Goal: Task Accomplishment & Management: Manage account settings

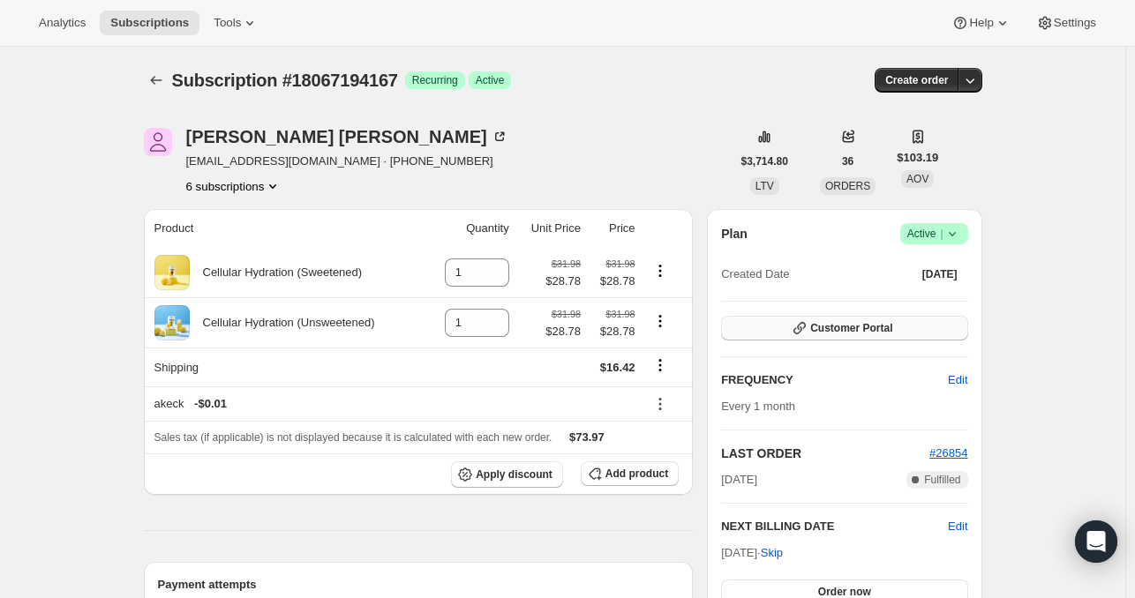
click at [854, 325] on span "Customer Portal" at bounding box center [851, 328] width 82 height 14
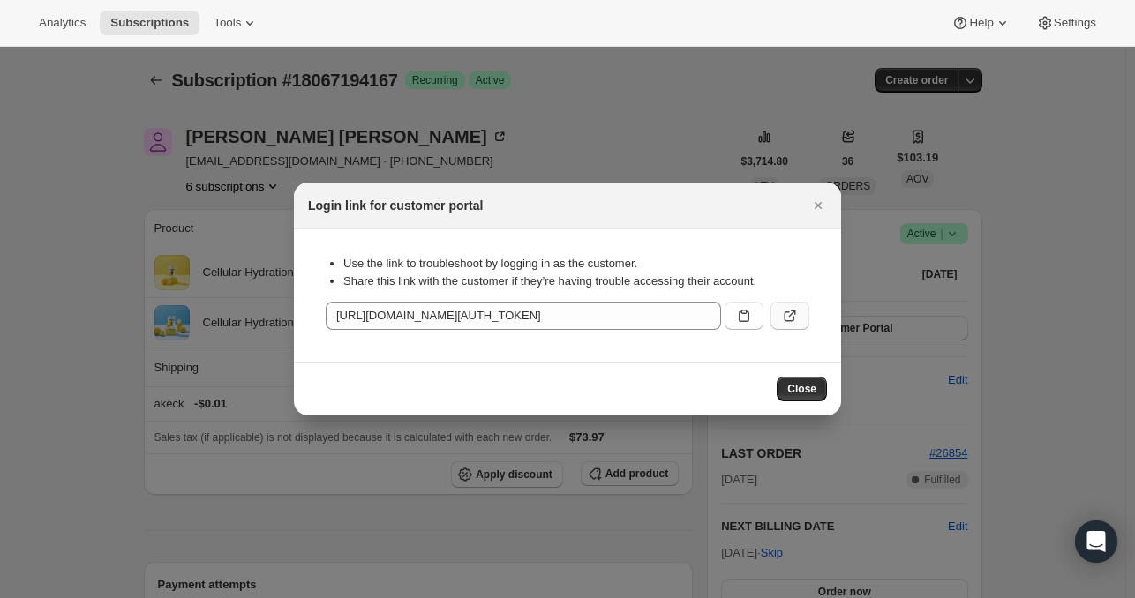
click at [790, 306] on button ":rc5:" at bounding box center [790, 316] width 39 height 28
click at [820, 207] on icon "Close" at bounding box center [818, 205] width 7 height 7
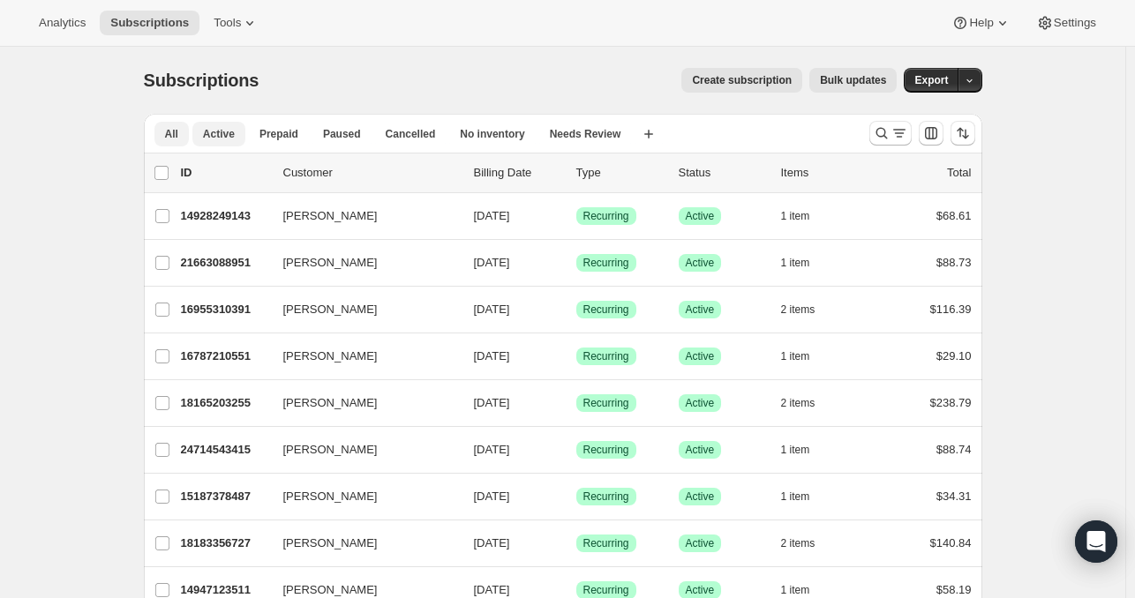
click at [220, 137] on span "Active" at bounding box center [219, 134] width 32 height 14
click at [640, 132] on icon "button" at bounding box center [649, 134] width 18 height 18
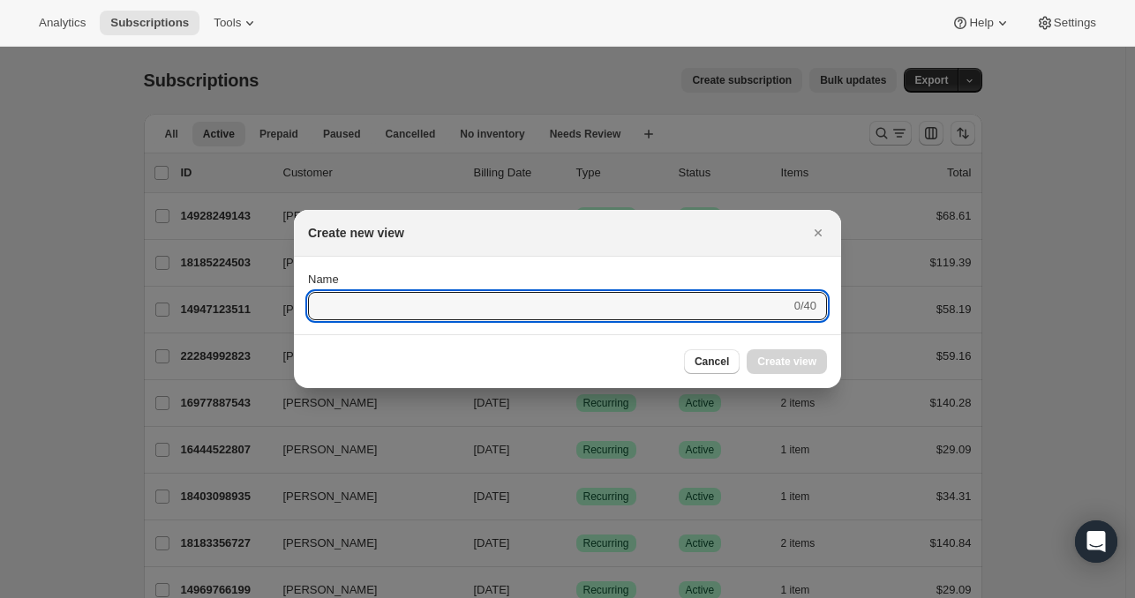
click at [833, 232] on div "Create new view" at bounding box center [567, 233] width 547 height 47
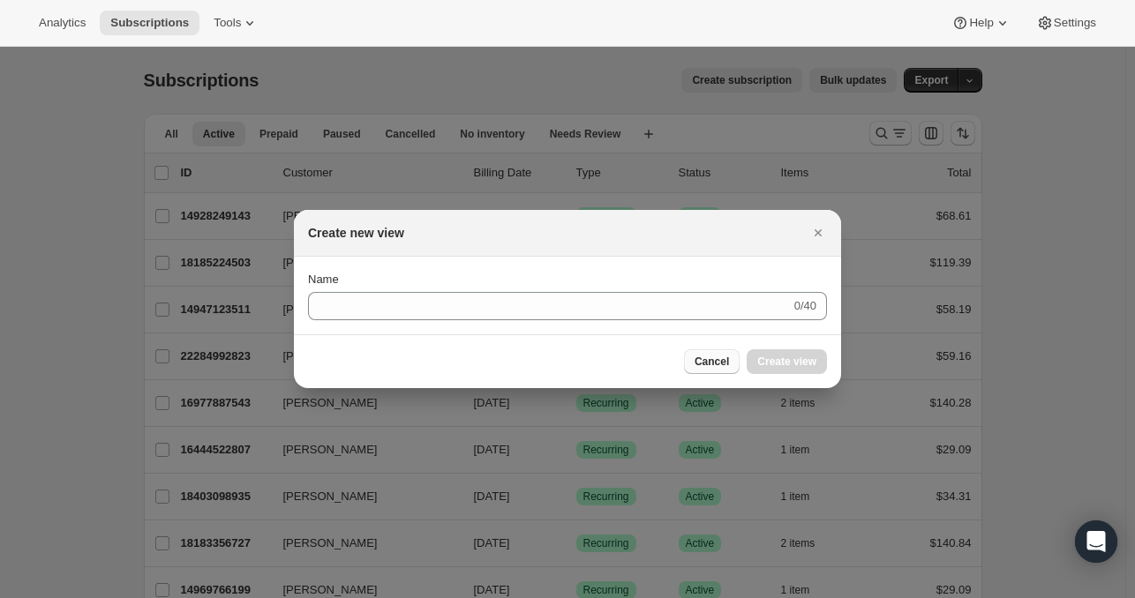
click at [713, 368] on span "Cancel" at bounding box center [712, 362] width 34 height 14
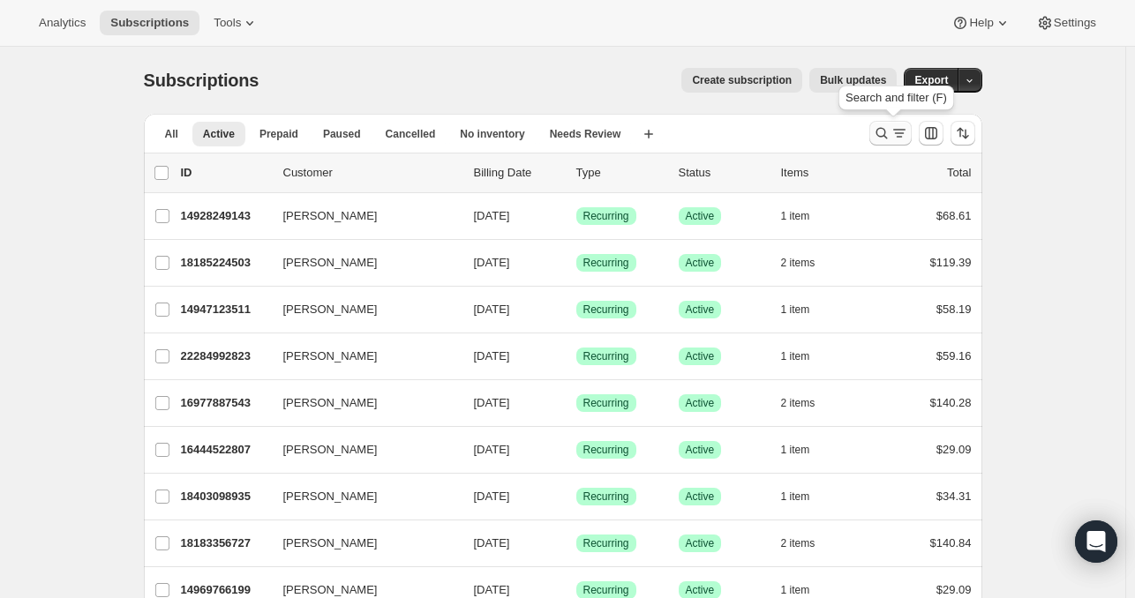
click at [890, 132] on icon "Search and filter results" at bounding box center [882, 133] width 18 height 18
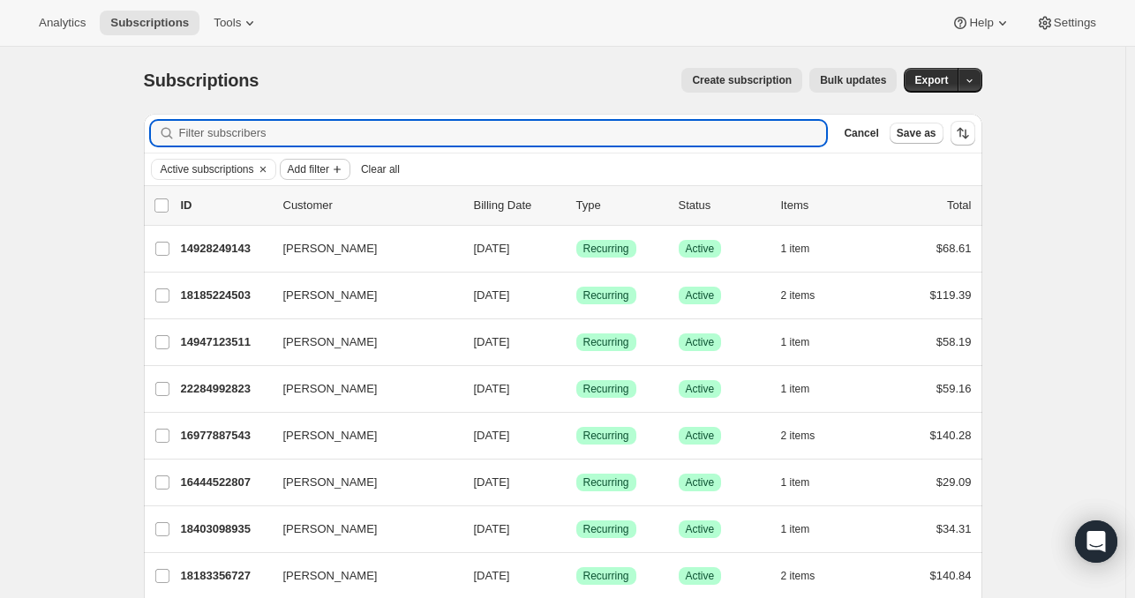
click at [314, 177] on button "Add filter" at bounding box center [315, 169] width 71 height 21
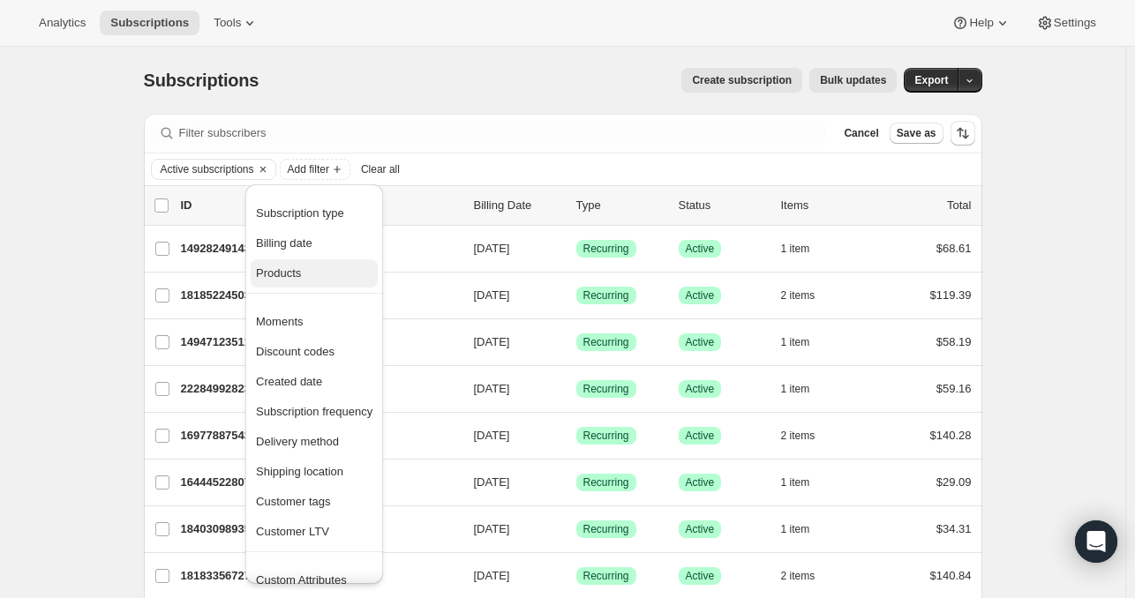
click at [320, 266] on span "Products" at bounding box center [314, 274] width 117 height 18
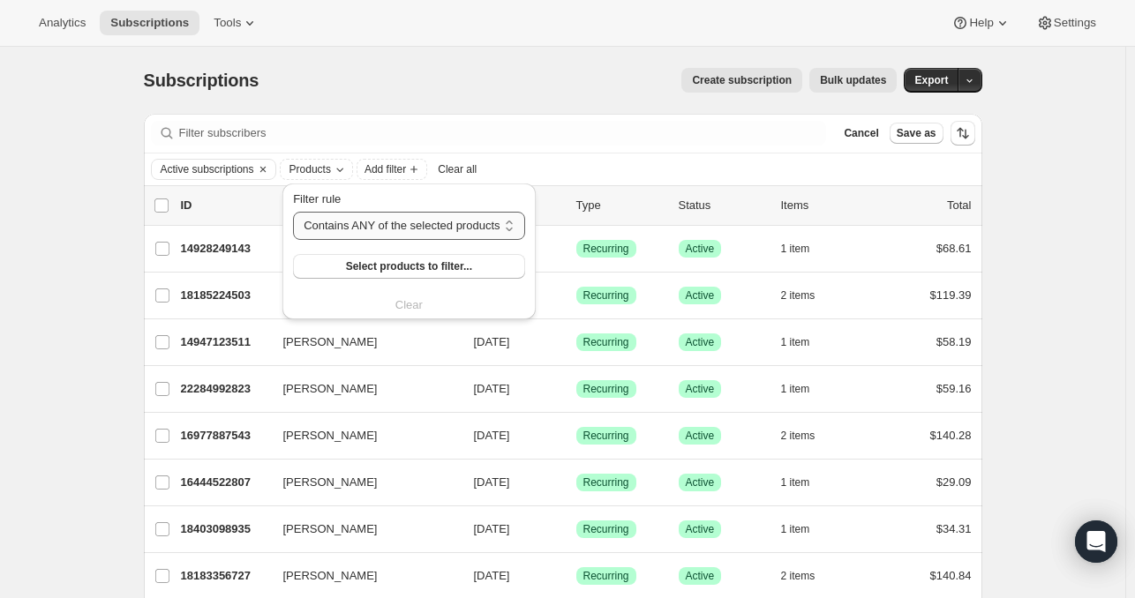
click at [467, 215] on select "Contains ANY of the selected products Contains ALL of the selected products Con…" at bounding box center [408, 226] width 231 height 28
click at [293, 212] on select "Contains ANY of the selected products Contains ALL of the selected products Con…" at bounding box center [408, 226] width 231 height 28
click at [424, 271] on span "Select products to filter..." at bounding box center [407, 267] width 126 height 14
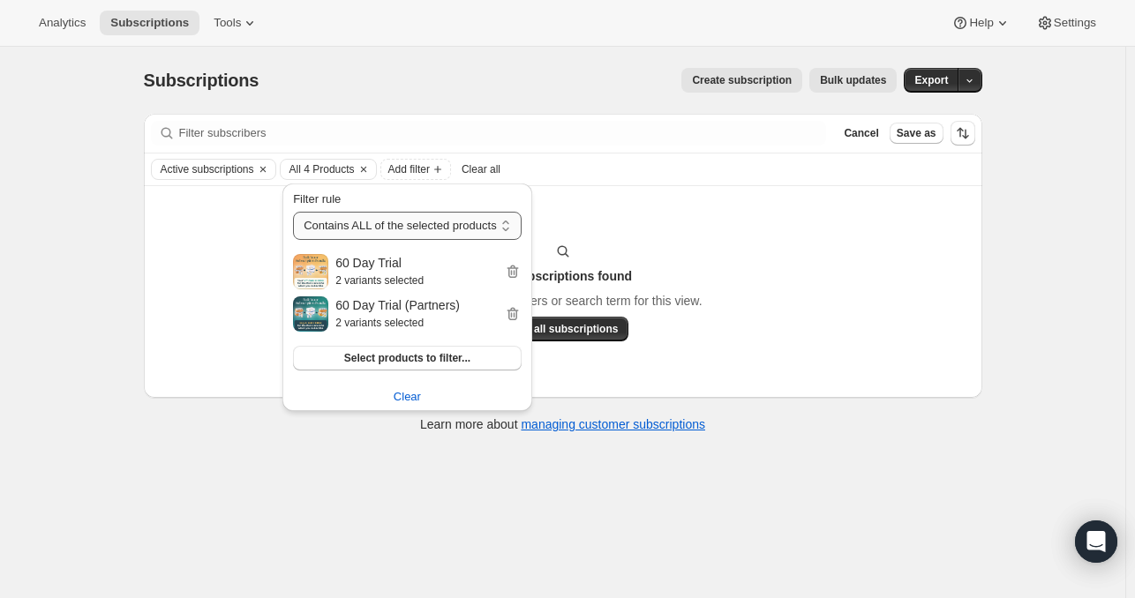
click at [461, 237] on select "Contains ANY of the selected products Contains ALL of the selected products Con…" at bounding box center [407, 226] width 229 height 28
select select "any"
click at [293, 212] on select "Contains ANY of the selected products Contains ALL of the selected products Con…" at bounding box center [407, 226] width 229 height 28
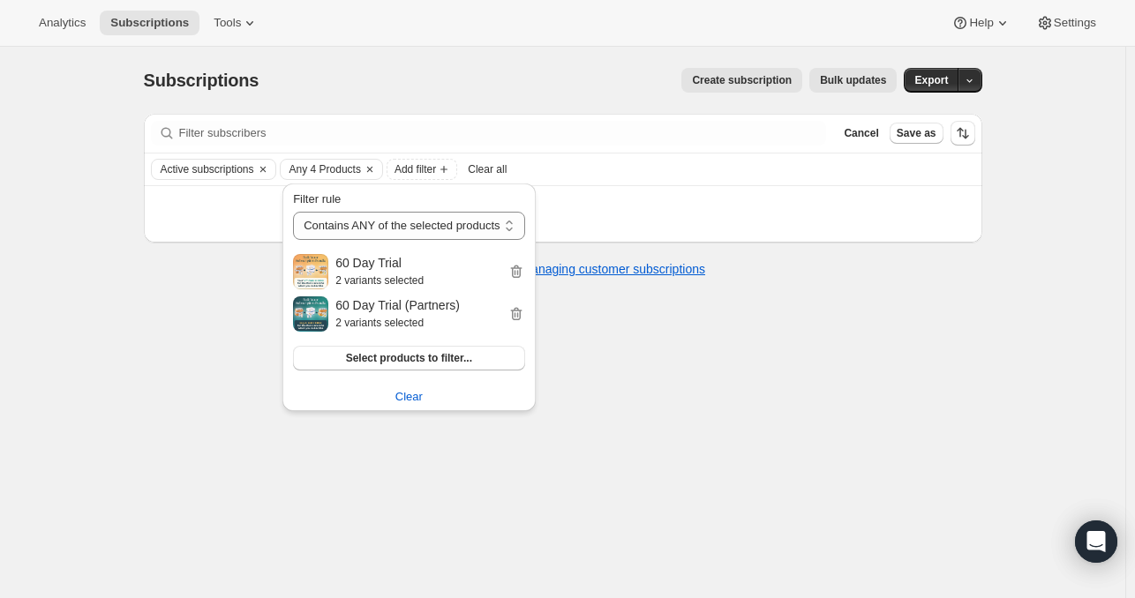
click at [515, 457] on div "Subscriptions. This page is ready Subscriptions Create subscription Bulk update…" at bounding box center [562, 346] width 1125 height 598
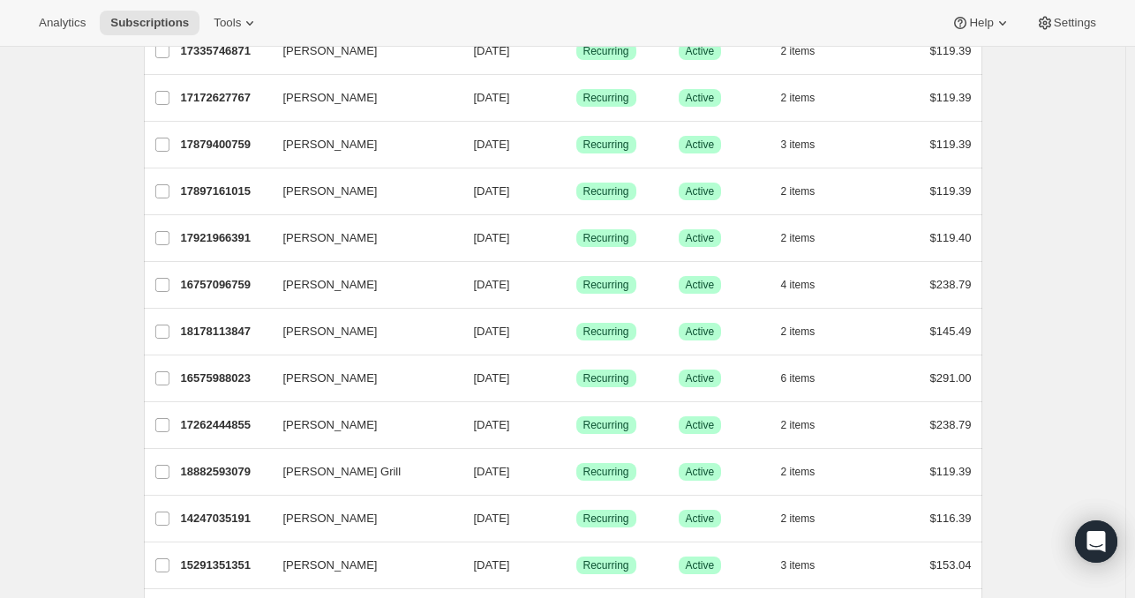
scroll to position [2068, 0]
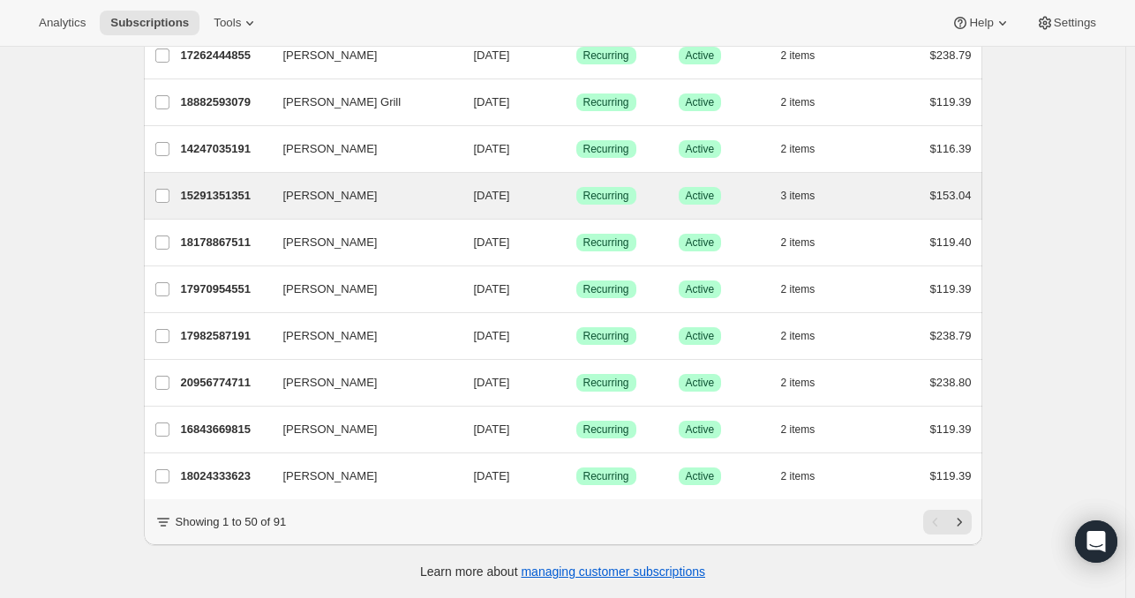
click at [536, 199] on div "[PERSON_NAME] 15291351351 [PERSON_NAME] [DATE] Success Recurring Success Active…" at bounding box center [563, 196] width 839 height 46
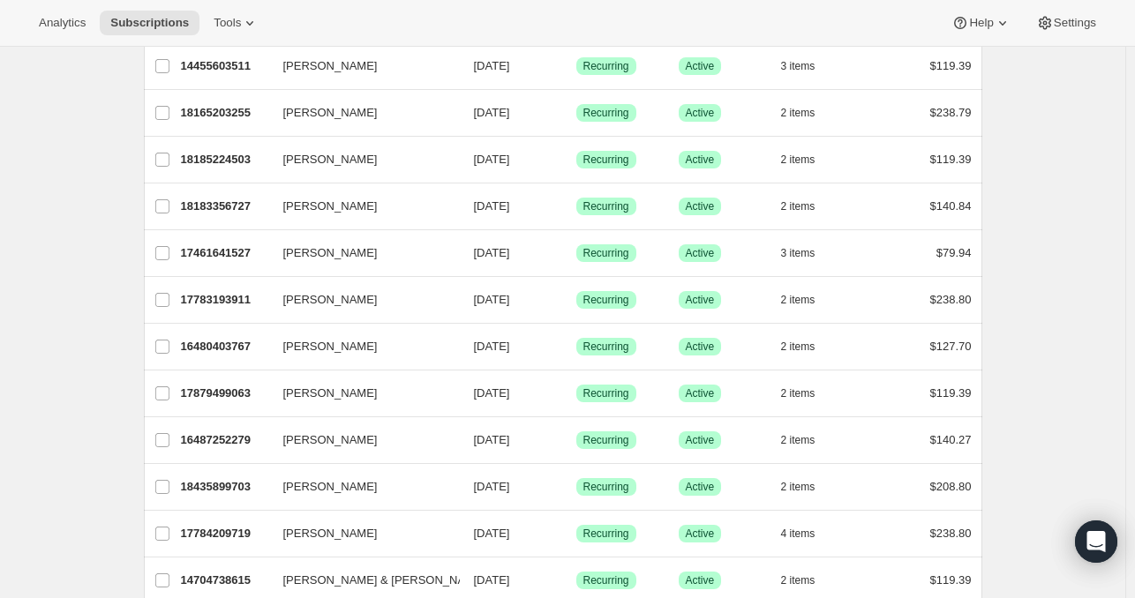
scroll to position [0, 0]
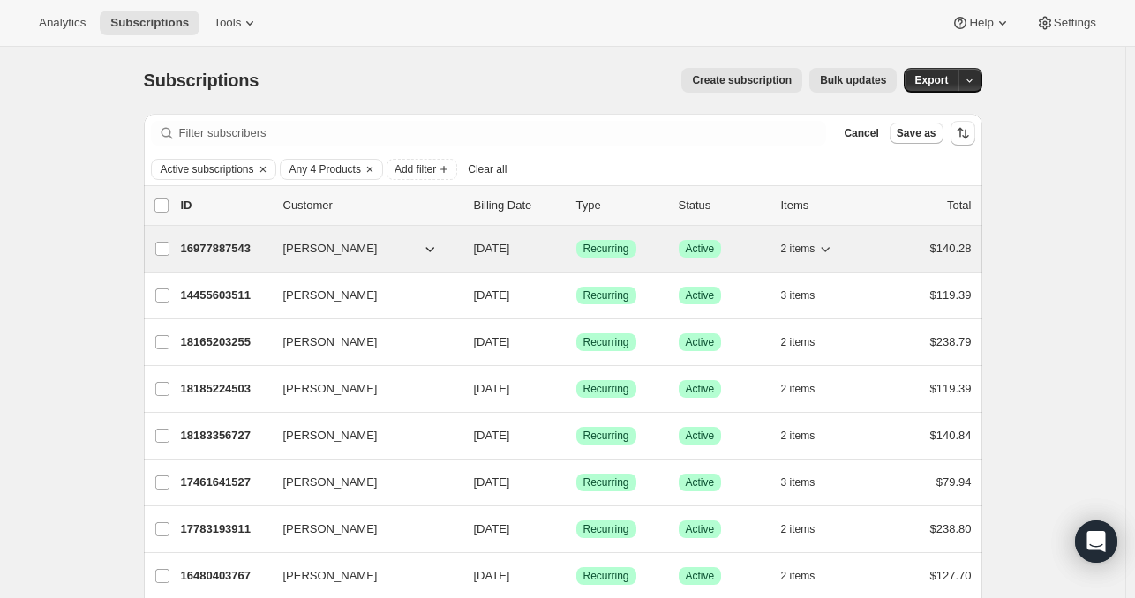
click at [222, 244] on p "16977887543" at bounding box center [225, 249] width 88 height 18
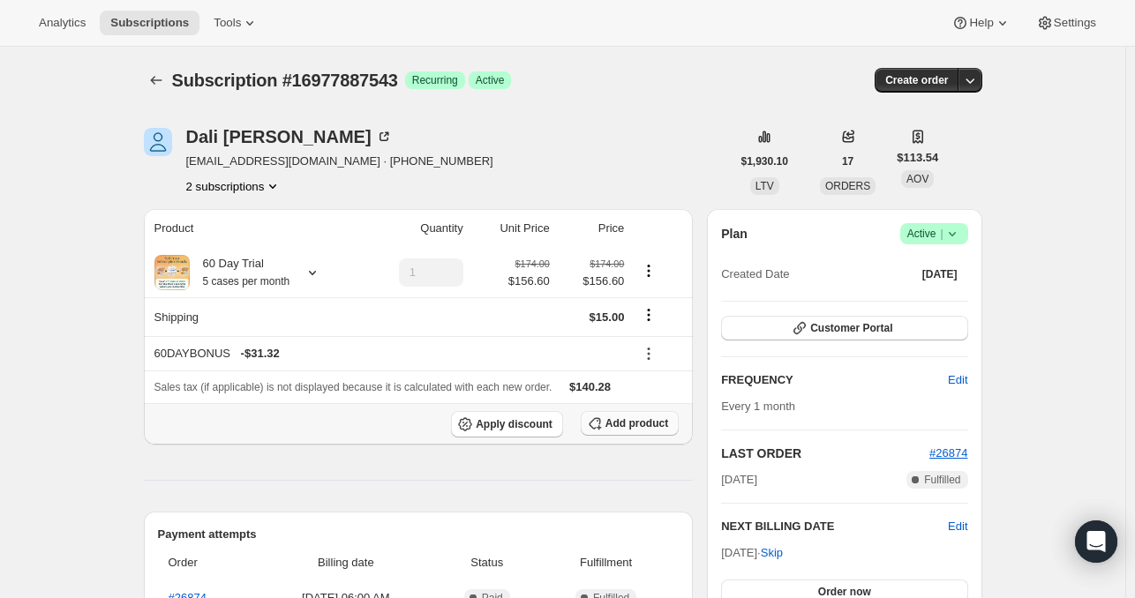
click at [650, 425] on span "Add product" at bounding box center [637, 424] width 63 height 14
click at [246, 186] on button "2 subscriptions" at bounding box center [234, 186] width 96 height 18
click at [254, 232] on button "16057893175" at bounding box center [238, 219] width 133 height 28
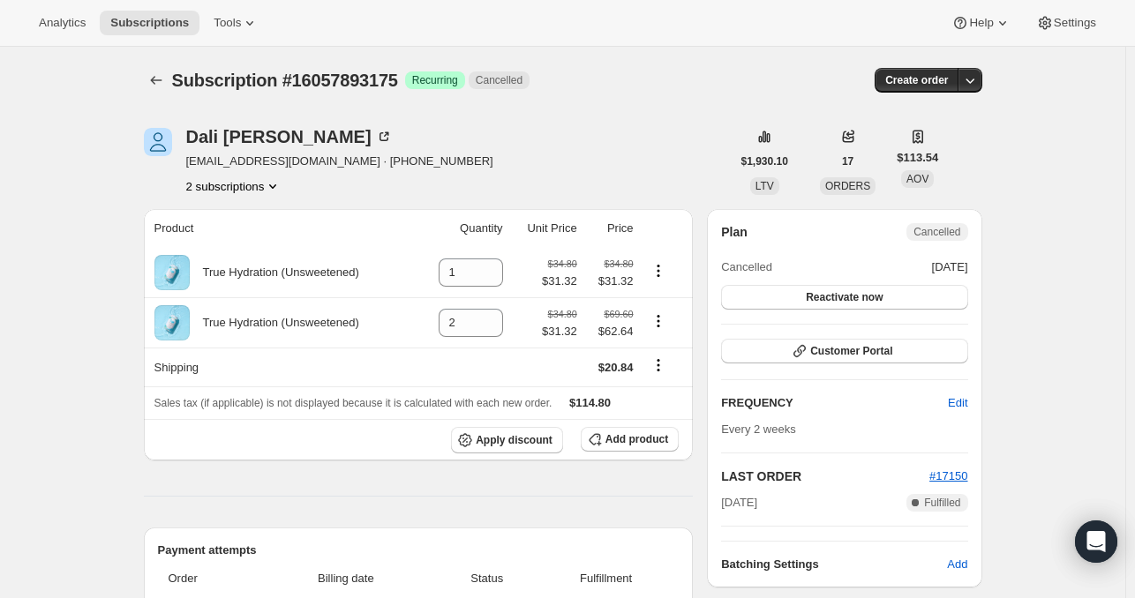
click at [245, 193] on button "2 subscriptions" at bounding box center [234, 186] width 96 height 18
click at [252, 255] on span "16977887543" at bounding box center [238, 249] width 123 height 18
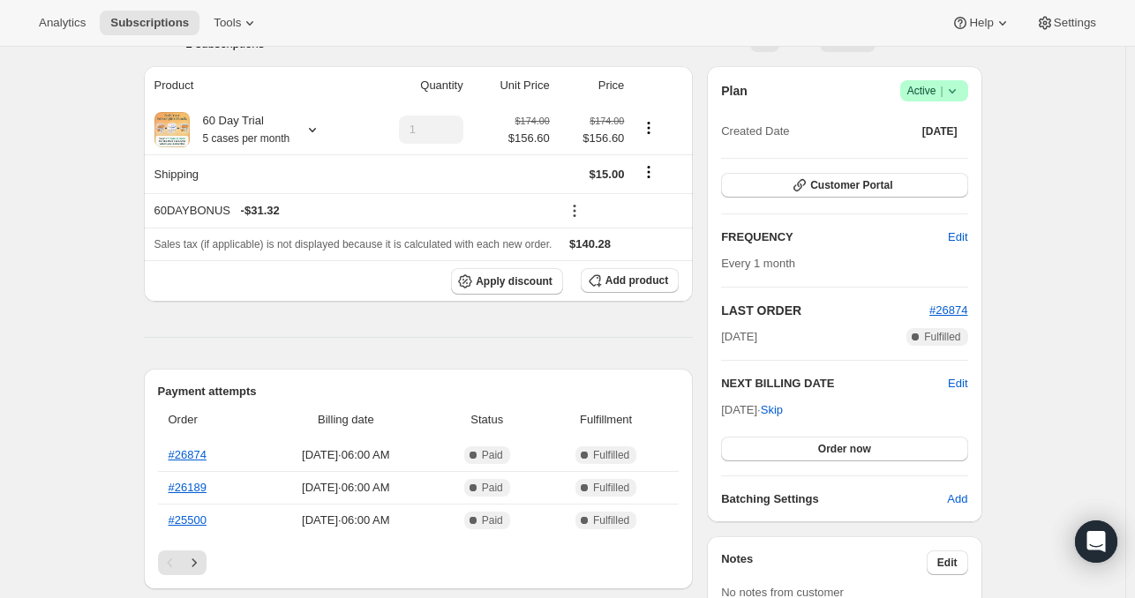
scroll to position [134, 0]
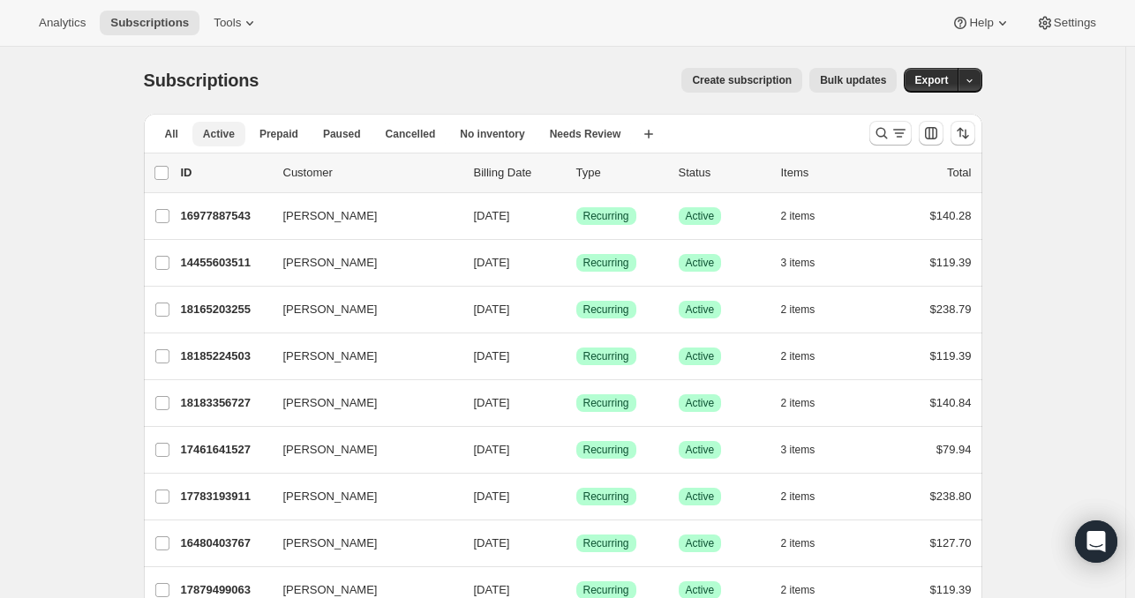
click at [218, 138] on span "Active" at bounding box center [219, 134] width 32 height 14
click at [882, 131] on icon "Search and filter results" at bounding box center [882, 133] width 18 height 18
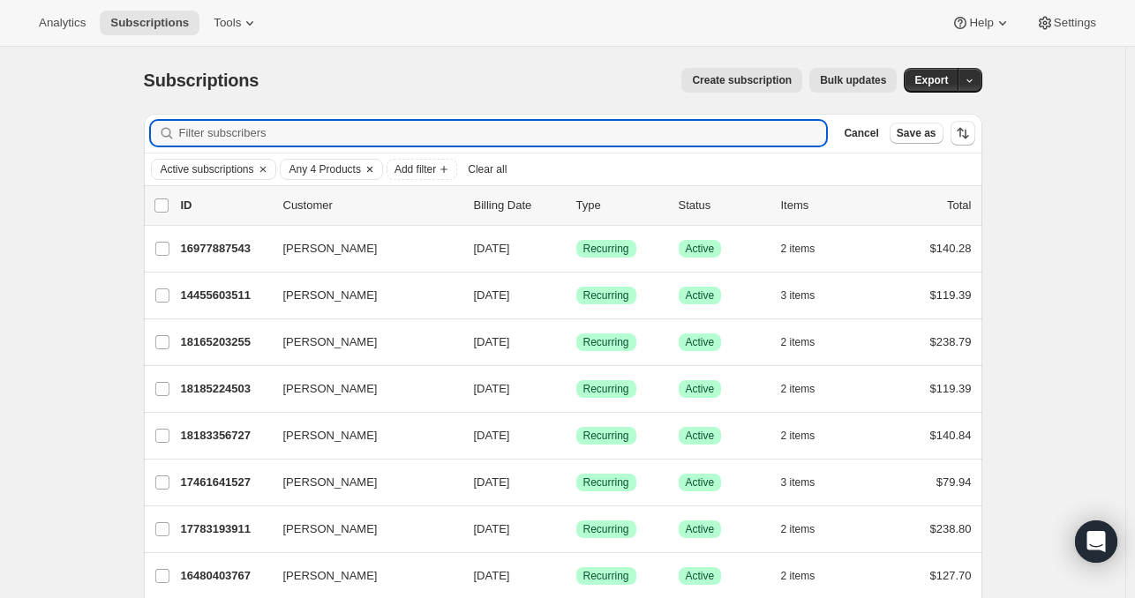
click at [375, 169] on icon "Clear" at bounding box center [370, 169] width 14 height 14
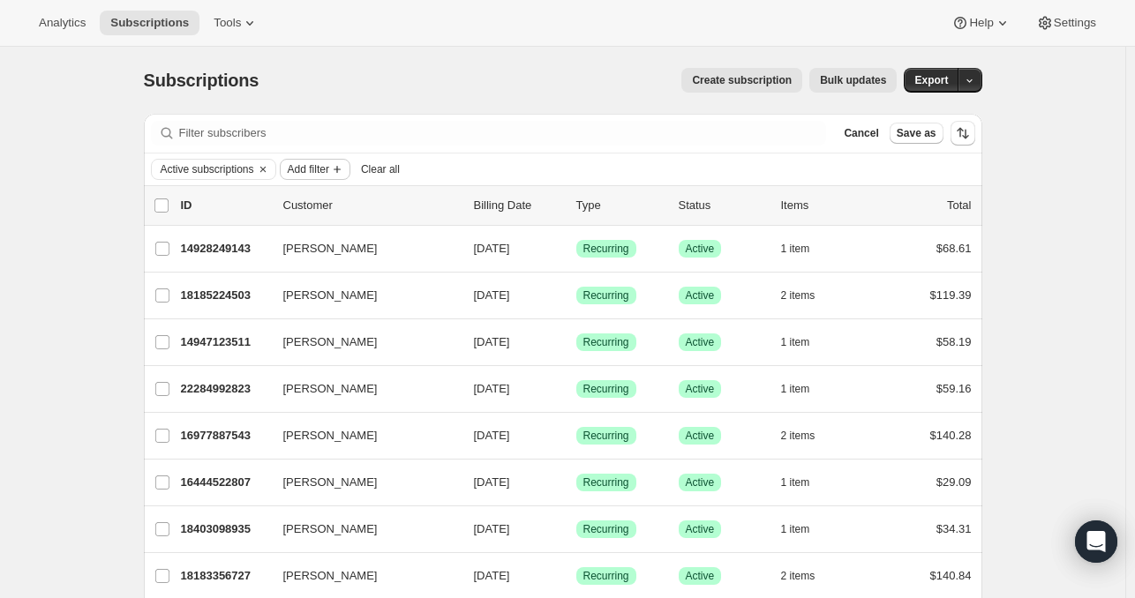
click at [329, 165] on span "Add filter" at bounding box center [308, 169] width 41 height 14
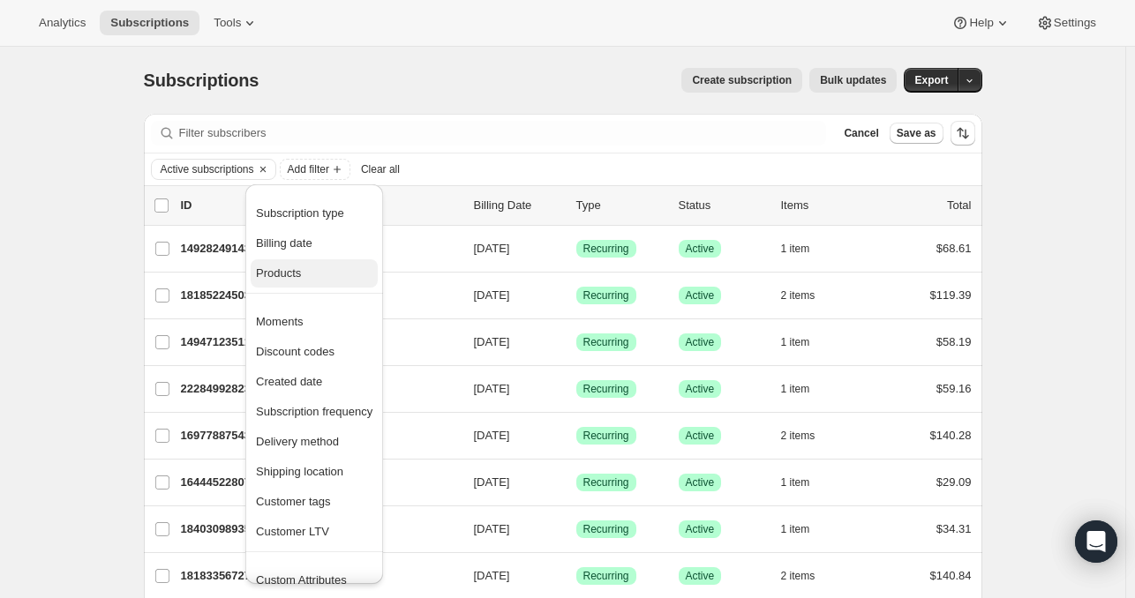
click at [274, 267] on span "Products" at bounding box center [278, 273] width 45 height 13
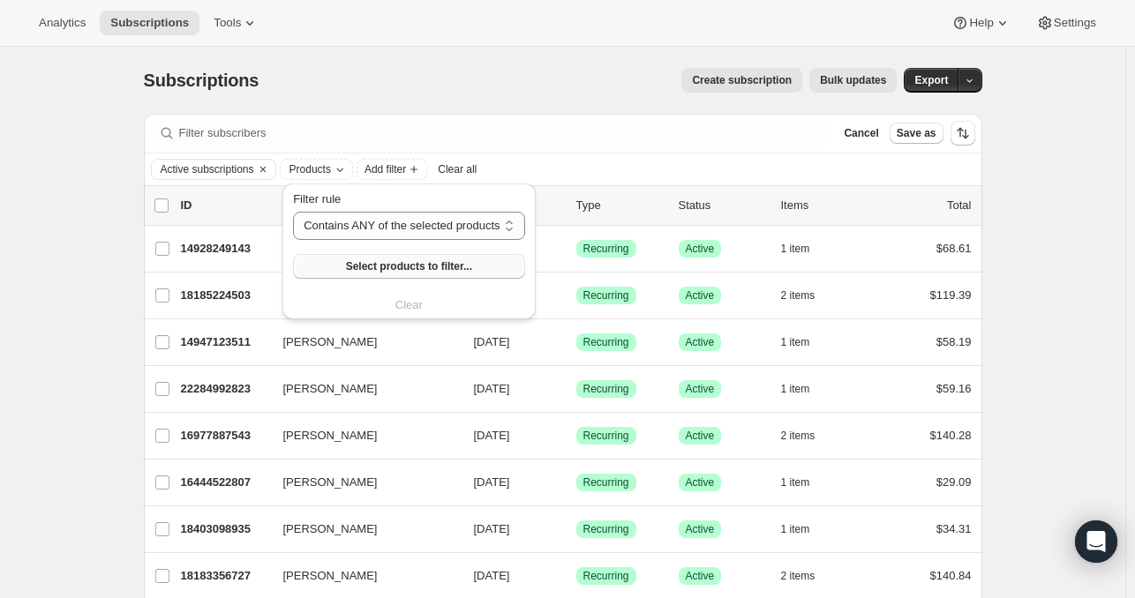
click at [453, 266] on span "Select products to filter..." at bounding box center [409, 267] width 126 height 14
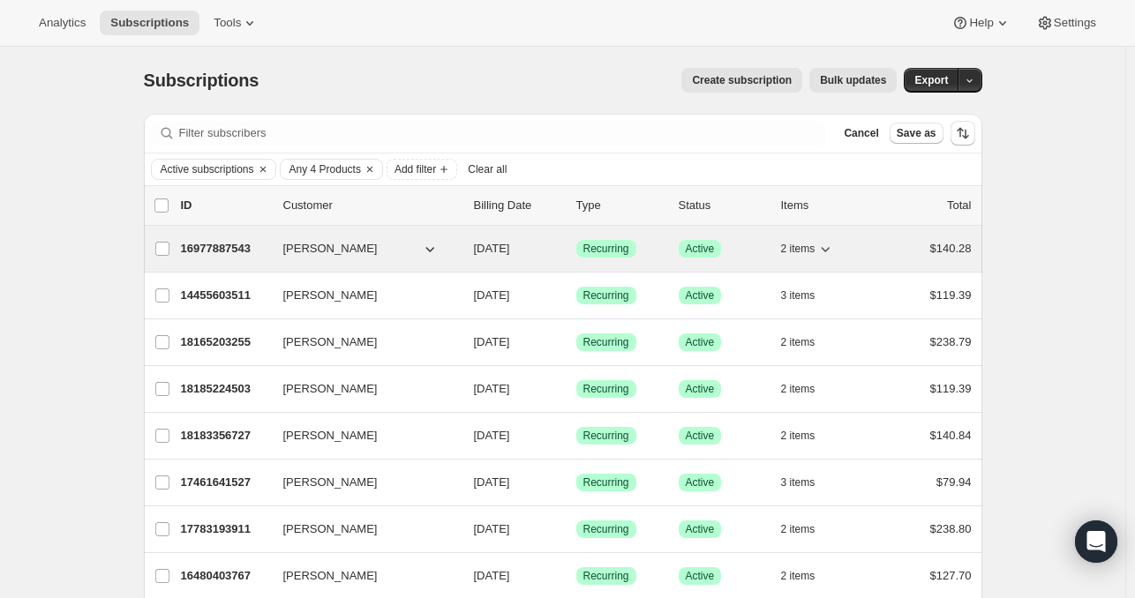
click at [237, 247] on p "16977887543" at bounding box center [225, 249] width 88 height 18
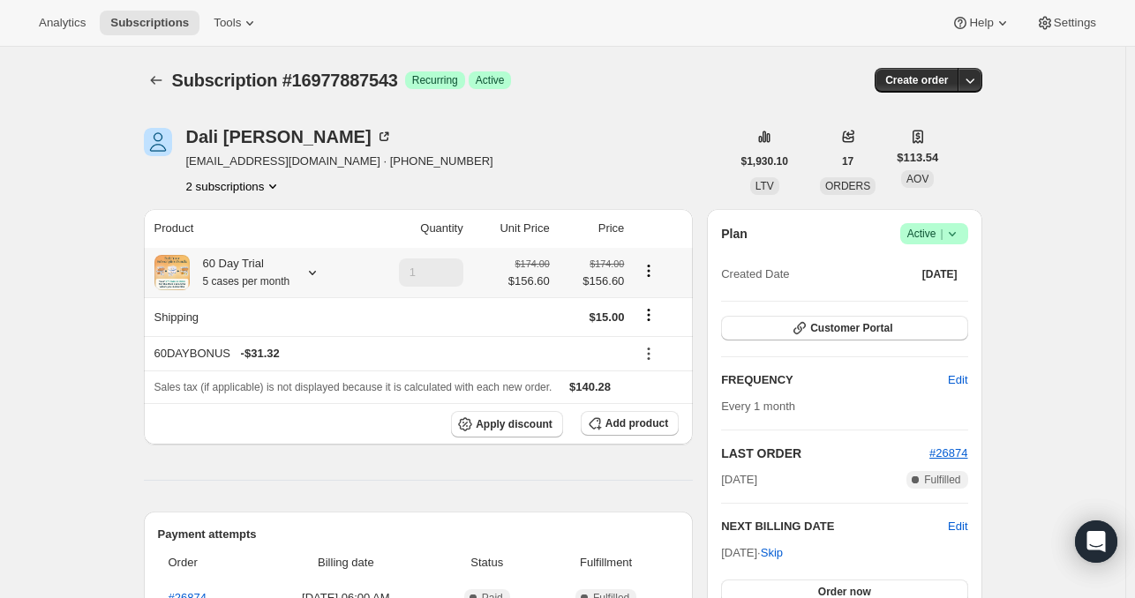
click at [305, 275] on div at bounding box center [309, 273] width 25 height 18
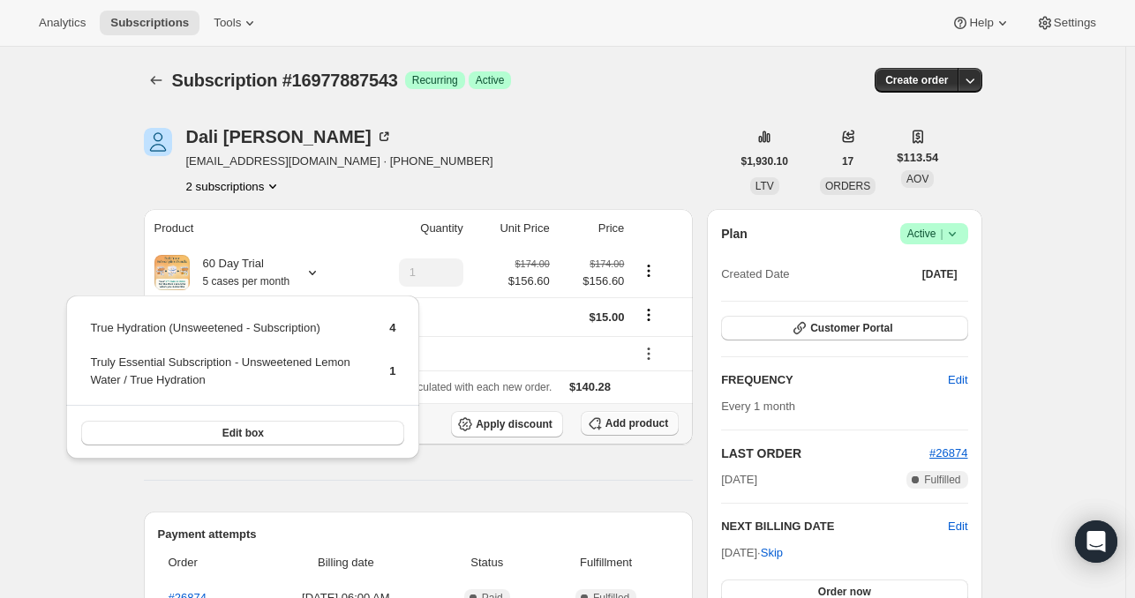
click at [634, 430] on span "Add product" at bounding box center [637, 424] width 63 height 14
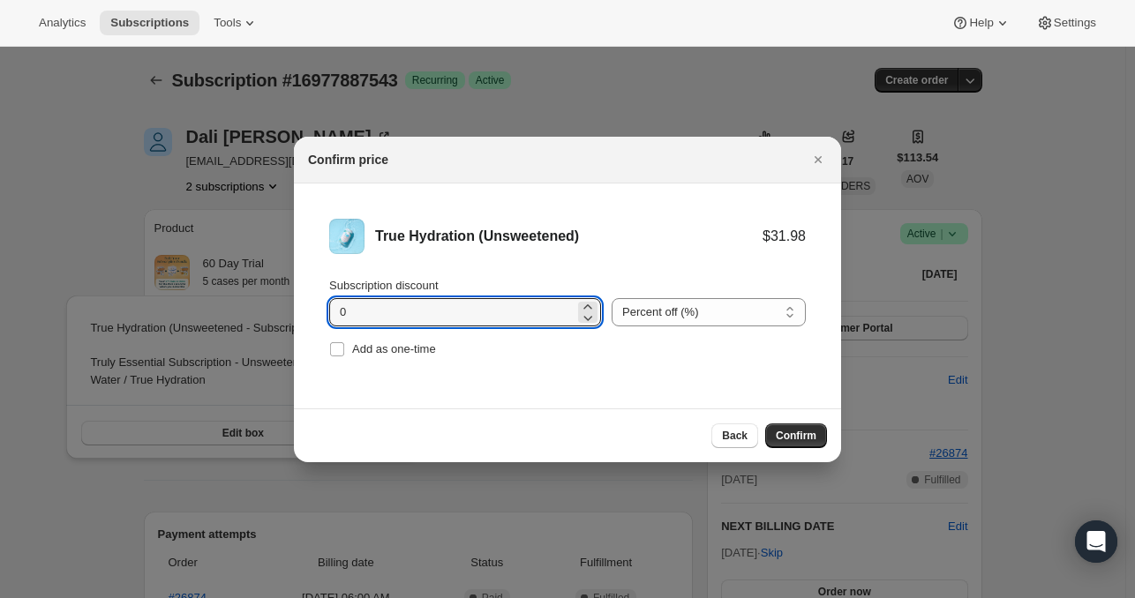
drag, startPoint x: 374, startPoint y: 320, endPoint x: 245, endPoint y: 320, distance: 129.8
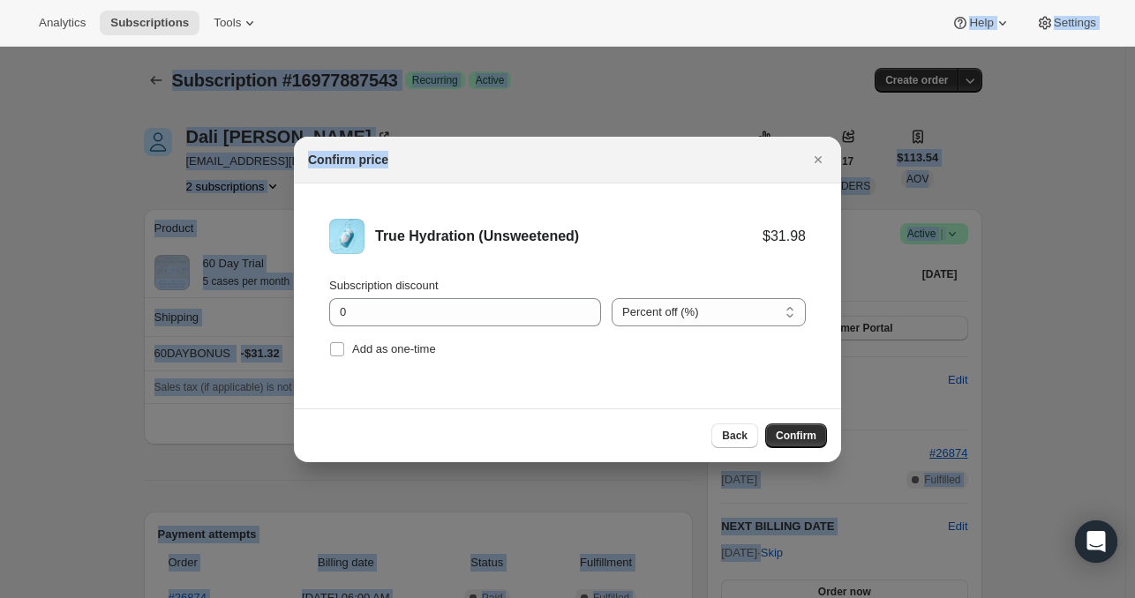
drag, startPoint x: 691, startPoint y: 168, endPoint x: 573, endPoint y: 25, distance: 185.6
click at [573, 25] on div "Analytics Subscriptions Tools Help Settings Skip to content Subscription #16977…" at bounding box center [567, 299] width 1135 height 598
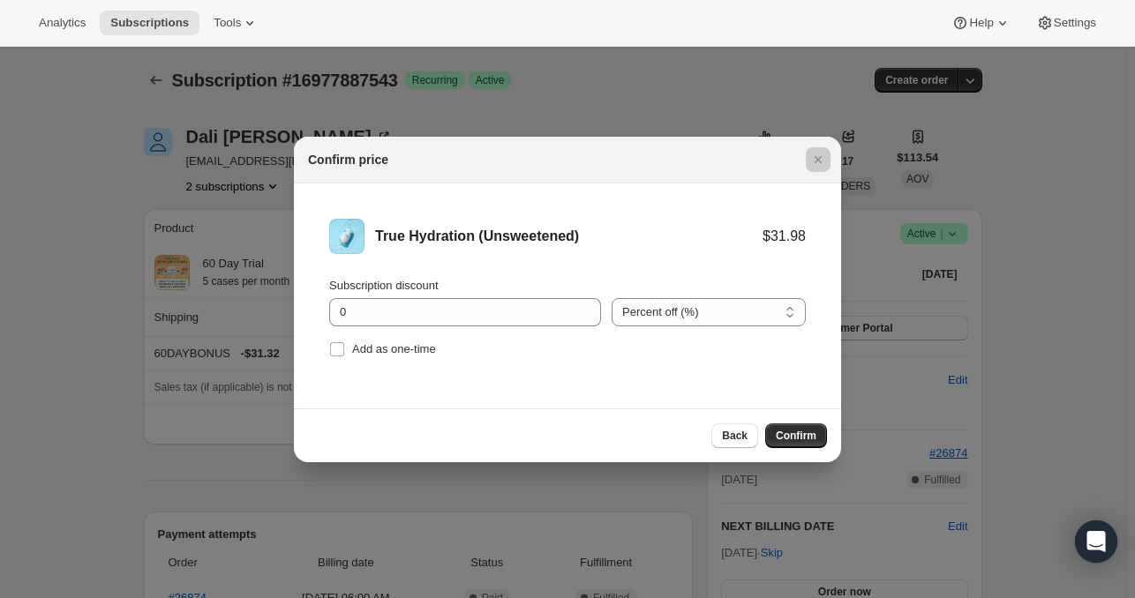
click at [606, 107] on div at bounding box center [567, 299] width 1135 height 598
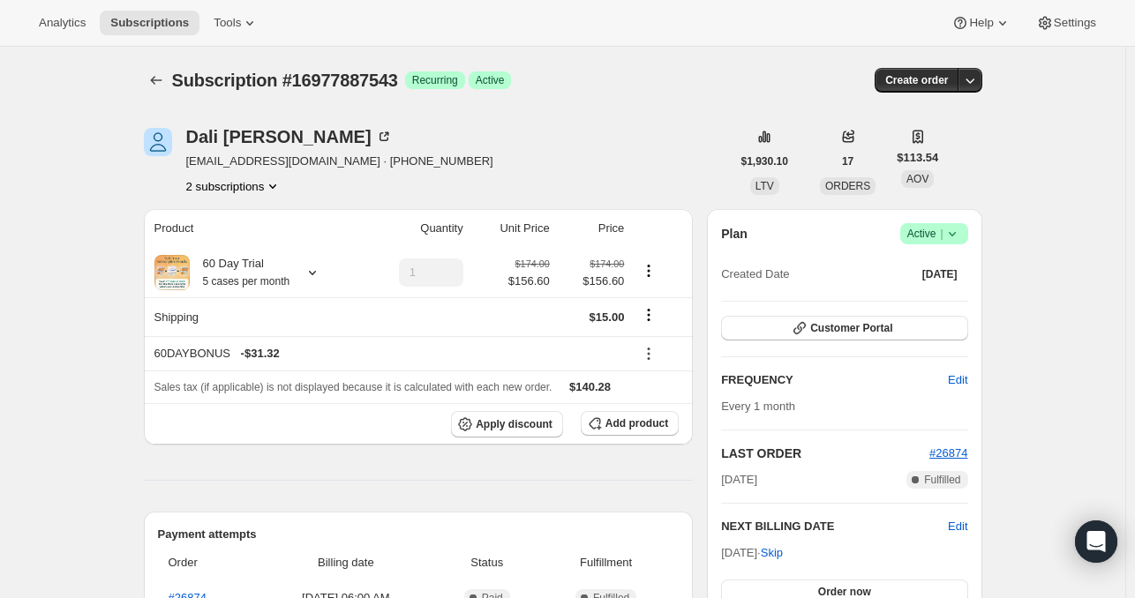
click at [654, 265] on icon "Product actions" at bounding box center [649, 271] width 18 height 18
click at [695, 193] on div "Dali [PERSON_NAME] [EMAIL_ADDRESS][DOMAIN_NAME] · [PHONE_NUMBER] 2 subscriptions" at bounding box center [437, 161] width 587 height 67
click at [628, 441] on th "Apply discount Add product" at bounding box center [419, 423] width 550 height 41
click at [640, 419] on span "Add product" at bounding box center [637, 424] width 63 height 14
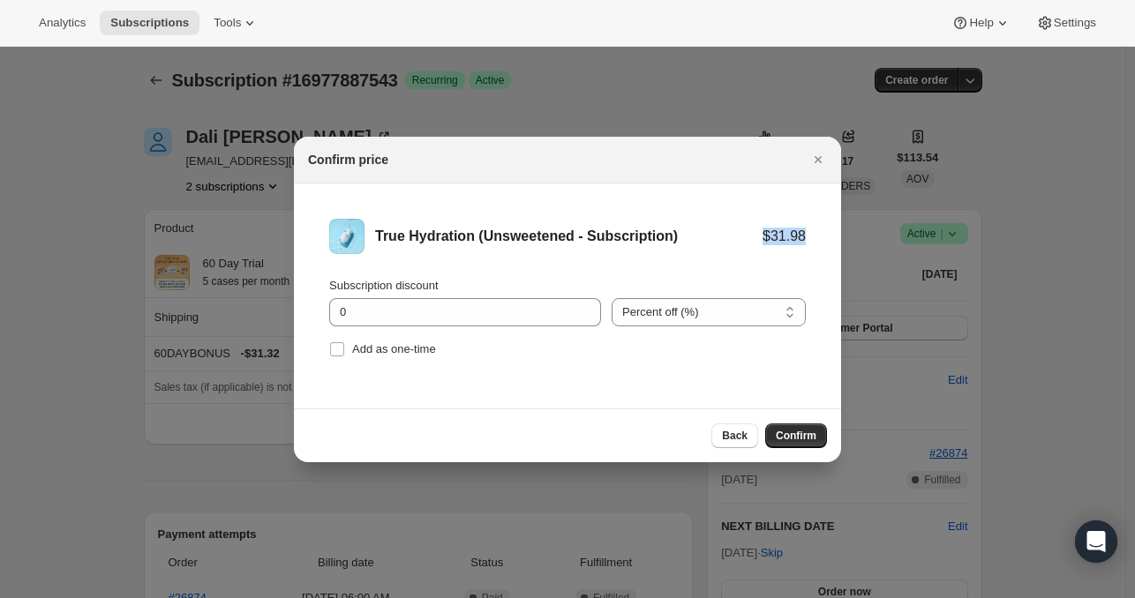
drag, startPoint x: 811, startPoint y: 237, endPoint x: 764, endPoint y: 238, distance: 47.7
click at [764, 238] on li "True Hydration (Unsweetened - Subscription) $31.98 Subscription discount 0 Perc…" at bounding box center [567, 291] width 547 height 214
click at [692, 222] on div "True Hydration (Unsweetened - Subscription) $31.98" at bounding box center [567, 236] width 477 height 35
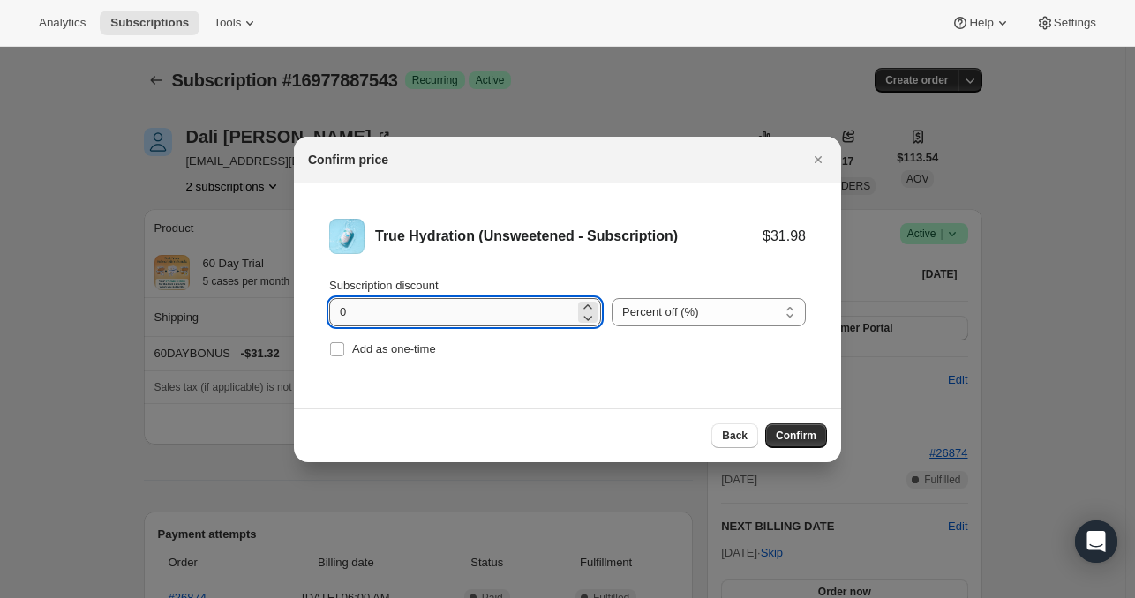
click at [395, 317] on input "0" at bounding box center [451, 312] width 245 height 28
click at [714, 313] on select "Percent off (%) Amount off ($)" at bounding box center [709, 312] width 194 height 28
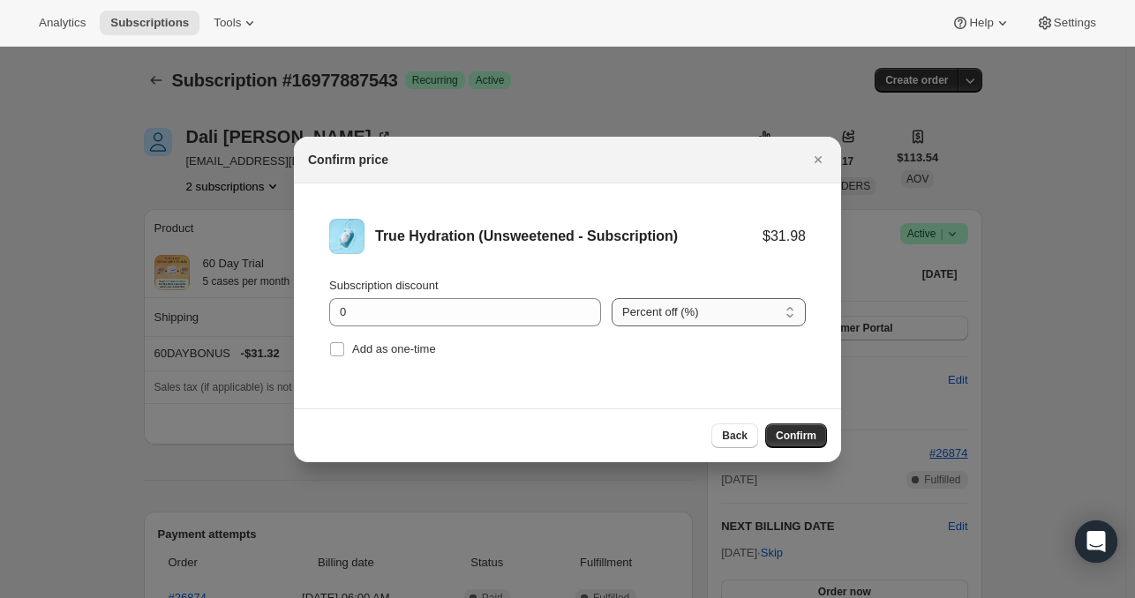
select select "fixed"
click at [612, 298] on select "Percent off (%) Amount off ($)" at bounding box center [709, 312] width 194 height 28
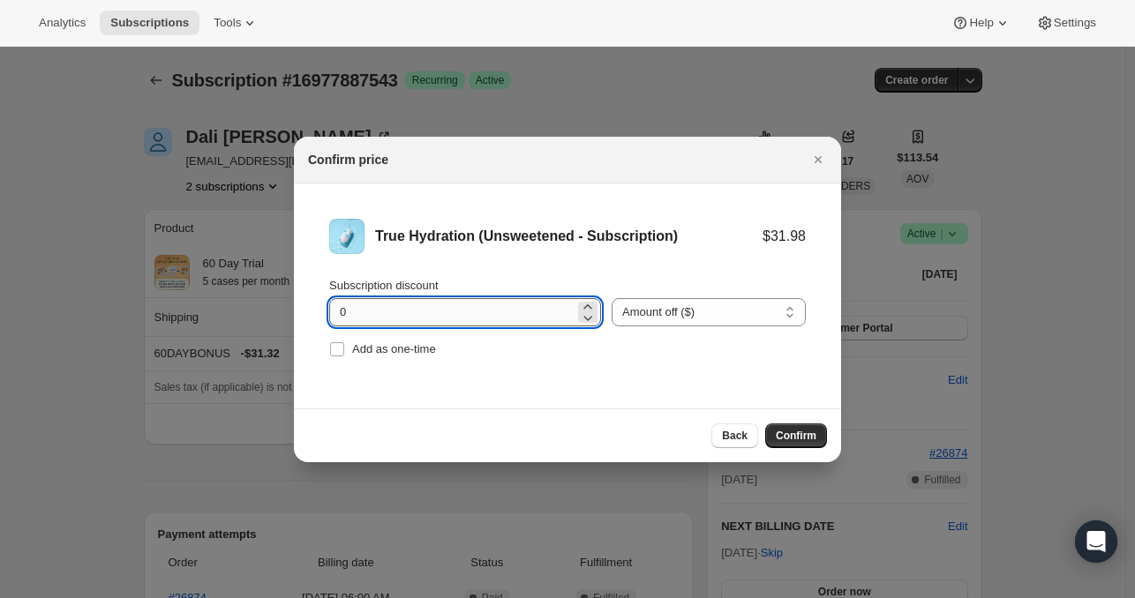
click at [530, 310] on input "0" at bounding box center [451, 312] width 245 height 28
type input "0.66"
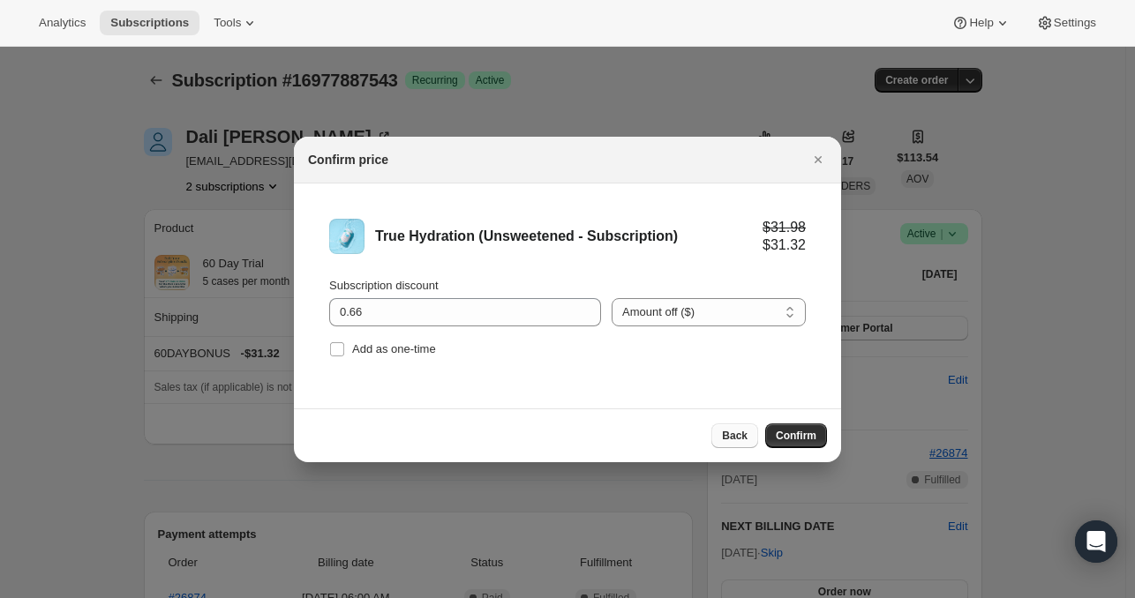
click at [735, 442] on span "Back" at bounding box center [735, 436] width 26 height 14
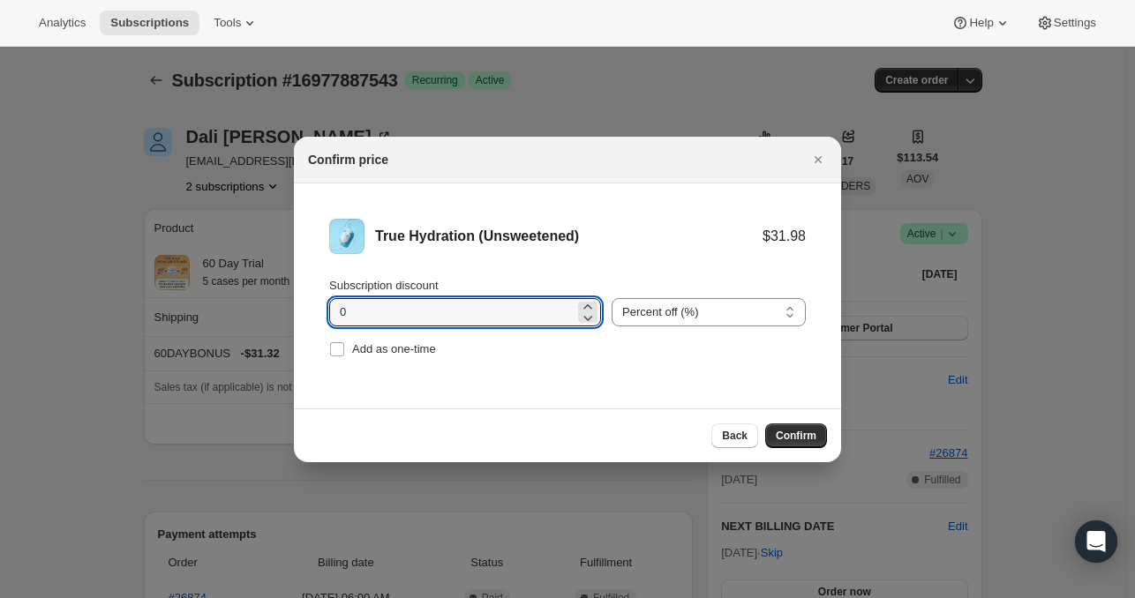
drag, startPoint x: 557, startPoint y: 329, endPoint x: 526, endPoint y: 329, distance: 30.9
click at [526, 329] on div "Subscription discount 0 Percent off (%) Amount off ($) Percent off (%) Add as o…" at bounding box center [567, 319] width 477 height 85
click at [706, 317] on select "Percent off (%) Amount off ($)" at bounding box center [709, 312] width 194 height 28
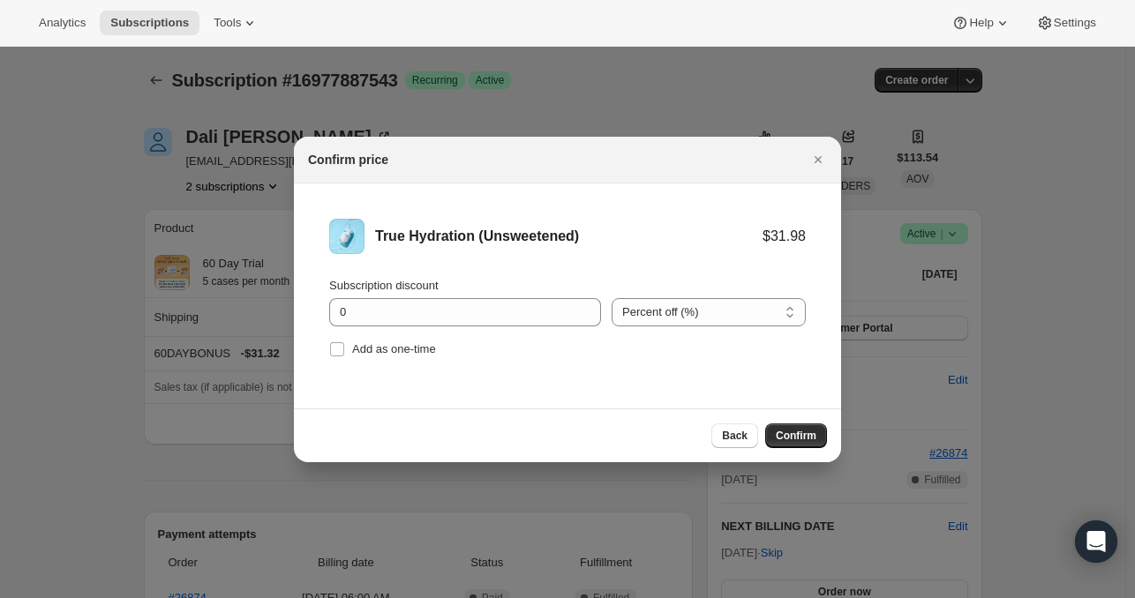
select select "fixed"
click at [612, 298] on select "Percent off (%) Amount off ($)" at bounding box center [709, 312] width 194 height 28
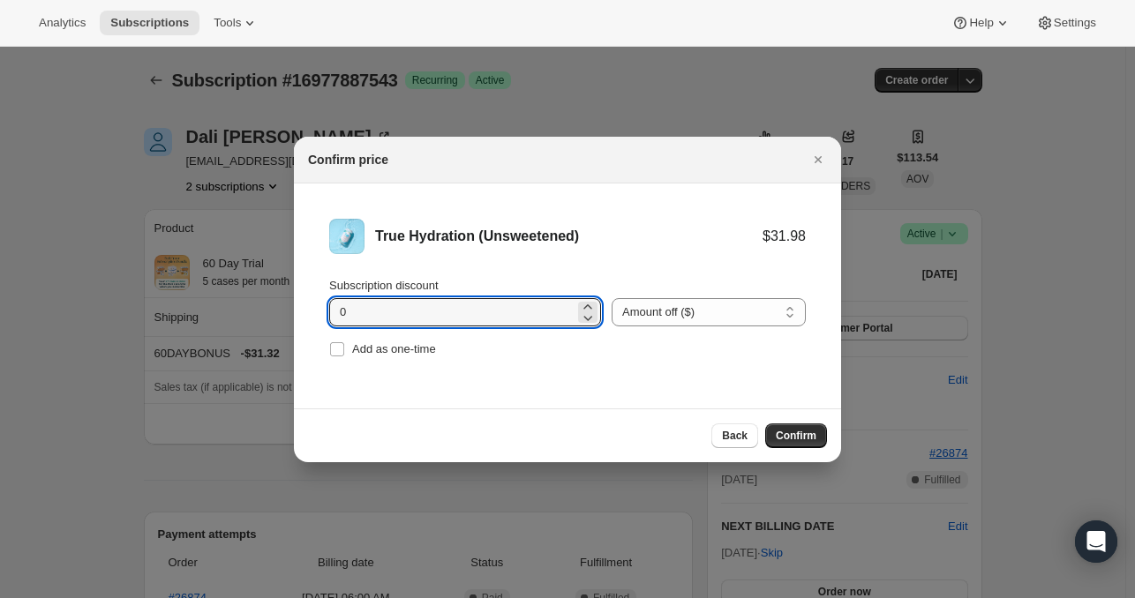
drag, startPoint x: 434, startPoint y: 313, endPoint x: 241, endPoint y: 301, distance: 193.7
type input "0.66"
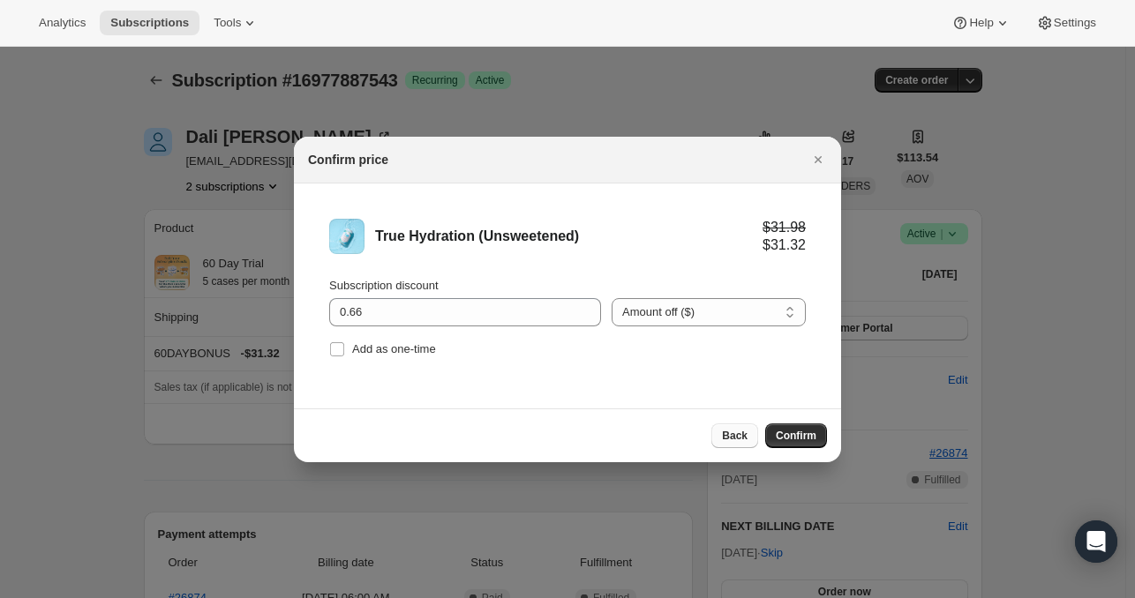
click at [734, 438] on span "Back" at bounding box center [735, 436] width 26 height 14
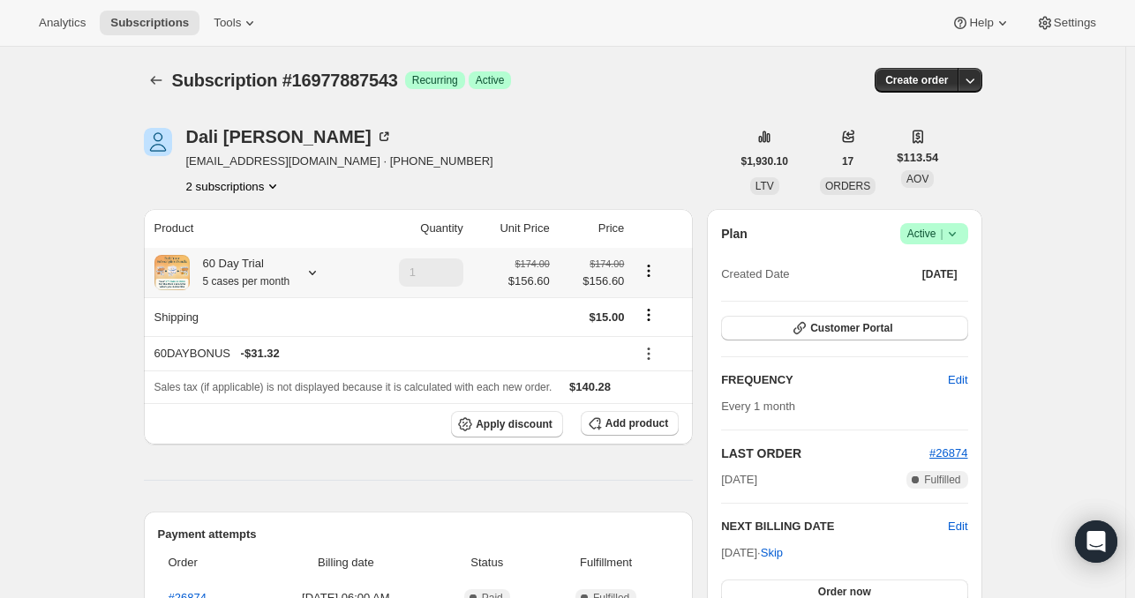
click at [314, 265] on icon at bounding box center [313, 273] width 18 height 18
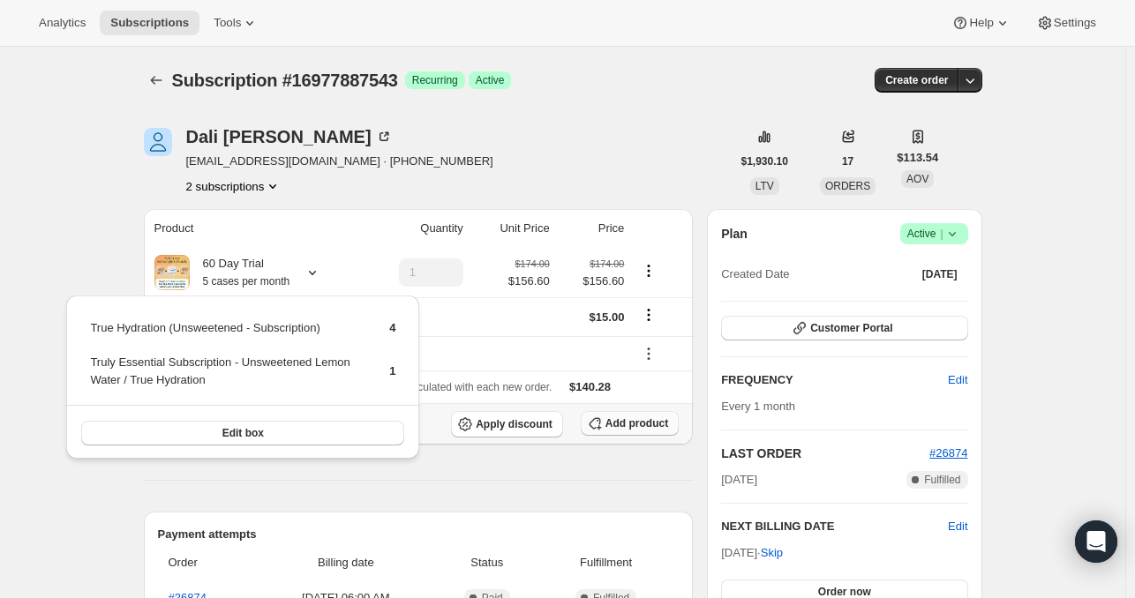
click at [654, 424] on span "Add product" at bounding box center [637, 424] width 63 height 14
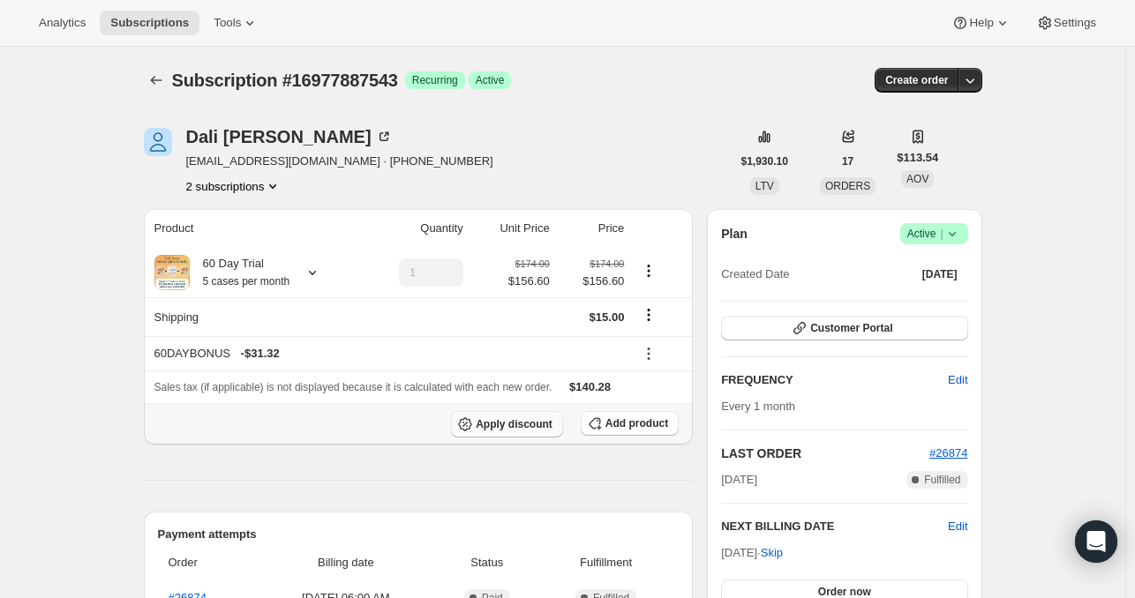
click at [538, 416] on button "Apply discount" at bounding box center [507, 424] width 112 height 26
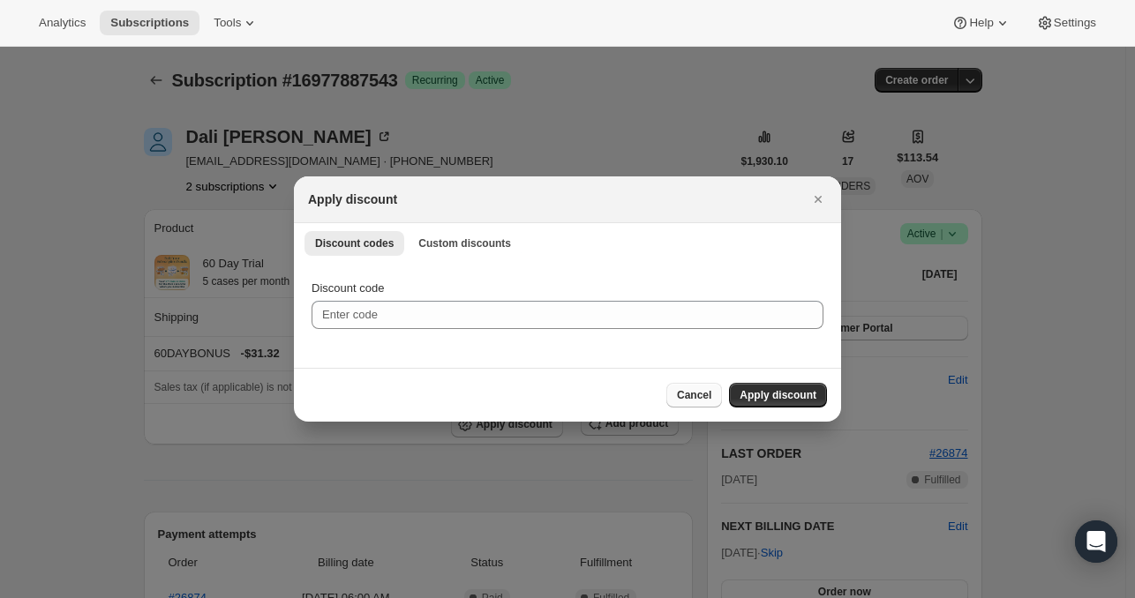
click at [692, 395] on span "Cancel" at bounding box center [694, 395] width 34 height 14
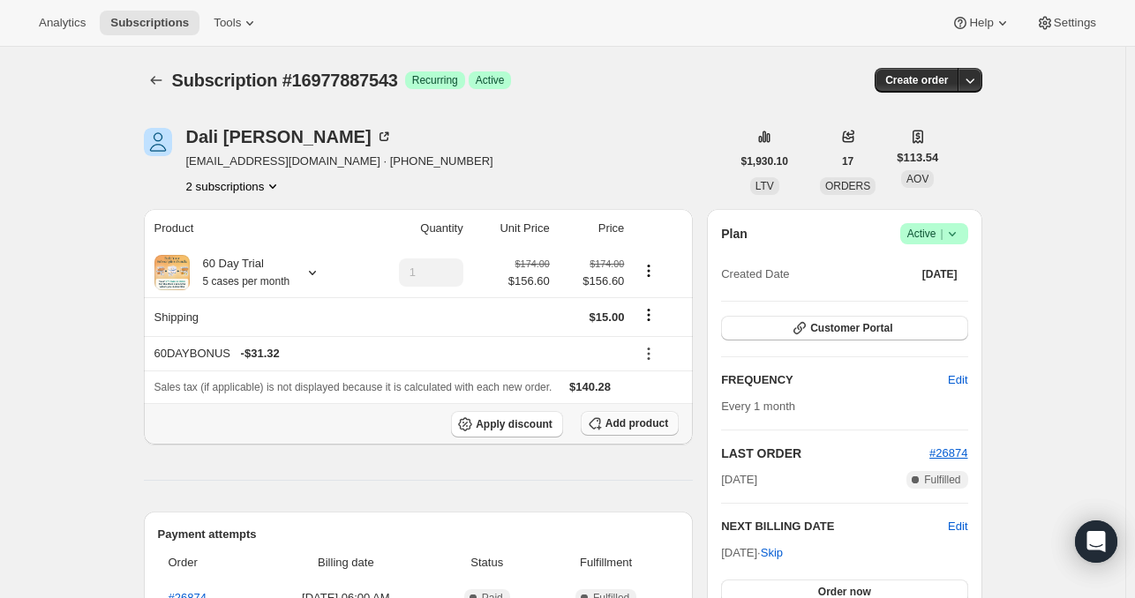
click at [644, 423] on span "Add product" at bounding box center [637, 424] width 63 height 14
click at [604, 429] on icon "button" at bounding box center [595, 424] width 18 height 18
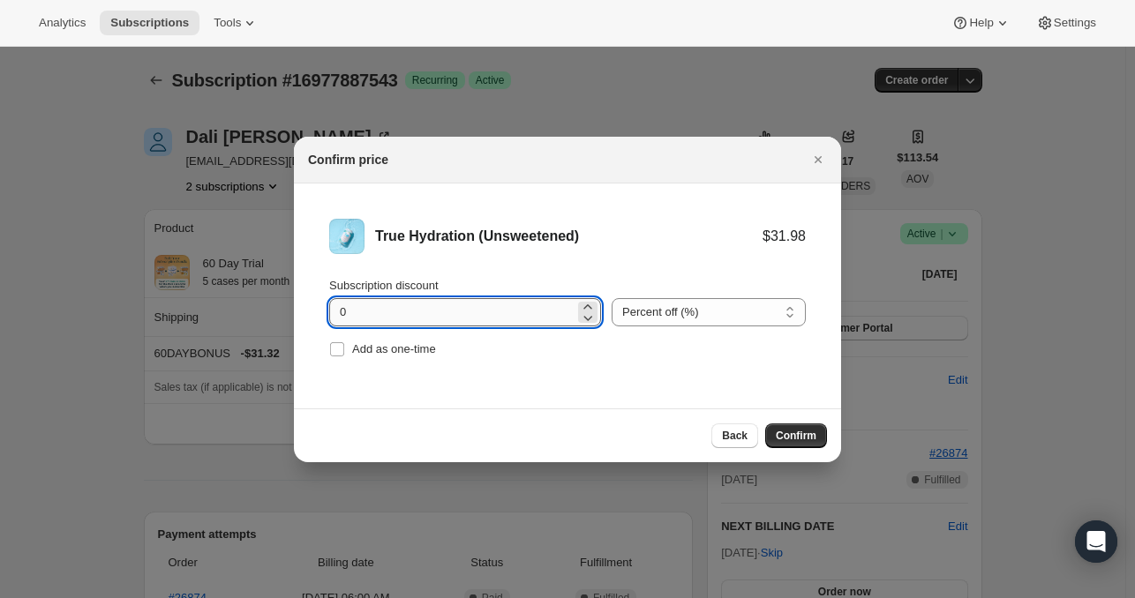
click at [427, 322] on input "0" at bounding box center [451, 312] width 245 height 28
click at [698, 318] on select "Percent off (%) Amount off ($)" at bounding box center [709, 312] width 194 height 28
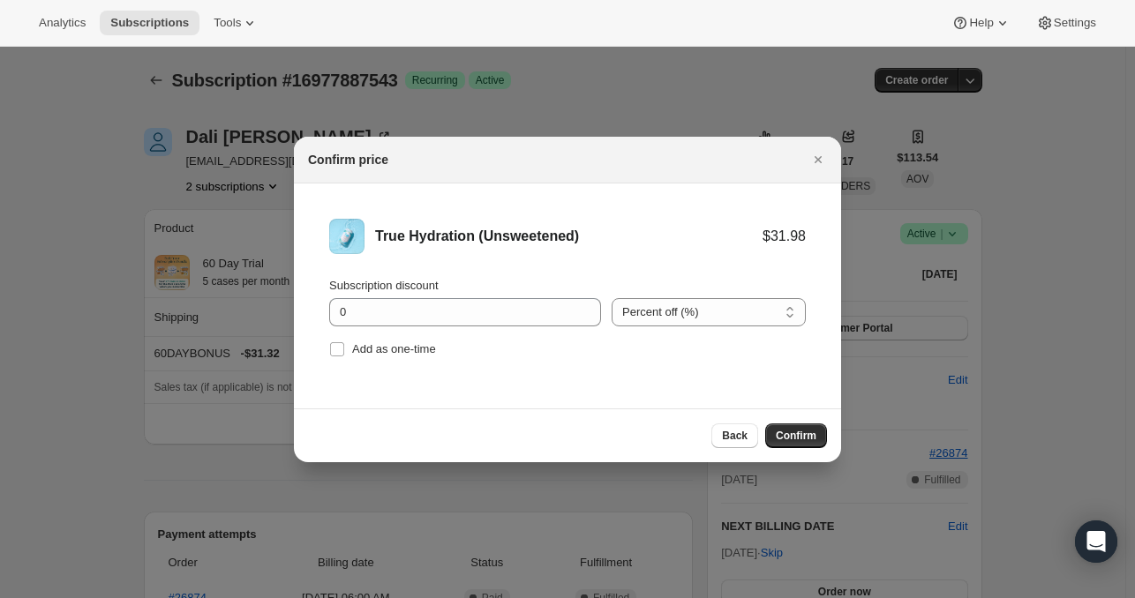
select select "fixed"
click at [612, 298] on select "Percent off (%) Amount off ($)" at bounding box center [709, 312] width 194 height 28
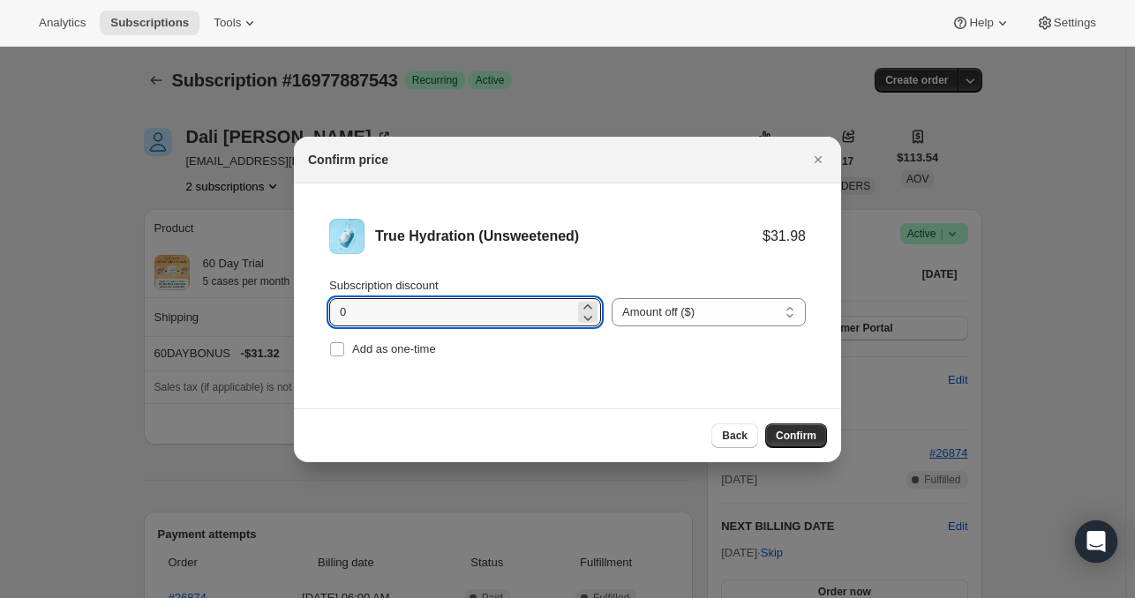
drag, startPoint x: 449, startPoint y: 312, endPoint x: 277, endPoint y: 306, distance: 172.2
type input "6.92"
click at [805, 440] on span "Confirm" at bounding box center [796, 436] width 41 height 14
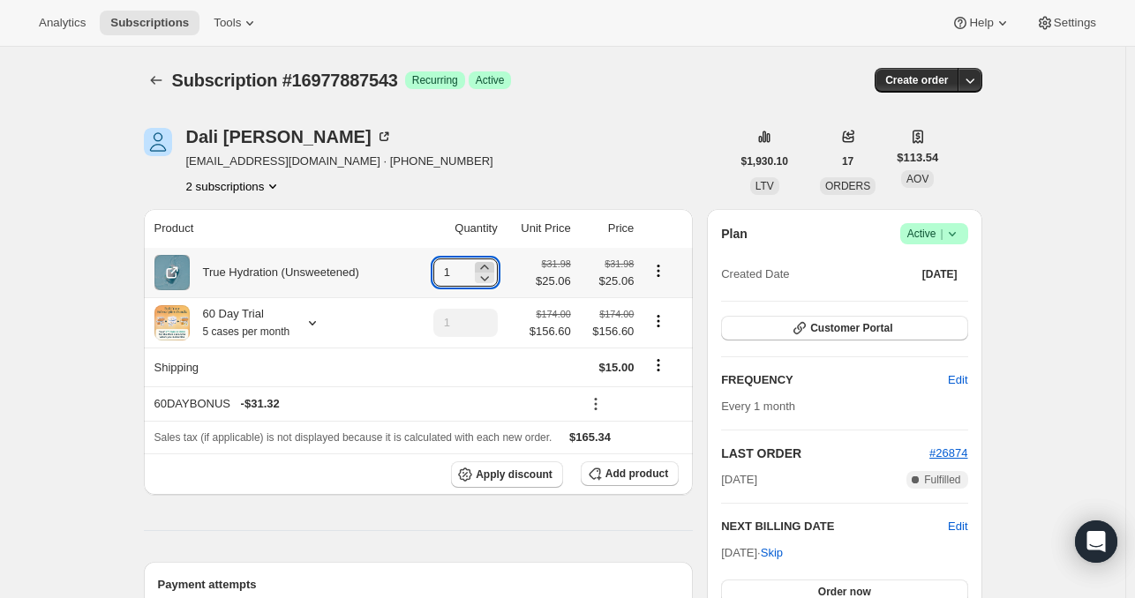
click at [488, 267] on icon at bounding box center [484, 267] width 8 height 4
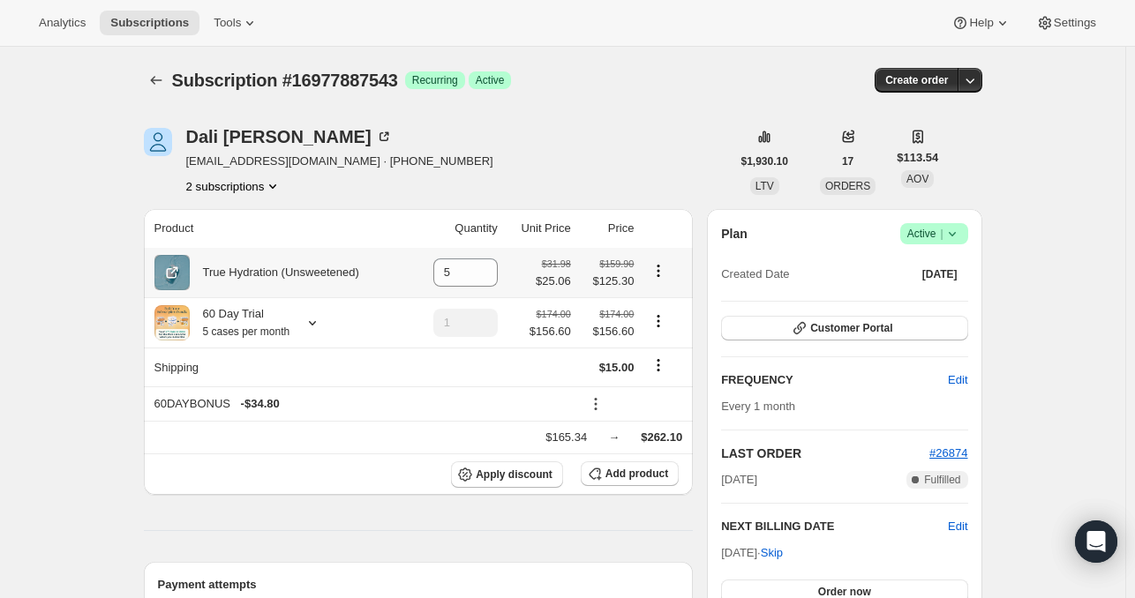
click at [660, 275] on icon "Product actions" at bounding box center [659, 271] width 18 height 18
click at [681, 302] on span "Remove" at bounding box center [663, 306] width 66 height 18
type input "0"
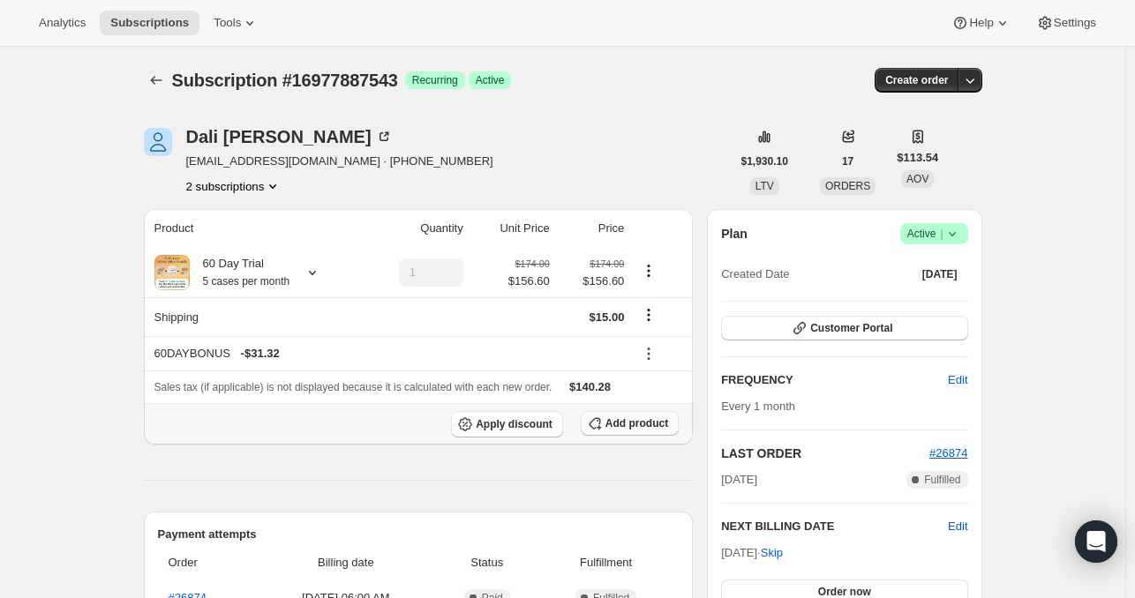
click at [636, 428] on span "Add product" at bounding box center [637, 424] width 63 height 14
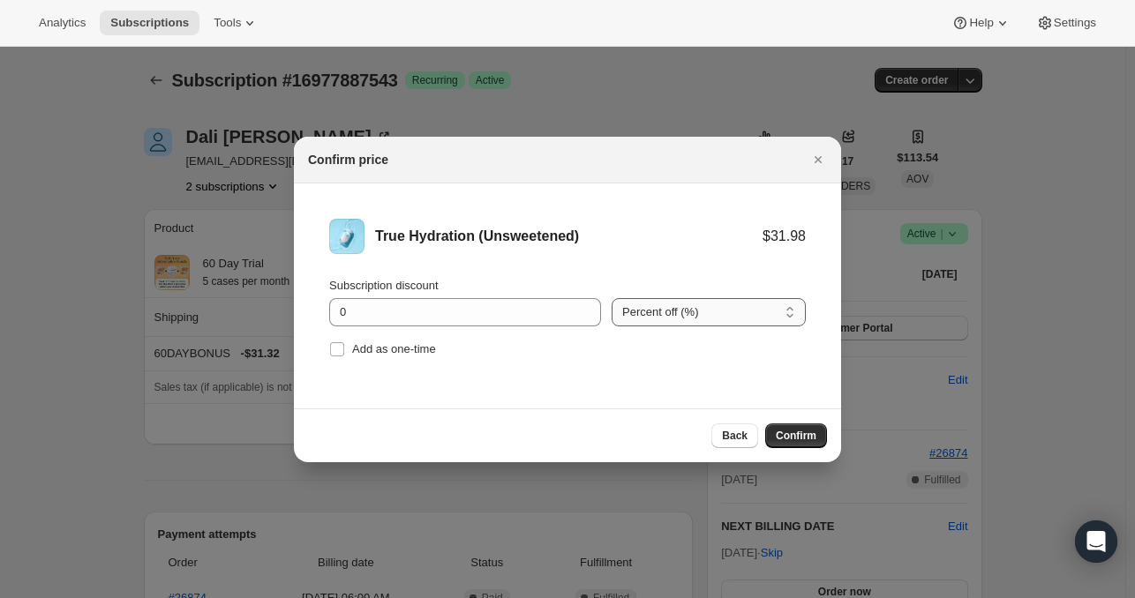
click at [693, 317] on select "Percent off (%) Amount off ($)" at bounding box center [709, 312] width 194 height 28
select select "fixed"
click at [612, 298] on select "Percent off (%) Amount off ($)" at bounding box center [709, 312] width 194 height 28
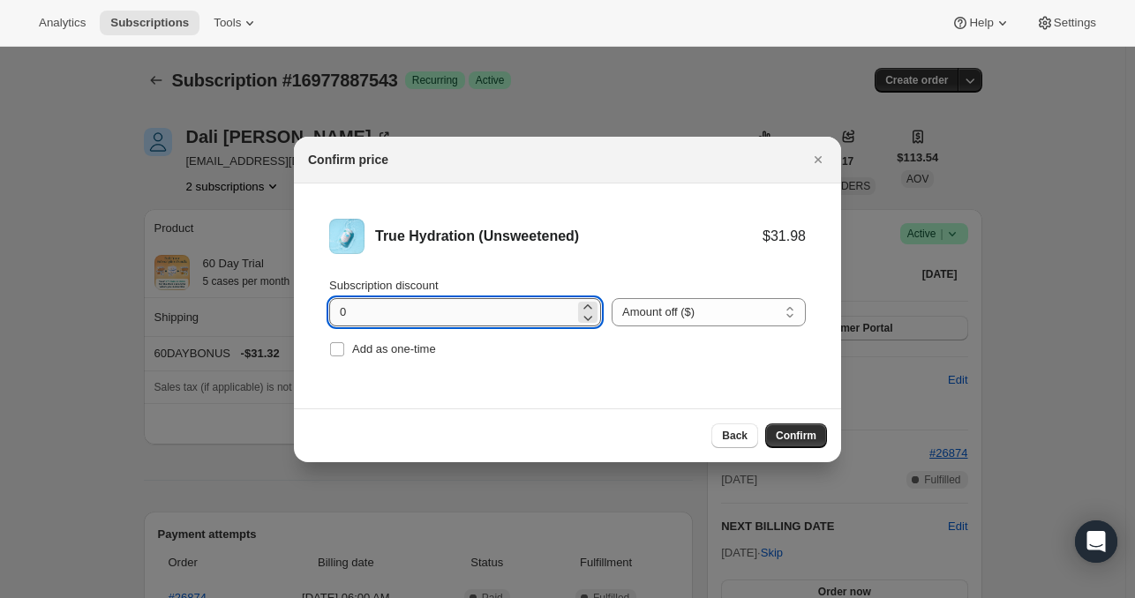
click at [450, 317] on input "0" at bounding box center [451, 312] width 245 height 28
click at [347, 310] on input "06.93" at bounding box center [451, 312] width 245 height 28
type input "6.93"
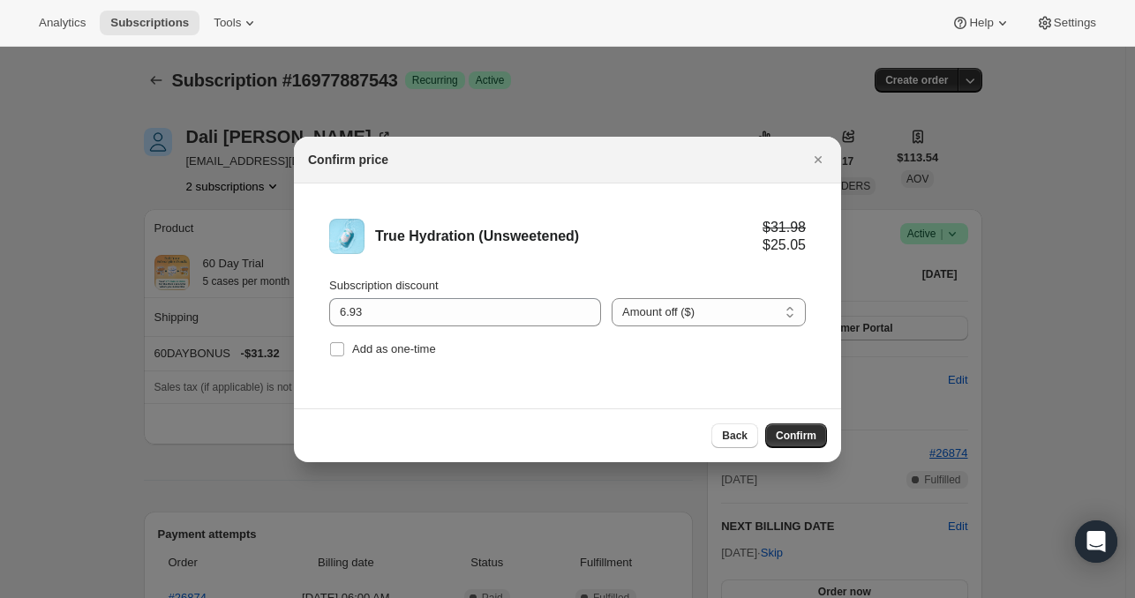
click at [832, 373] on li "True Hydration (Unsweetened) $31.98 $25.05 Subscription discount 6.93 Percent o…" at bounding box center [567, 291] width 547 height 214
click at [804, 433] on span "Confirm" at bounding box center [796, 436] width 41 height 14
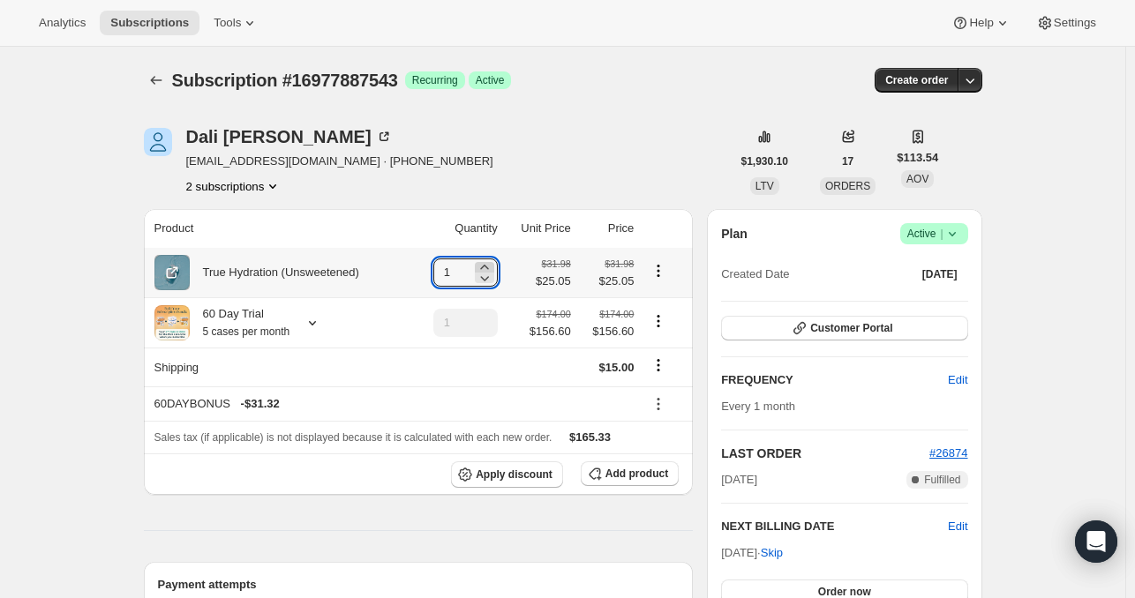
click at [491, 265] on icon at bounding box center [485, 268] width 18 height 18
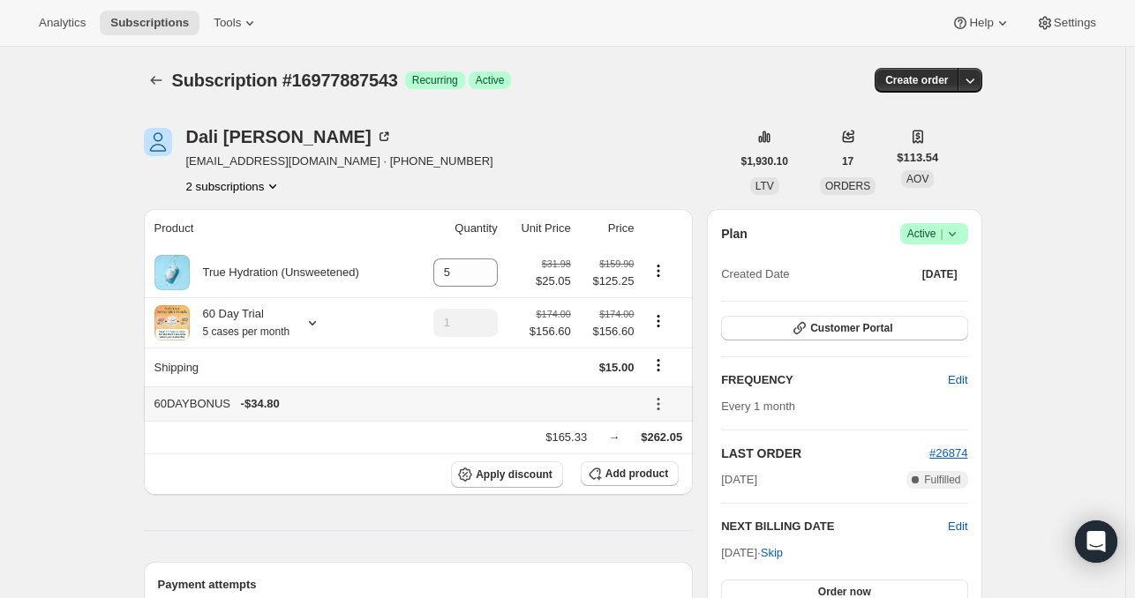
click at [660, 404] on icon at bounding box center [659, 404] width 18 height 18
click at [681, 471] on span "Remove" at bounding box center [668, 467] width 42 height 13
type input "1"
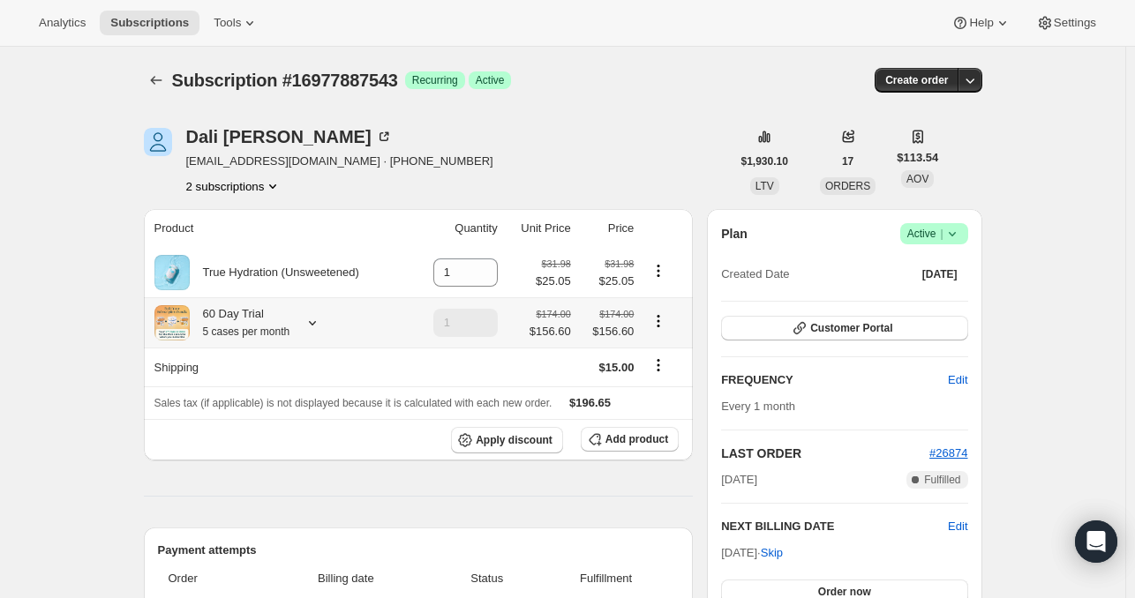
click at [657, 322] on icon "Product actions" at bounding box center [659, 321] width 18 height 18
click at [665, 394] on span "Remove" at bounding box center [663, 386] width 42 height 18
type input "0"
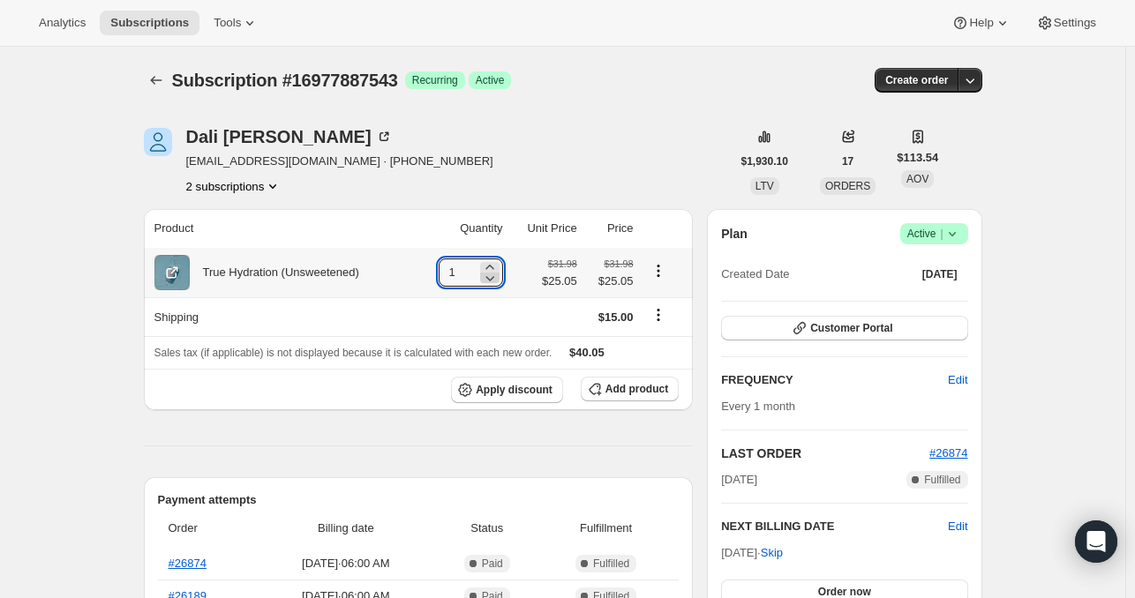
click at [495, 269] on icon at bounding box center [490, 278] width 18 height 18
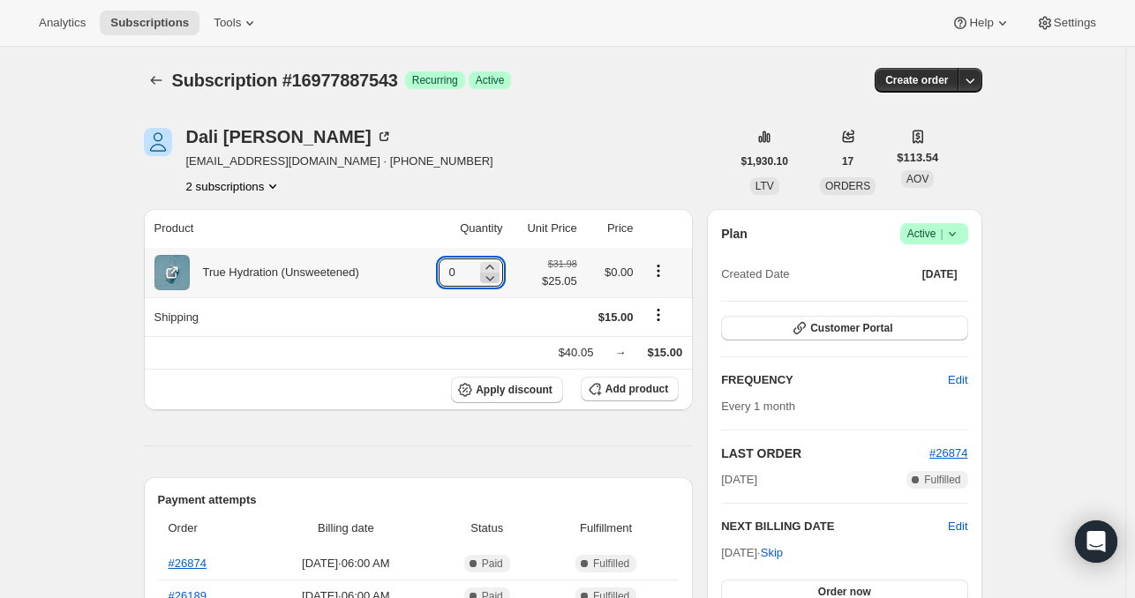
click at [495, 269] on icon at bounding box center [490, 278] width 18 height 18
click at [489, 263] on icon at bounding box center [490, 268] width 18 height 18
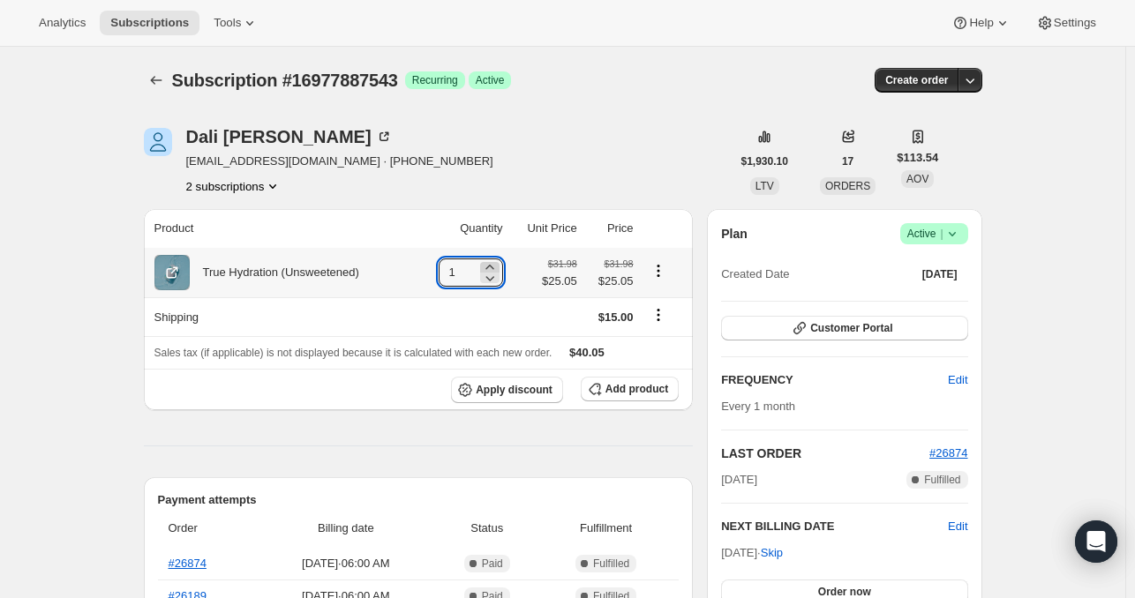
click at [489, 263] on icon at bounding box center [490, 268] width 18 height 18
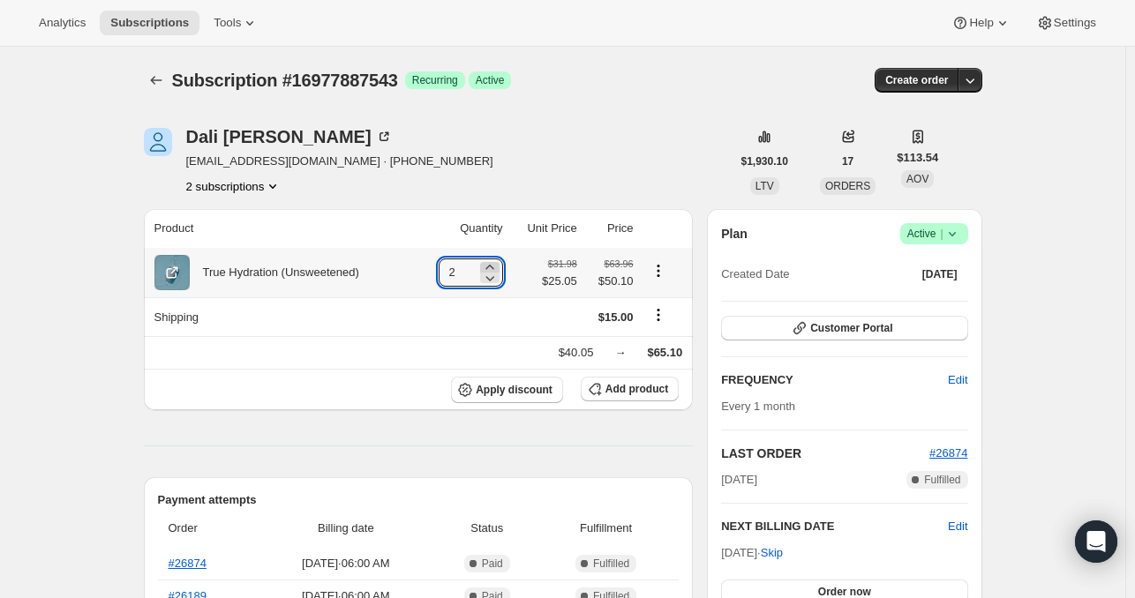
click at [489, 263] on icon at bounding box center [490, 268] width 18 height 18
click at [489, 263] on icon at bounding box center [485, 268] width 18 height 18
type input "5"
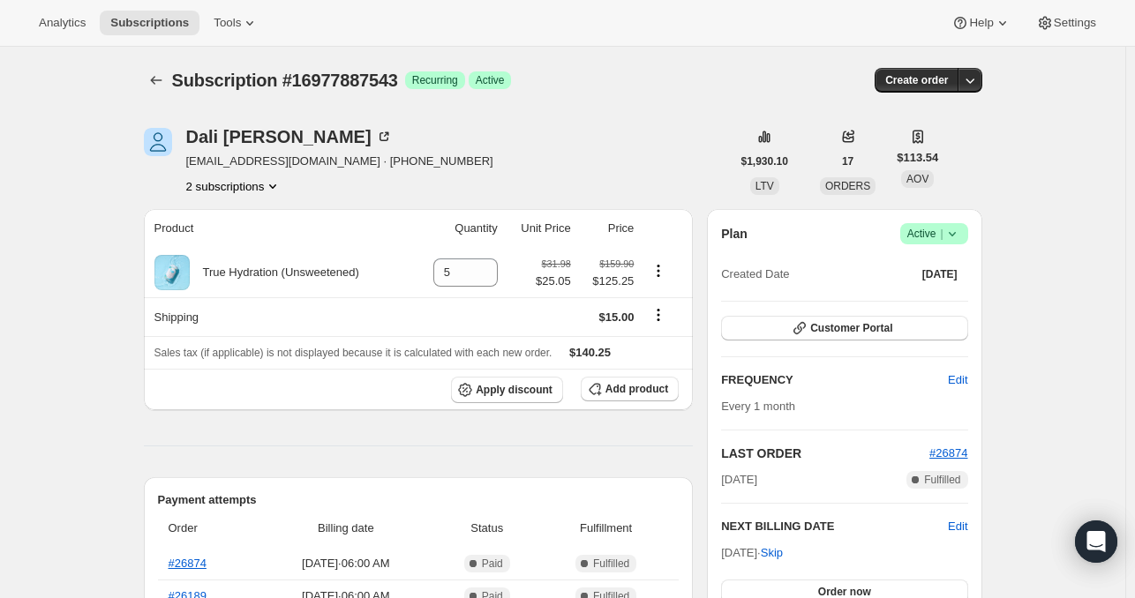
click at [247, 182] on button "2 subscriptions" at bounding box center [234, 186] width 96 height 18
click at [252, 218] on span "16057893175" at bounding box center [238, 219] width 123 height 18
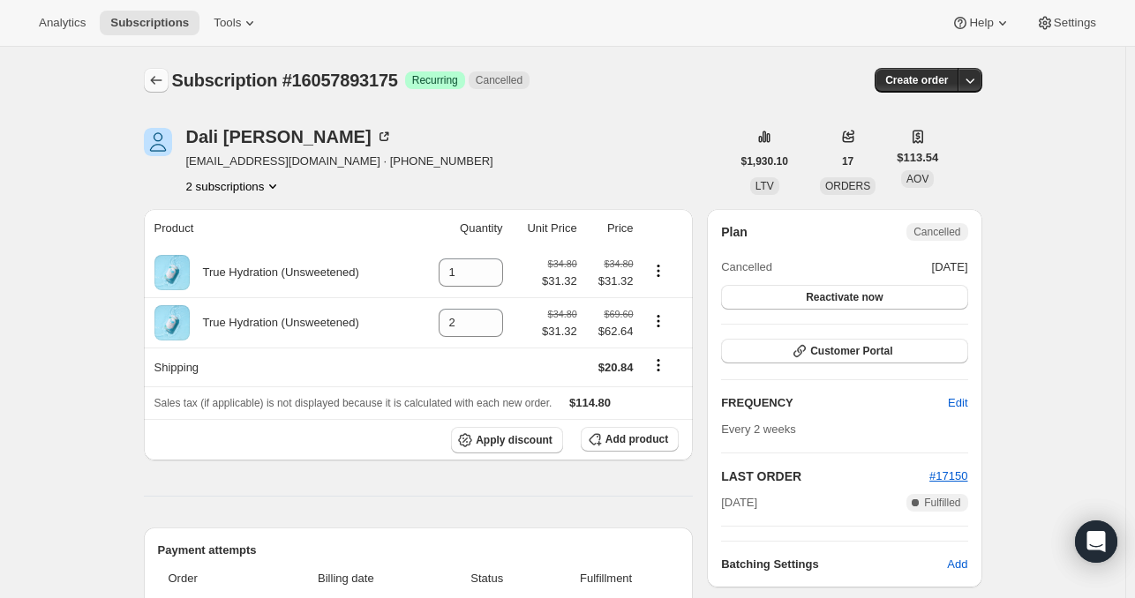
click at [150, 70] on button "Subscriptions" at bounding box center [156, 80] width 25 height 25
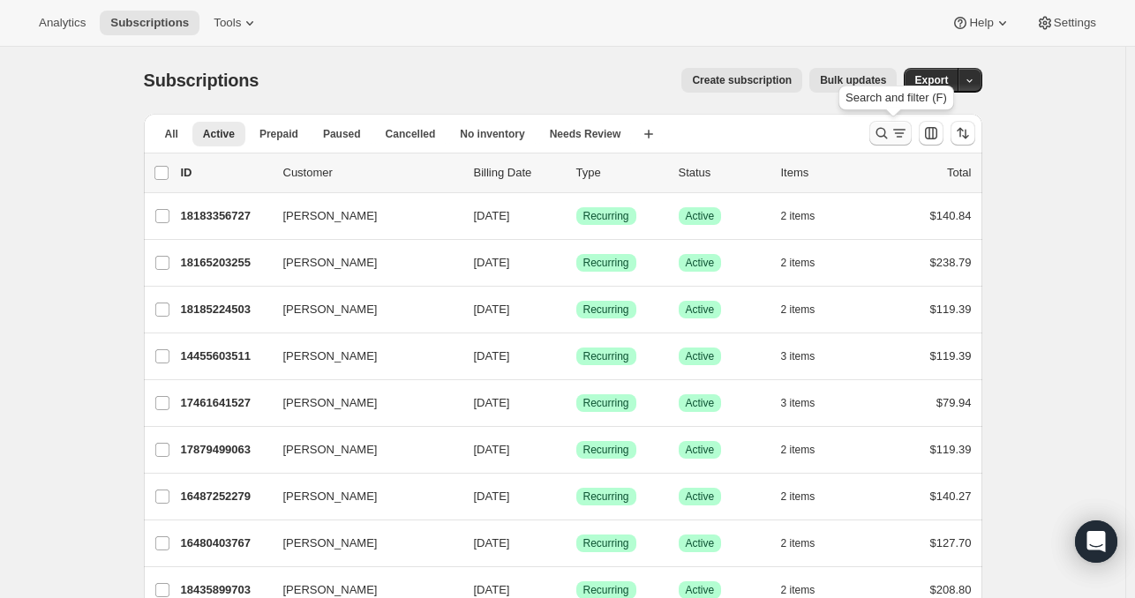
click at [887, 137] on icon "Search and filter results" at bounding box center [882, 133] width 18 height 18
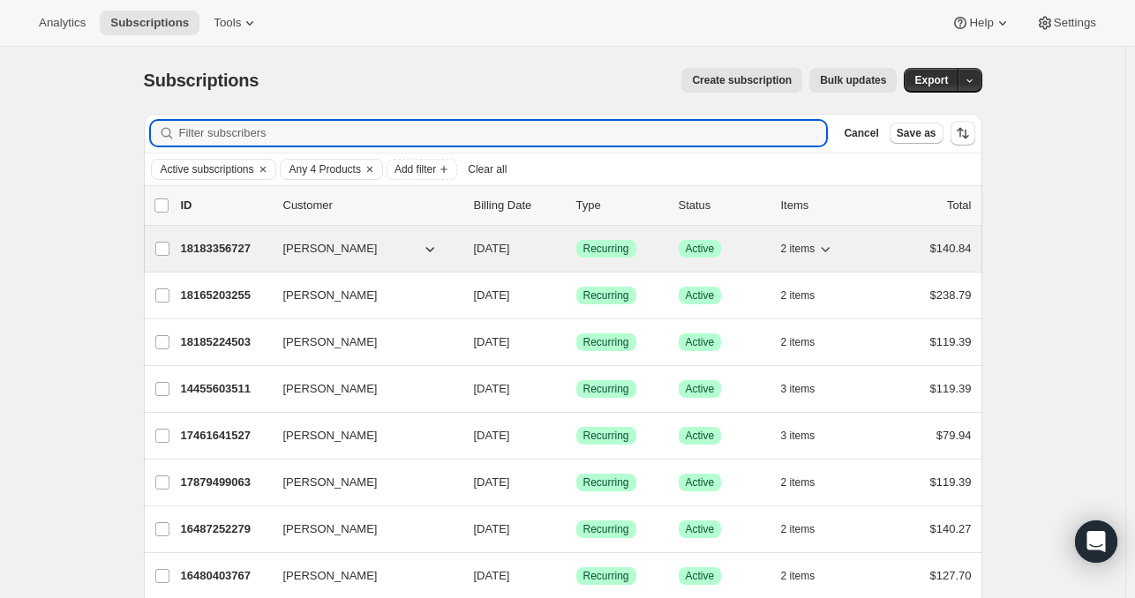
click at [237, 243] on p "18183356727" at bounding box center [225, 249] width 88 height 18
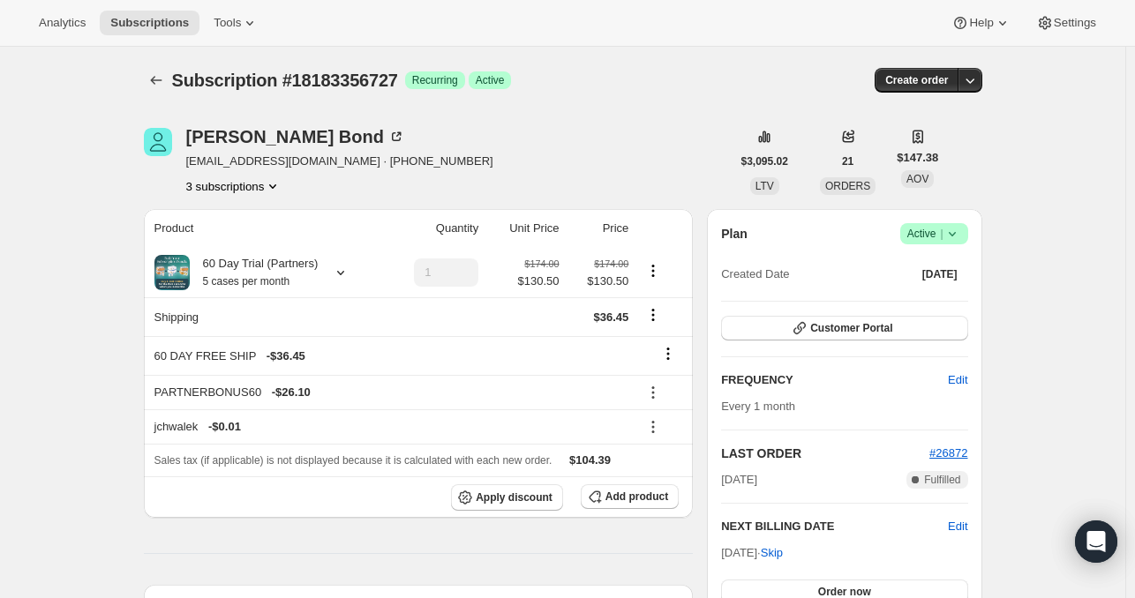
click at [507, 190] on div "[PERSON_NAME] [EMAIL_ADDRESS][DOMAIN_NAME] · [PHONE_NUMBER] 3 subscriptions" at bounding box center [437, 161] width 587 height 67
click at [338, 273] on icon at bounding box center [340, 273] width 7 height 4
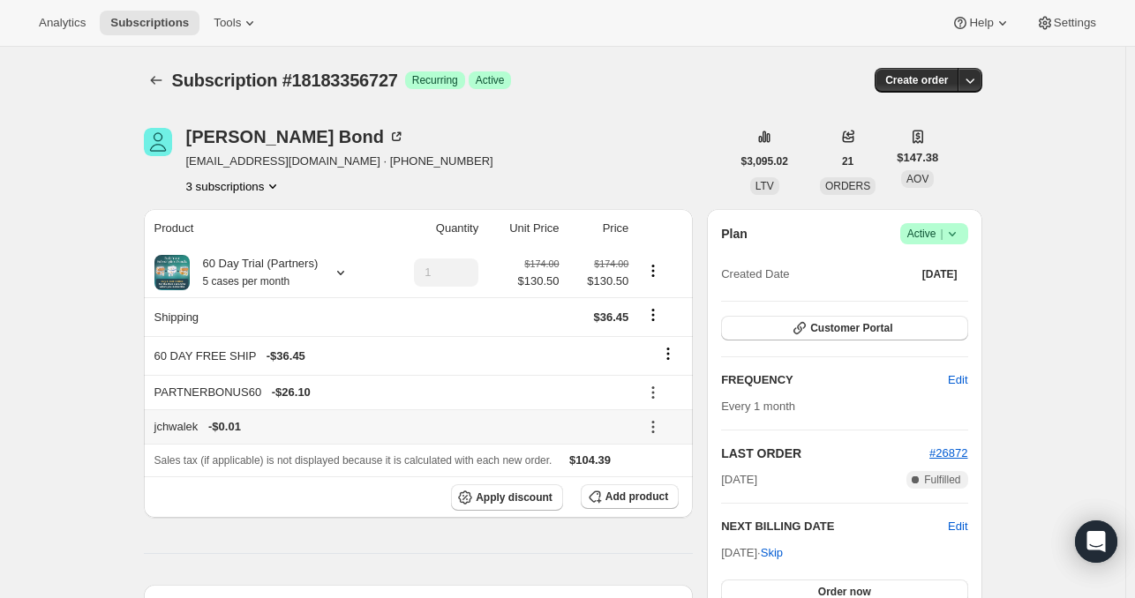
click at [655, 427] on icon at bounding box center [653, 427] width 18 height 18
click at [613, 493] on span "Add product" at bounding box center [637, 497] width 63 height 14
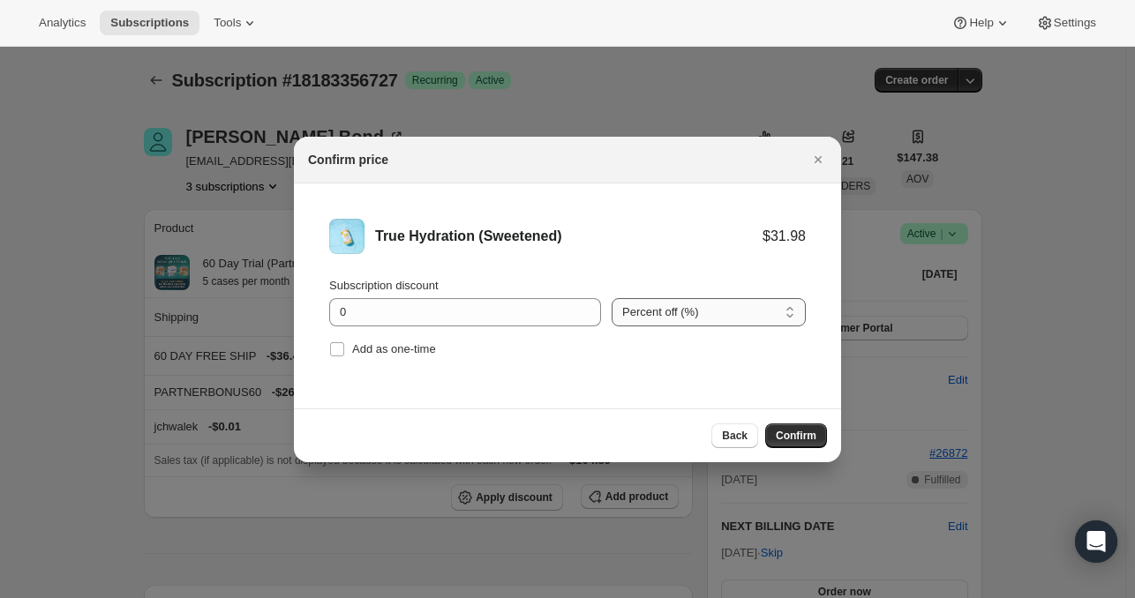
click at [663, 324] on select "Percent off (%) Amount off ($)" at bounding box center [709, 312] width 194 height 28
select select "fixed"
click at [612, 298] on select "Percent off (%) Amount off ($)" at bounding box center [709, 312] width 194 height 28
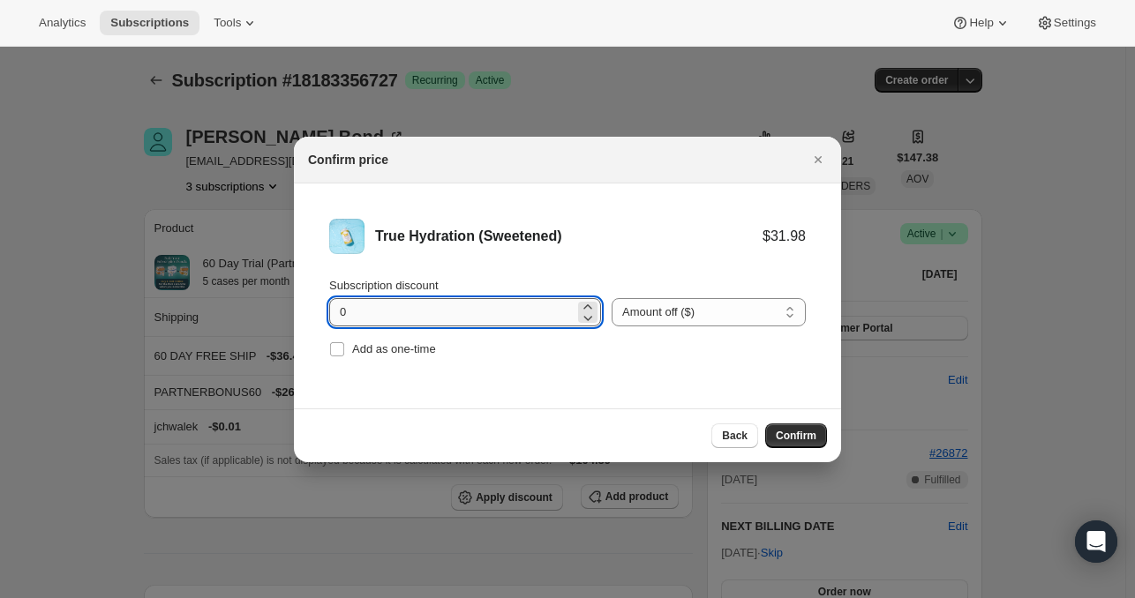
click at [499, 310] on input "0" at bounding box center [451, 312] width 245 height 28
type input "0"
type input "11.10"
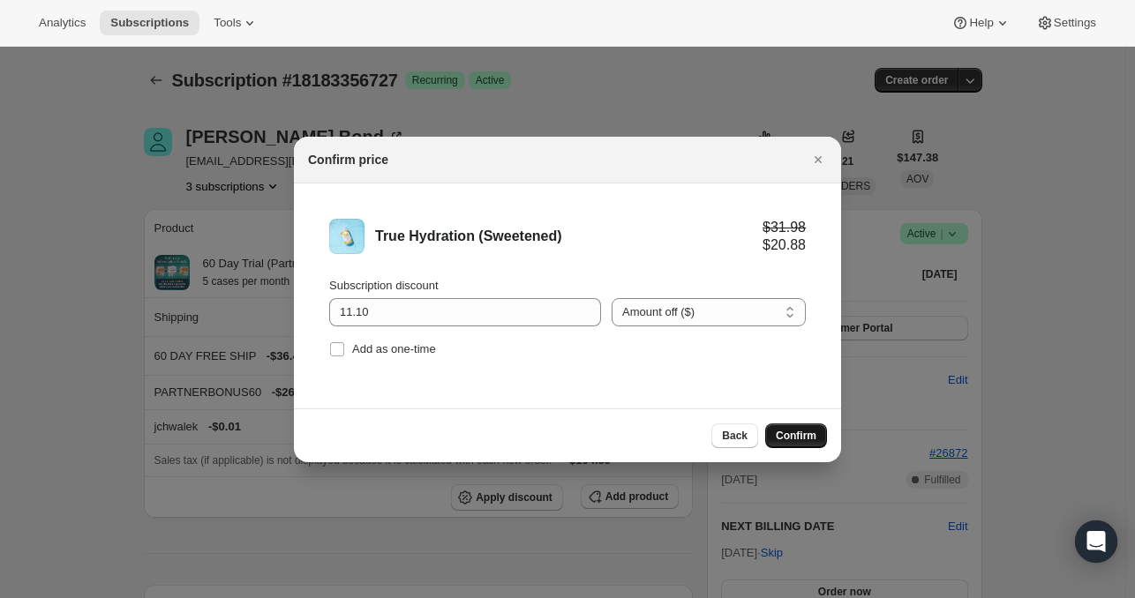
click at [796, 437] on span "Confirm" at bounding box center [796, 436] width 41 height 14
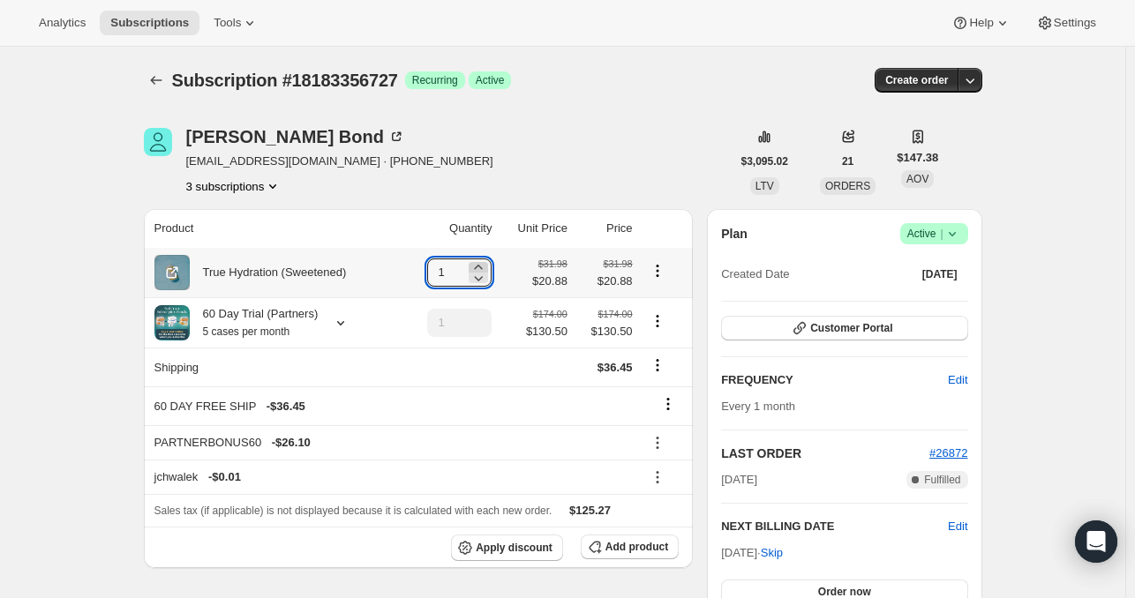
click at [484, 262] on icon at bounding box center [479, 268] width 18 height 18
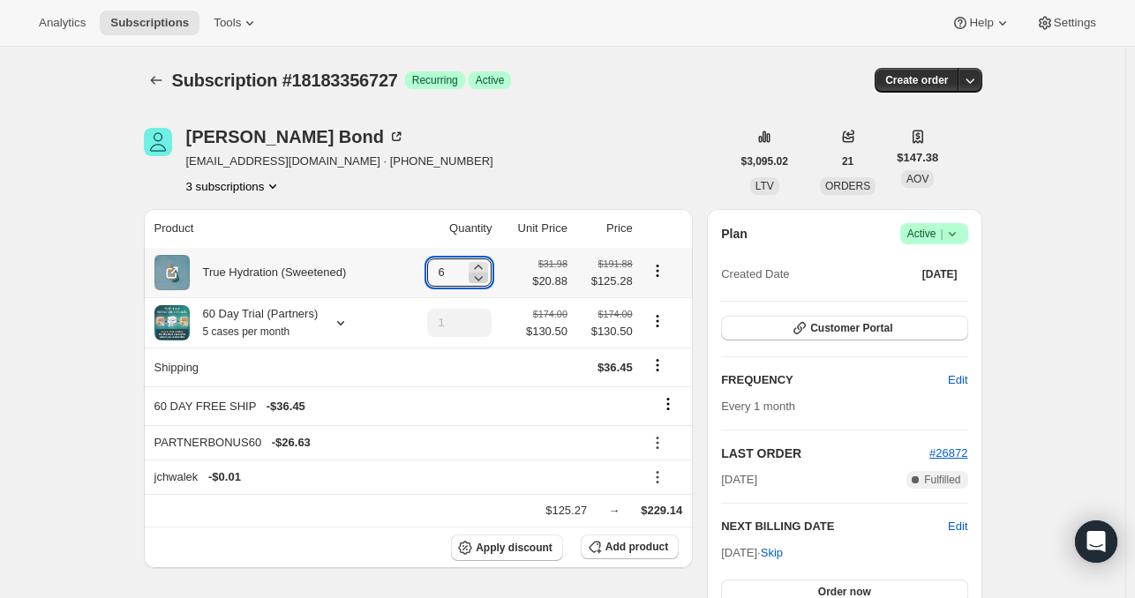
click at [485, 271] on icon at bounding box center [479, 278] width 18 height 18
type input "5"
click at [653, 326] on icon "Product actions" at bounding box center [658, 321] width 18 height 18
click at [668, 382] on span "Remove" at bounding box center [661, 385] width 42 height 13
type input "0"
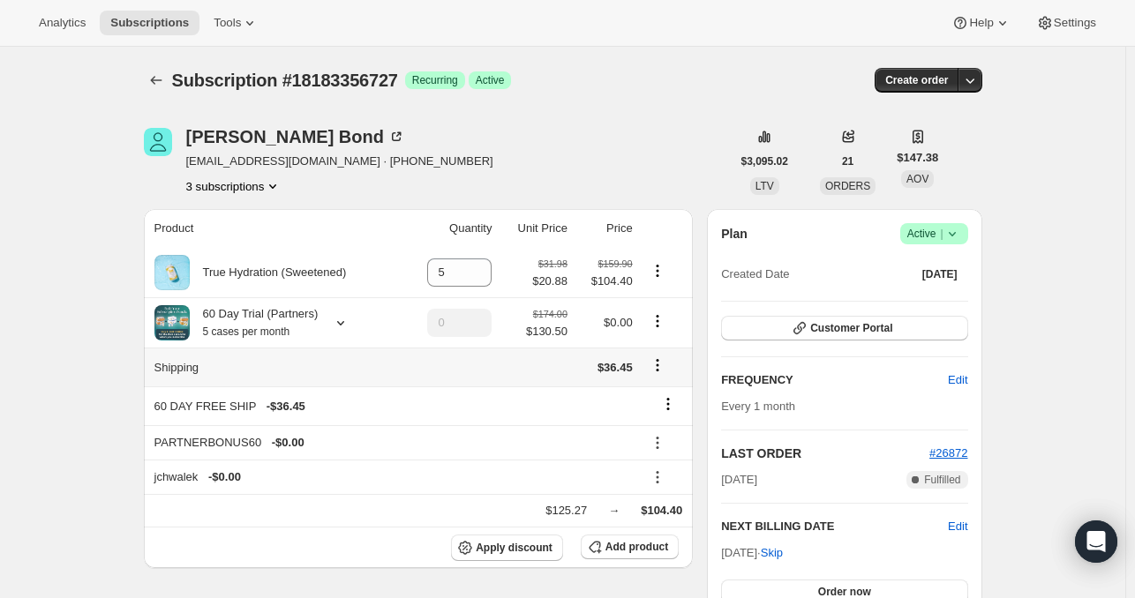
click at [656, 371] on icon "Shipping actions" at bounding box center [658, 366] width 18 height 18
click at [659, 363] on icon "Shipping actions" at bounding box center [658, 366] width 18 height 18
click at [659, 398] on span "Edit shipping rate" at bounding box center [660, 400] width 88 height 13
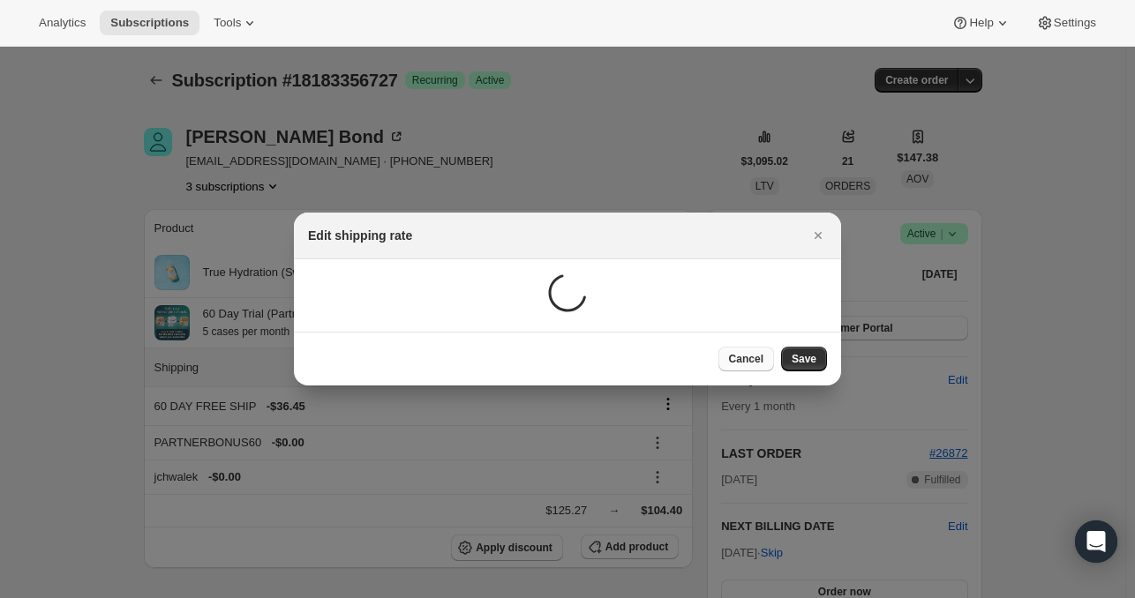
click at [754, 366] on span "Cancel" at bounding box center [746, 359] width 34 height 14
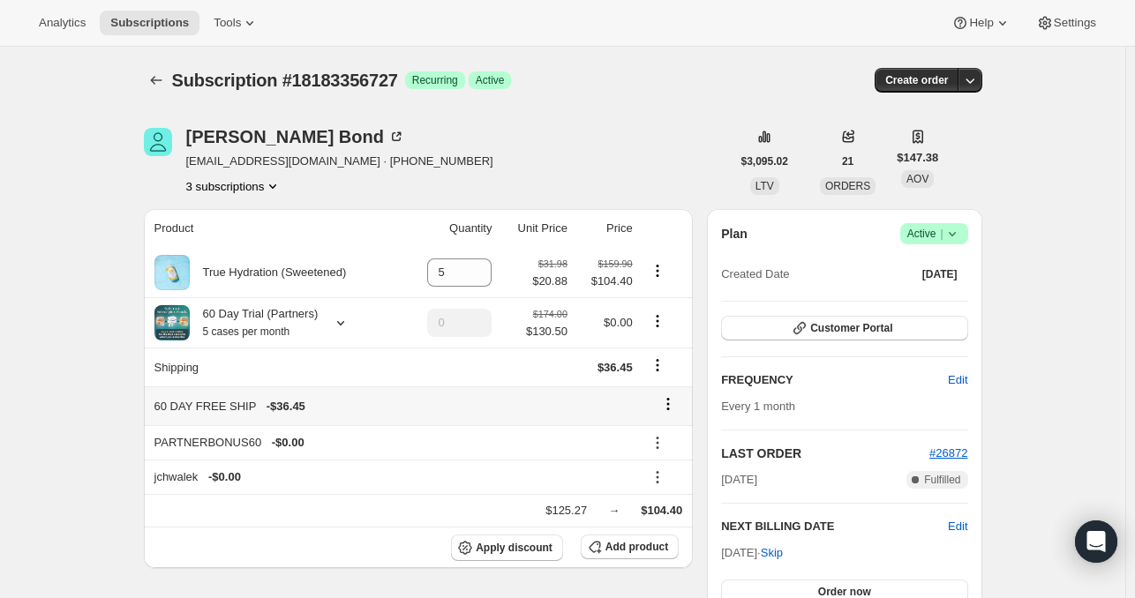
click at [674, 405] on icon at bounding box center [668, 404] width 18 height 18
click at [673, 424] on button "Remove" at bounding box center [673, 438] width 53 height 28
type input "1"
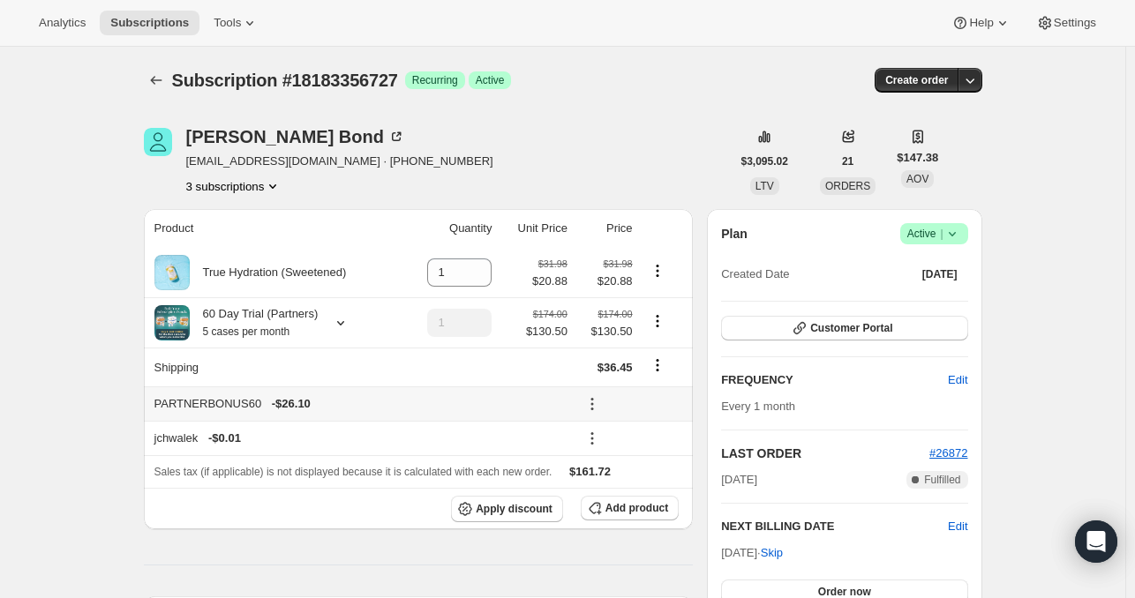
click at [600, 403] on icon at bounding box center [592, 404] width 18 height 18
click at [637, 470] on span "Remove" at bounding box center [635, 467] width 42 height 13
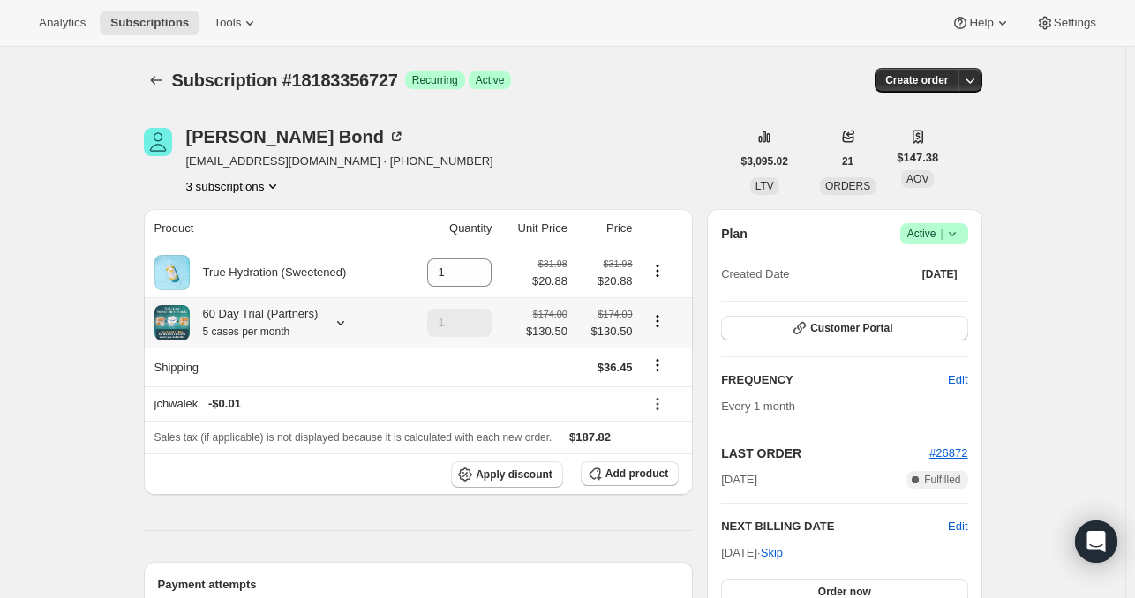
click at [659, 315] on icon "Product actions" at bounding box center [658, 321] width 18 height 18
click at [660, 383] on span "Remove" at bounding box center [661, 385] width 42 height 13
type input "0"
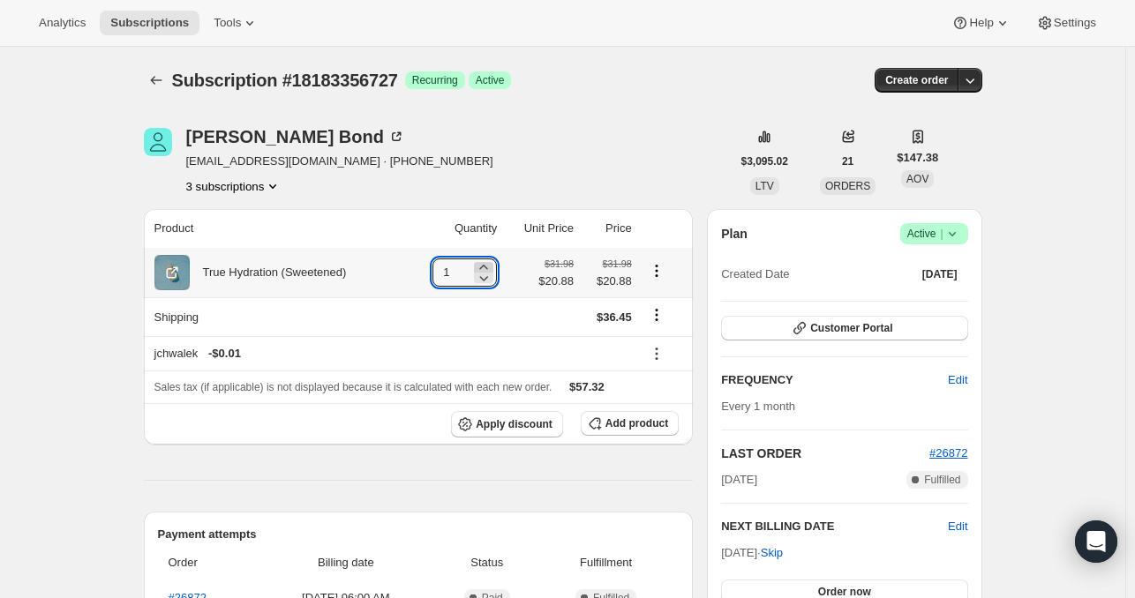
click at [482, 267] on icon at bounding box center [484, 268] width 18 height 18
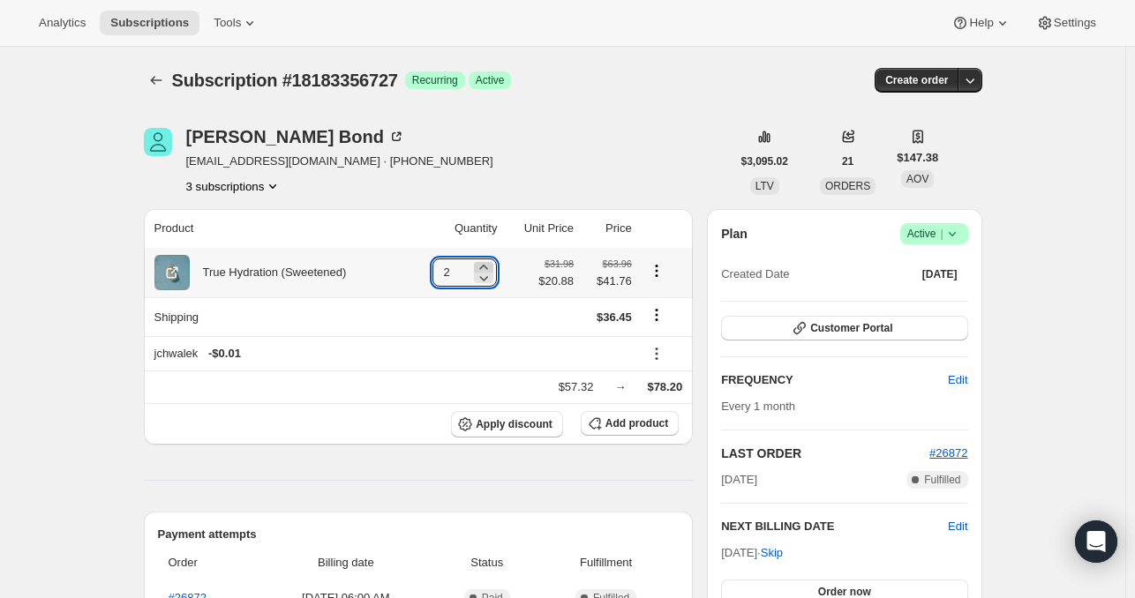
click at [482, 267] on icon at bounding box center [484, 268] width 18 height 18
click at [482, 267] on icon at bounding box center [479, 267] width 8 height 4
click at [484, 274] on icon at bounding box center [479, 278] width 18 height 18
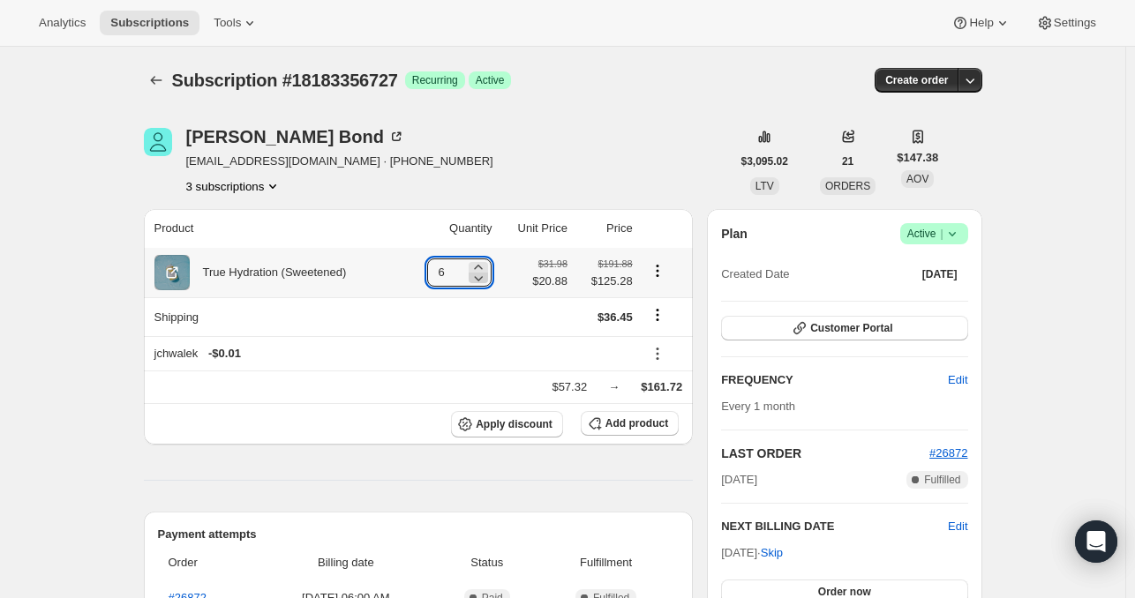
type input "5"
click at [664, 317] on icon "Shipping actions" at bounding box center [658, 315] width 18 height 18
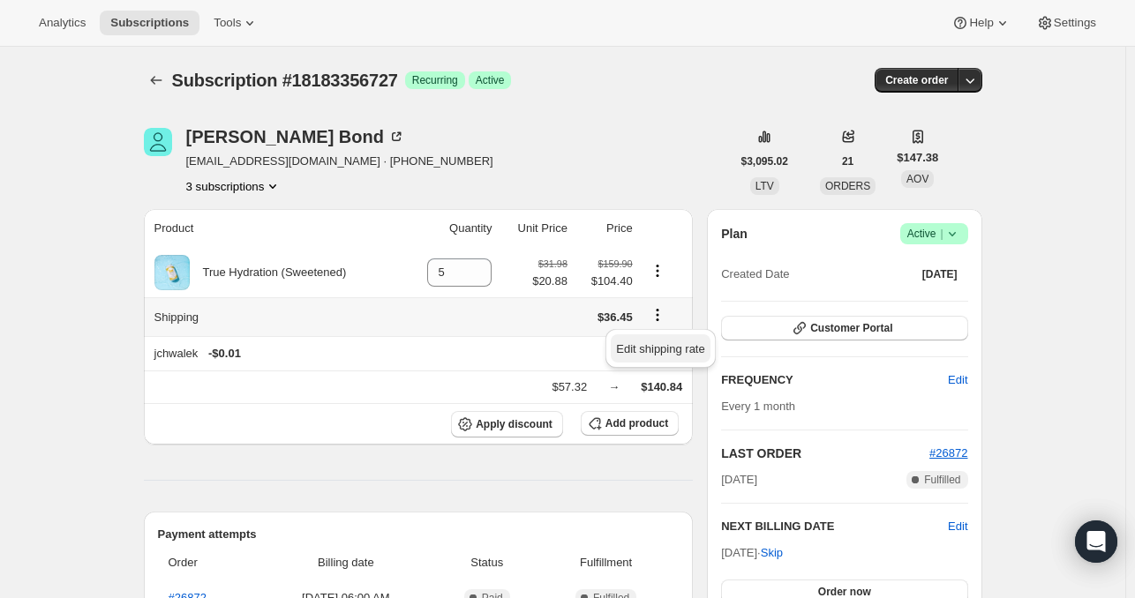
click at [666, 351] on span "Edit shipping rate" at bounding box center [660, 348] width 88 height 13
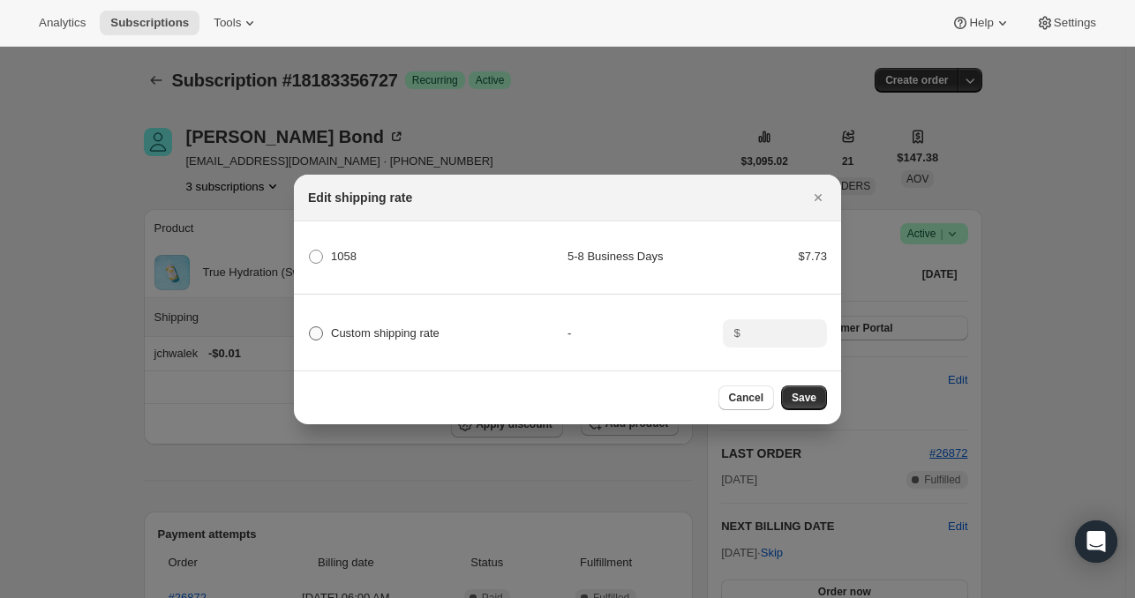
click at [340, 329] on span "Custom shipping rate" at bounding box center [385, 333] width 109 height 13
click at [310, 327] on input "Custom shipping rate" at bounding box center [309, 327] width 1 height 1
radio input "true"
click at [772, 323] on input ":r3su:" at bounding box center [773, 334] width 55 height 28
type input "0.00"
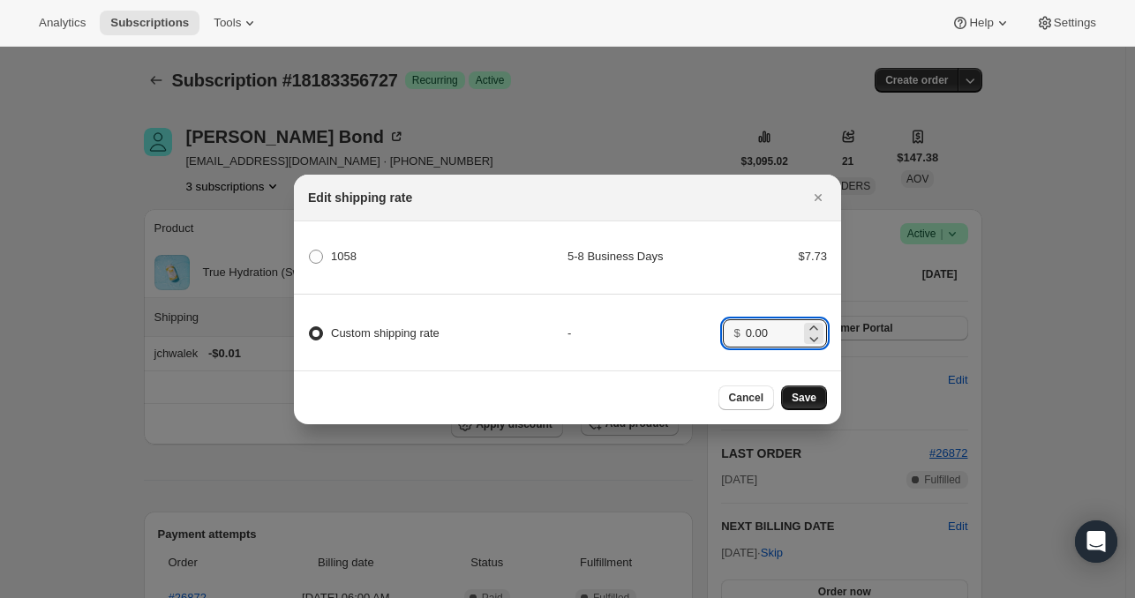
click at [805, 393] on button "Save" at bounding box center [804, 398] width 46 height 25
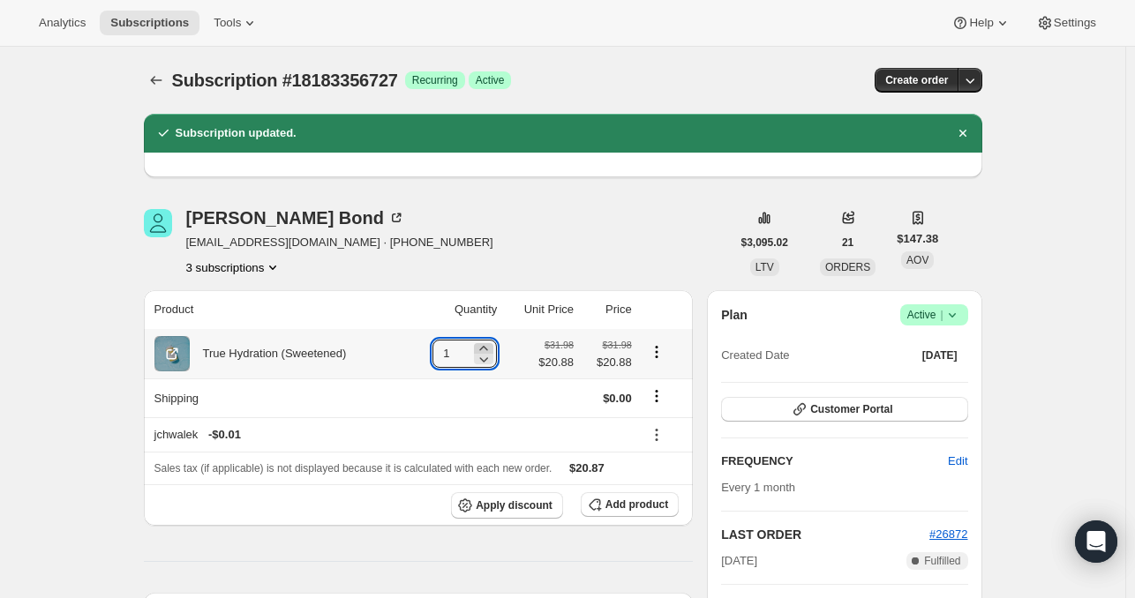
click at [493, 346] on icon at bounding box center [484, 349] width 18 height 18
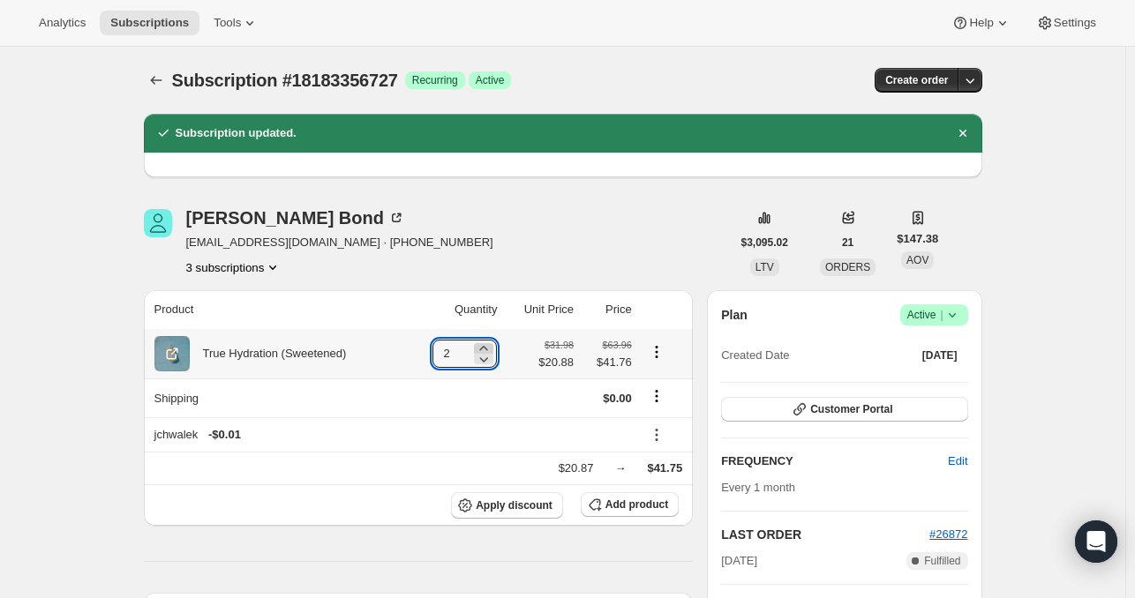
click at [493, 346] on icon at bounding box center [484, 349] width 18 height 18
type input "5"
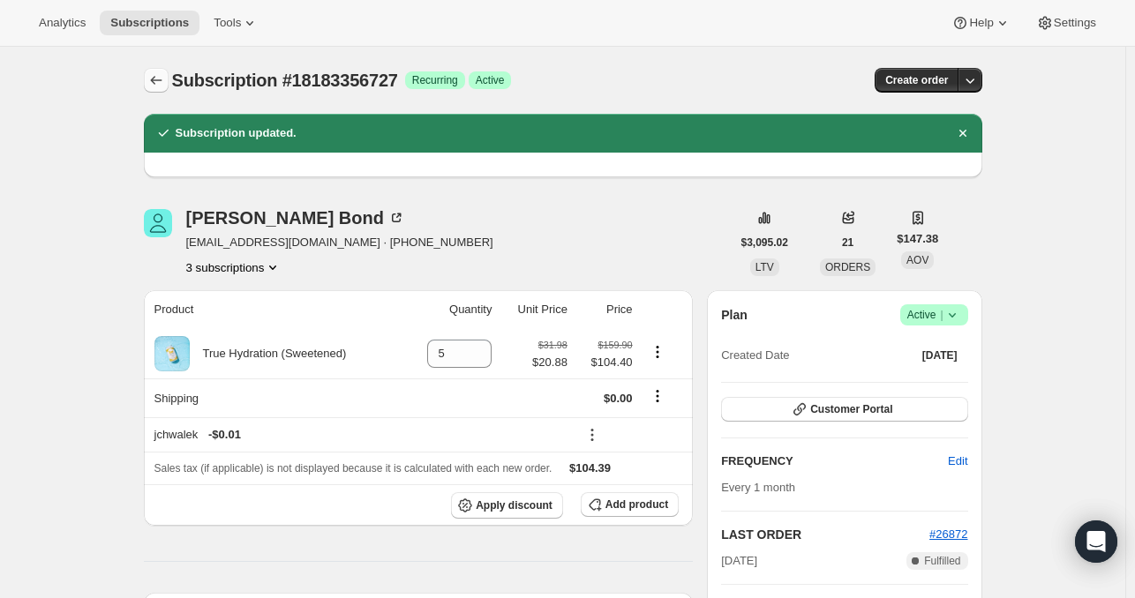
click at [152, 81] on icon "Subscriptions" at bounding box center [156, 80] width 18 height 18
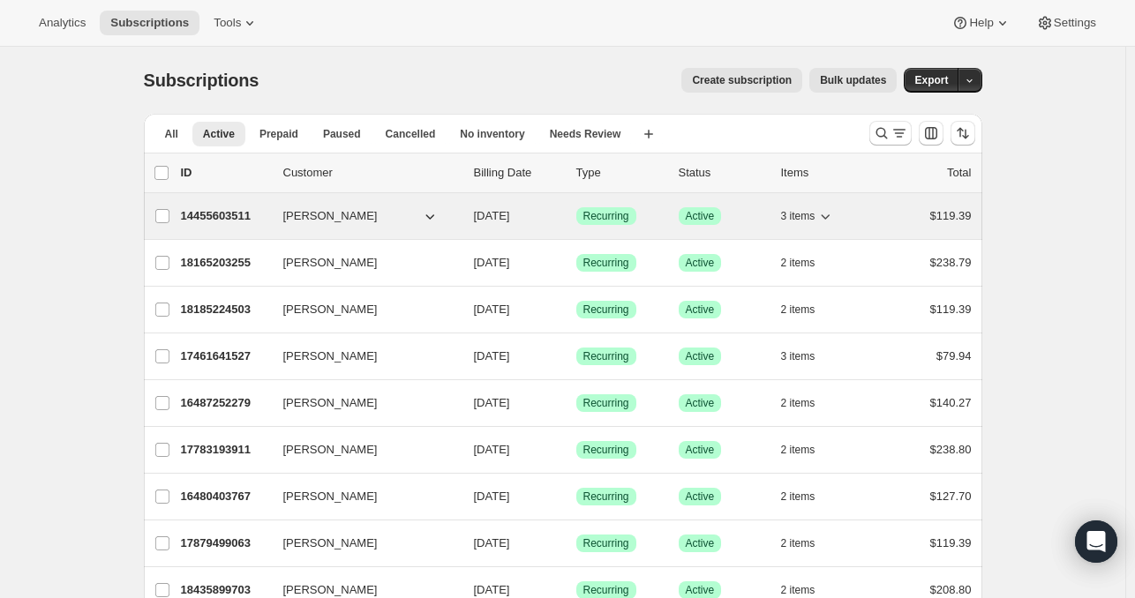
click at [327, 218] on span "[PERSON_NAME]" at bounding box center [330, 216] width 94 height 18
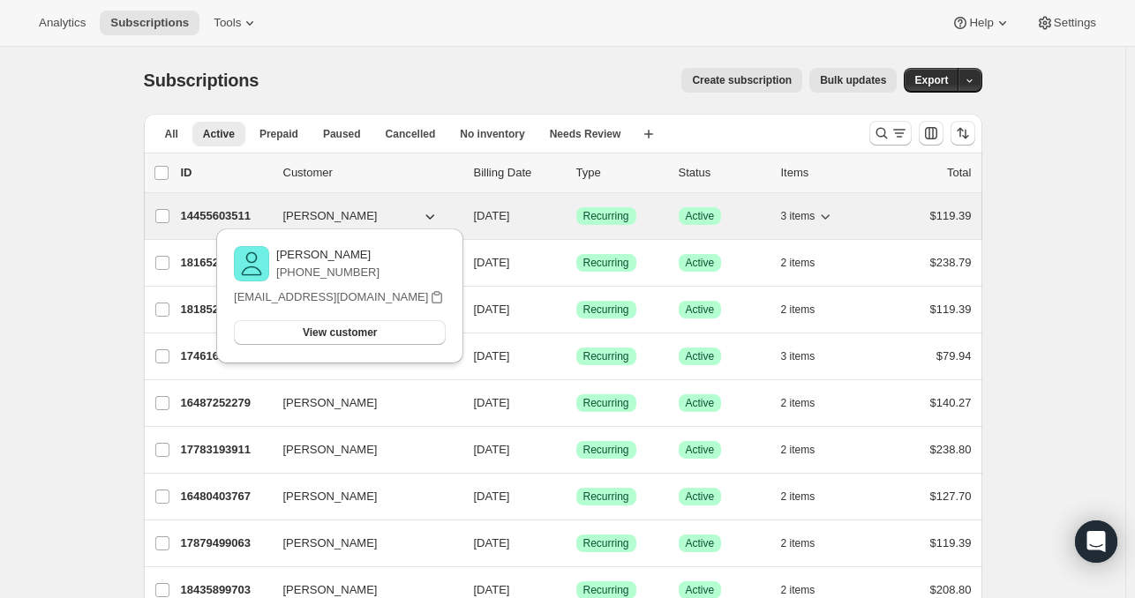
click at [230, 213] on p "14455603511" at bounding box center [225, 216] width 88 height 18
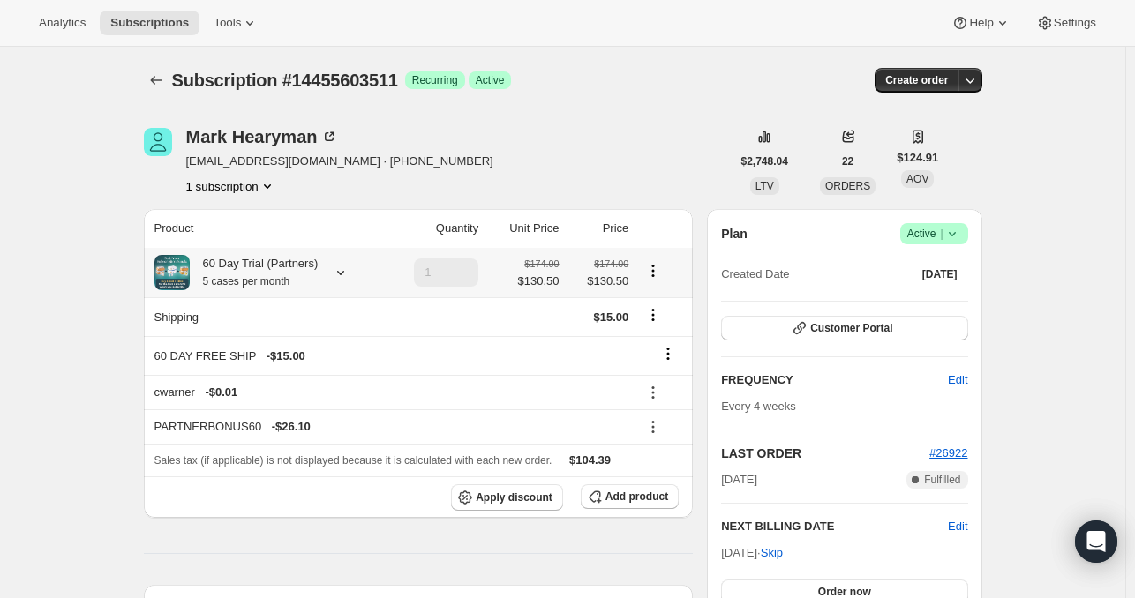
click at [342, 265] on icon at bounding box center [341, 273] width 18 height 18
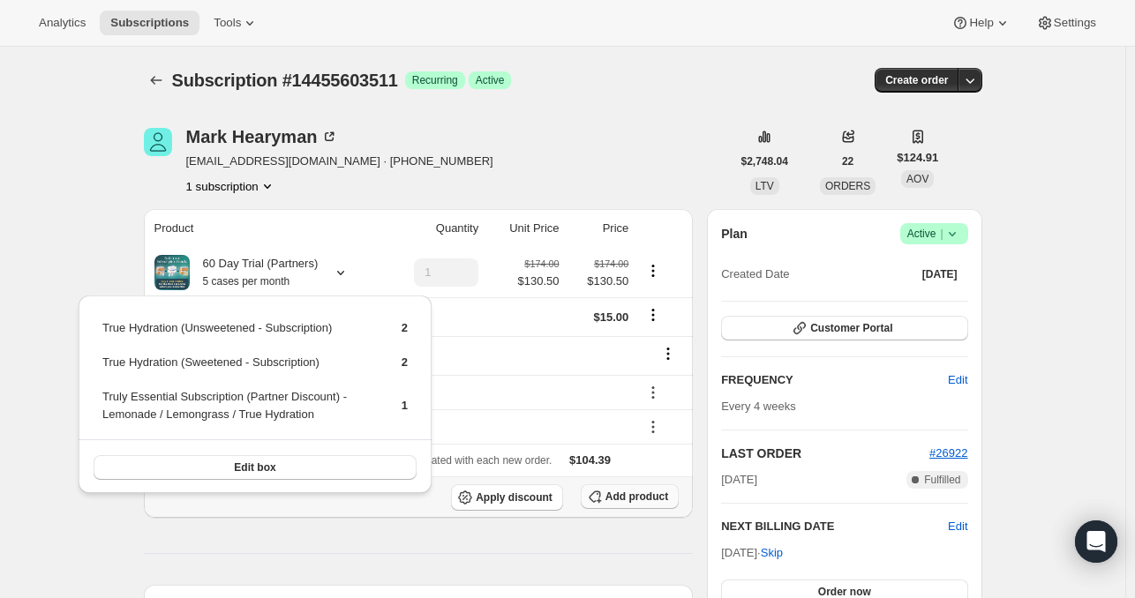
click at [643, 495] on span "Add product" at bounding box center [637, 497] width 63 height 14
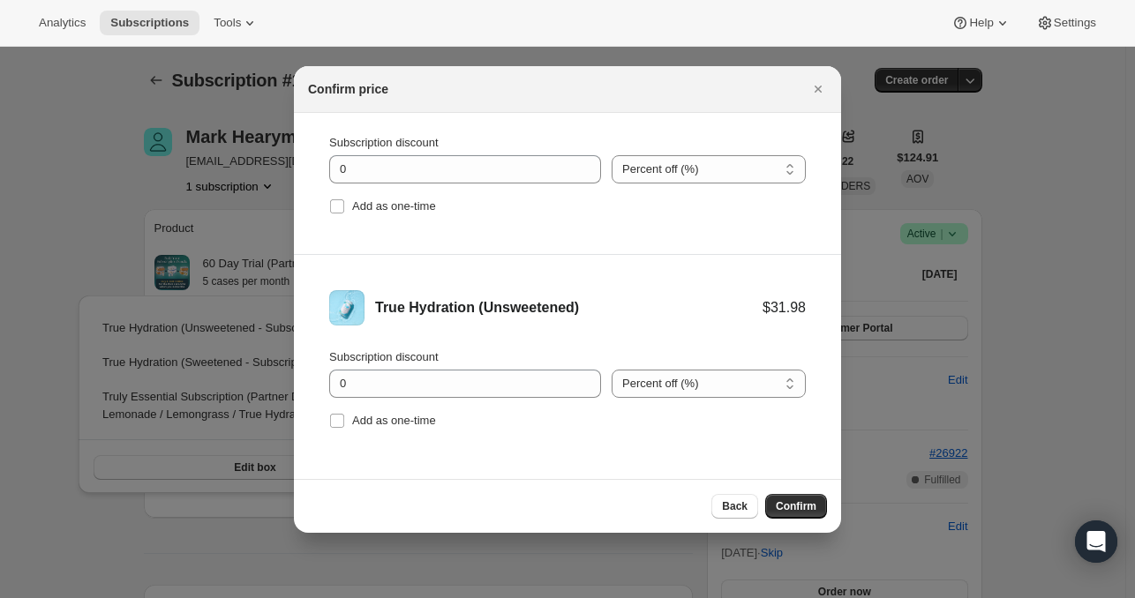
scroll to position [14, 0]
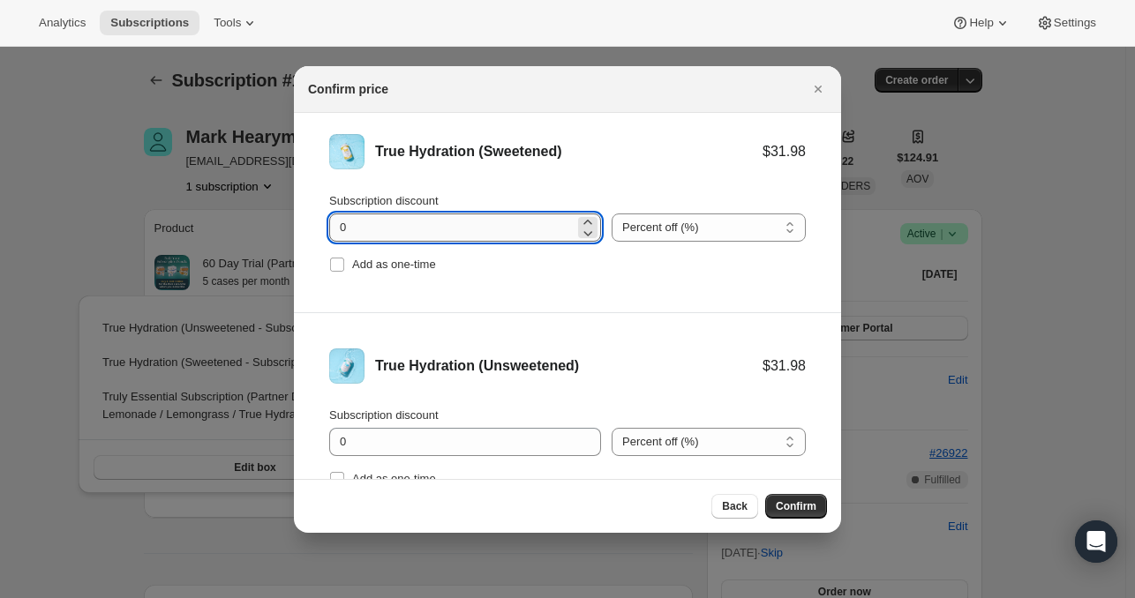
click at [424, 232] on input "0" at bounding box center [451, 228] width 245 height 28
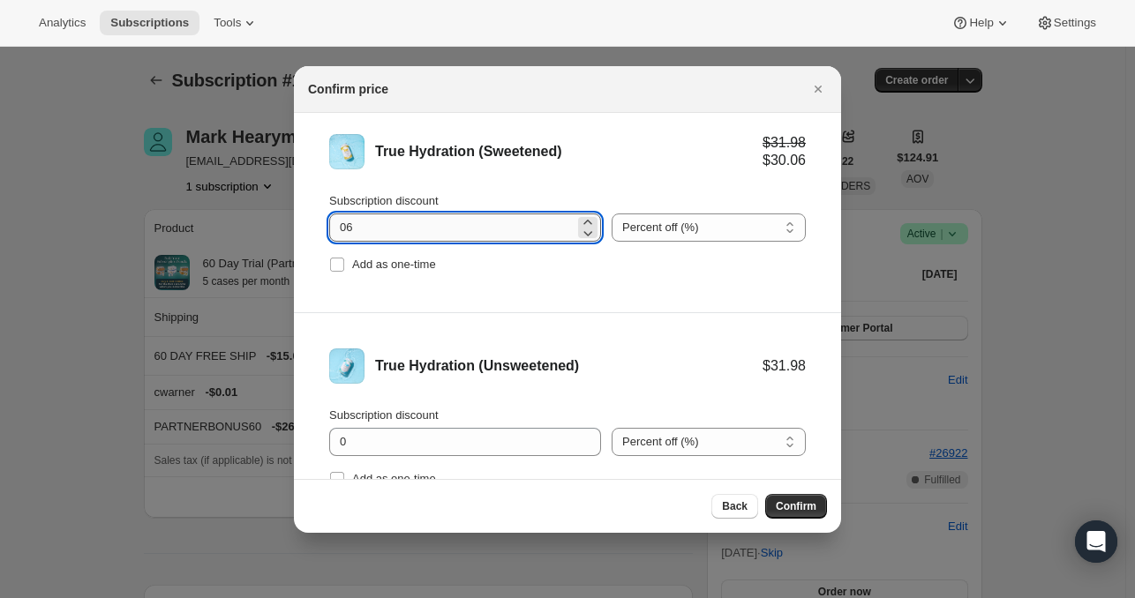
type input "0"
click at [679, 235] on select "Percent off (%) Amount off ($)" at bounding box center [709, 228] width 194 height 28
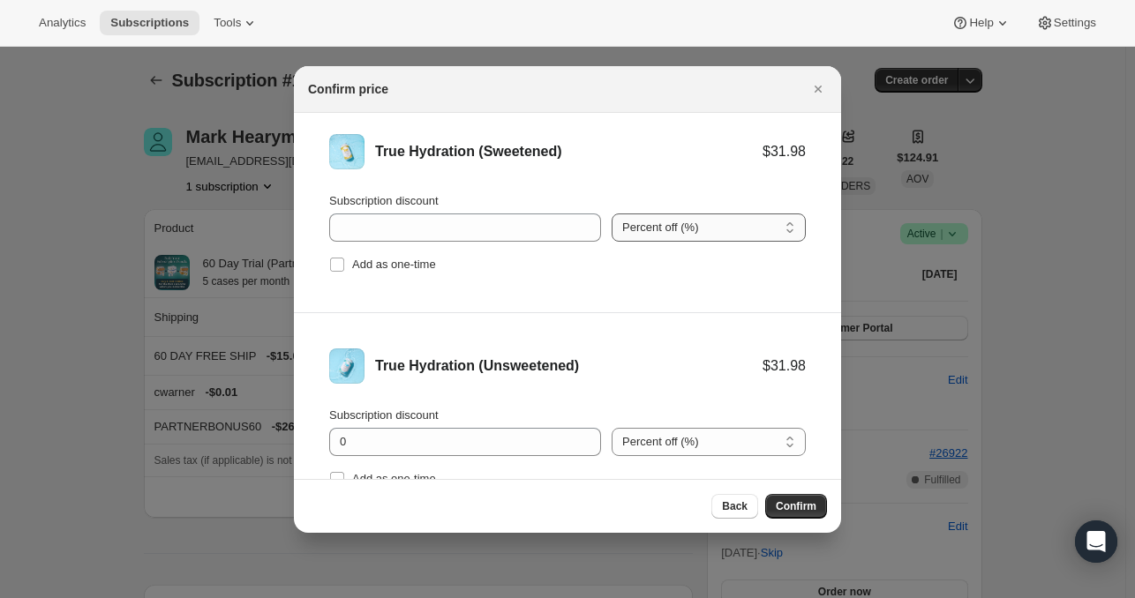
select select "fixed"
click at [612, 214] on select "Percent off (%) Amount off ($)" at bounding box center [709, 228] width 194 height 28
click at [690, 445] on select "Percent off (%) Amount off ($)" at bounding box center [709, 442] width 194 height 28
select select "fixed"
click at [612, 428] on select "Percent off (%) Amount off ($)" at bounding box center [709, 442] width 194 height 28
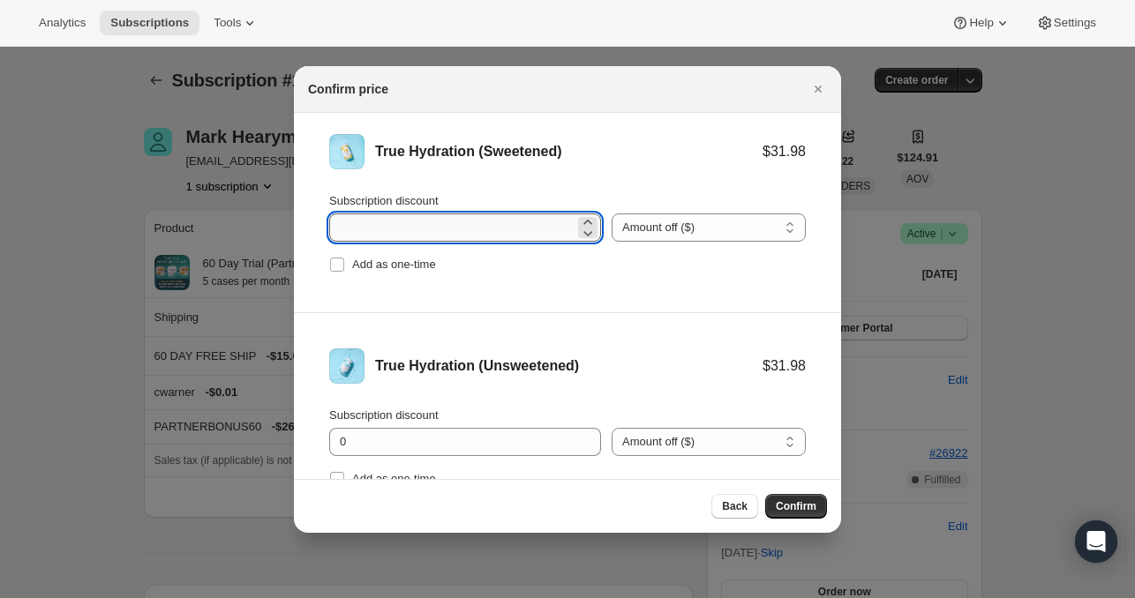
click at [500, 222] on input "Subscription discount" at bounding box center [451, 228] width 245 height 28
type input "6.93"
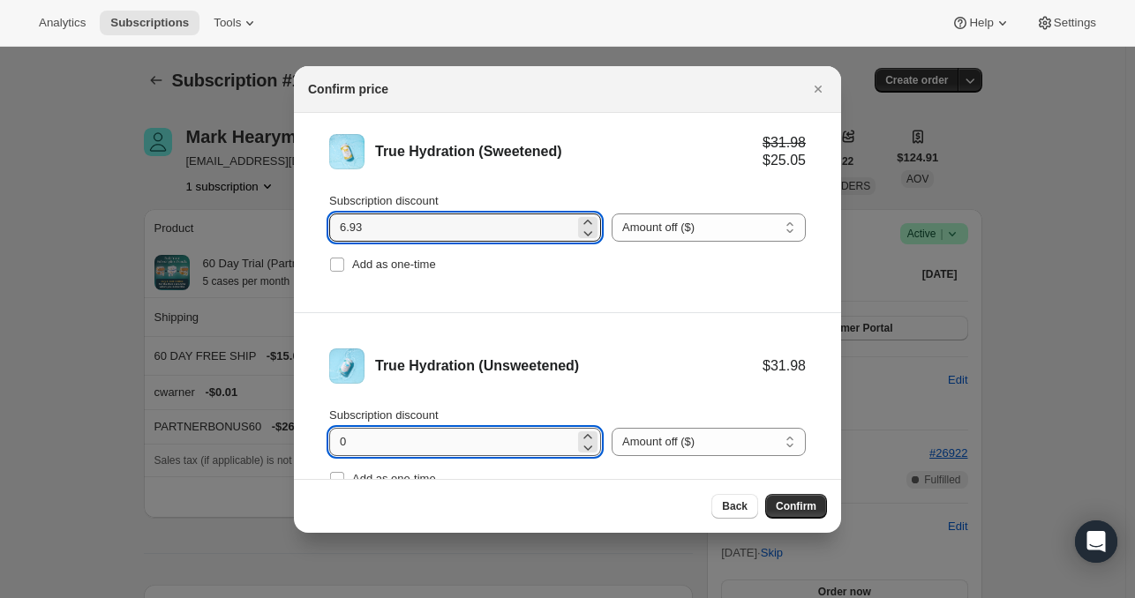
click at [467, 441] on input "0" at bounding box center [451, 442] width 245 height 28
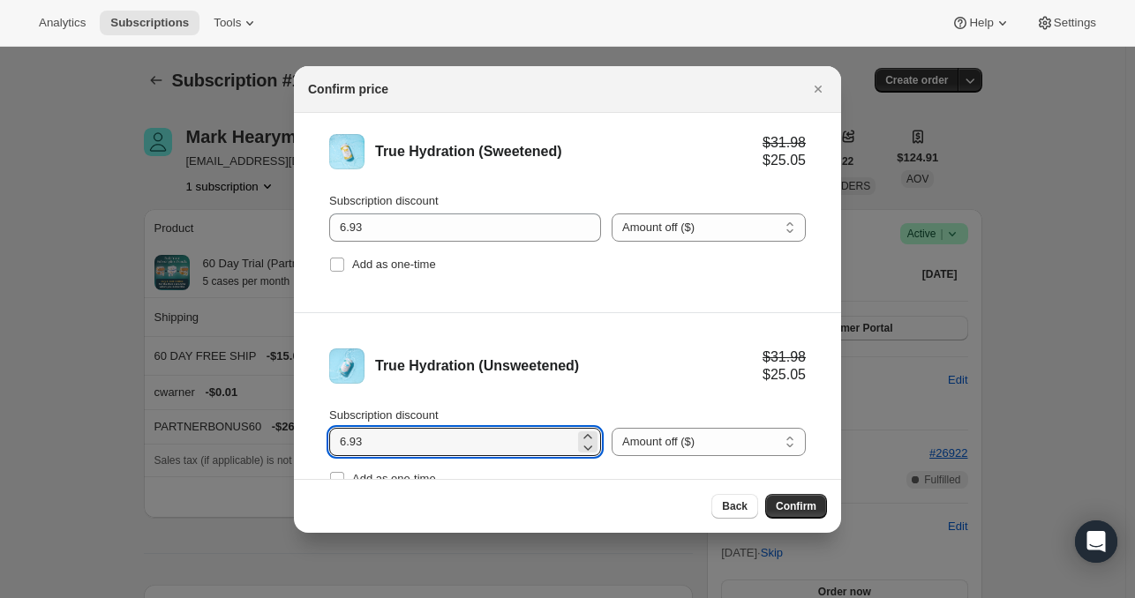
scroll to position [72, 0]
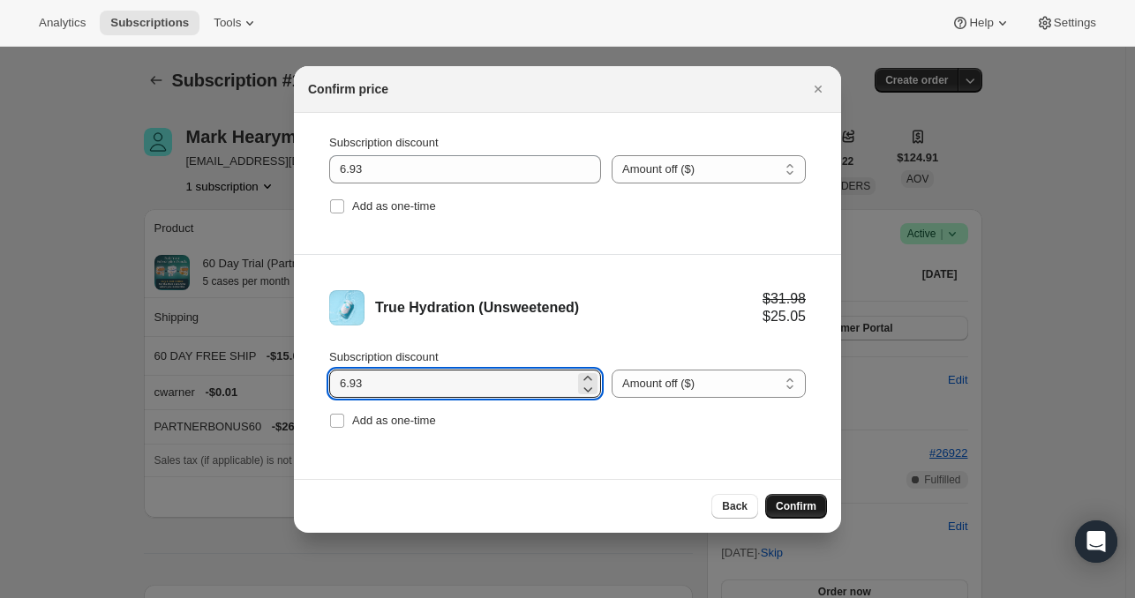
type input "6.93"
click at [791, 506] on span "Confirm" at bounding box center [796, 507] width 41 height 14
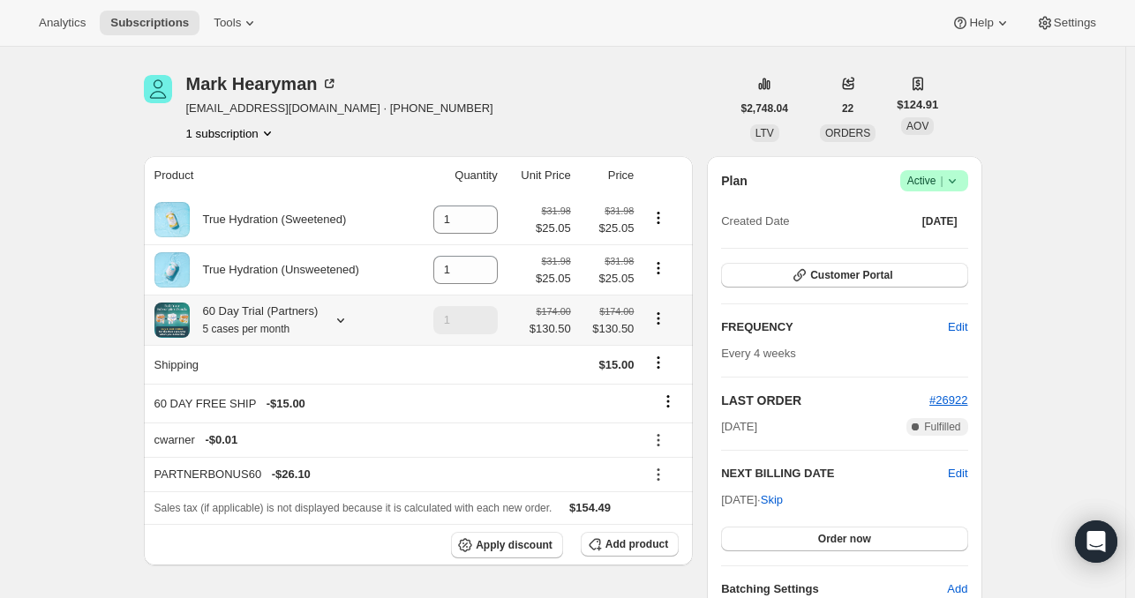
scroll to position [55, 0]
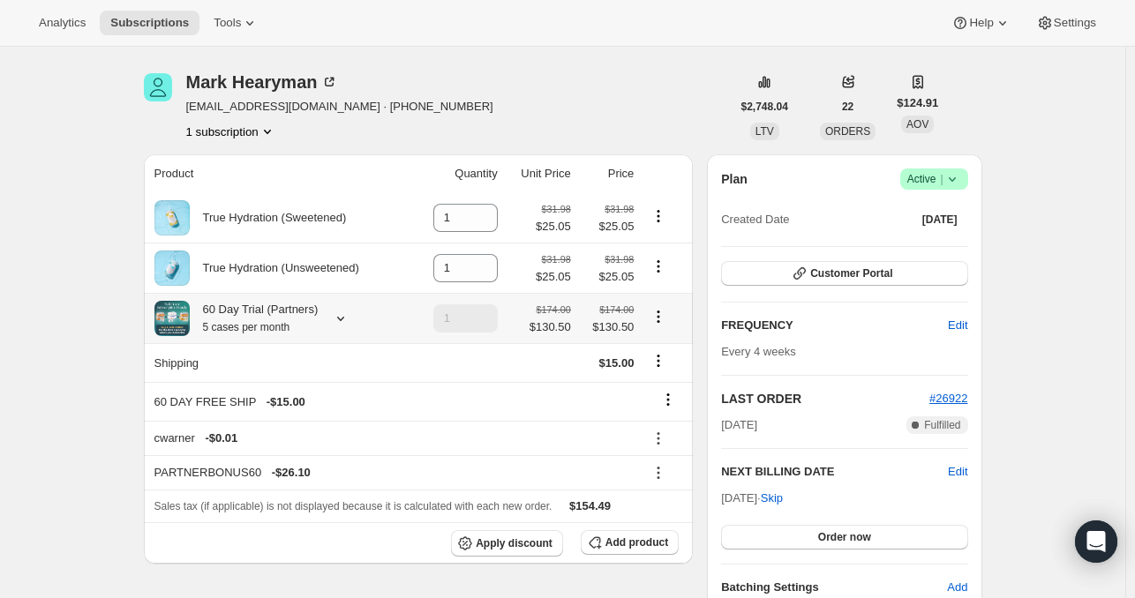
click at [343, 312] on icon at bounding box center [341, 319] width 18 height 18
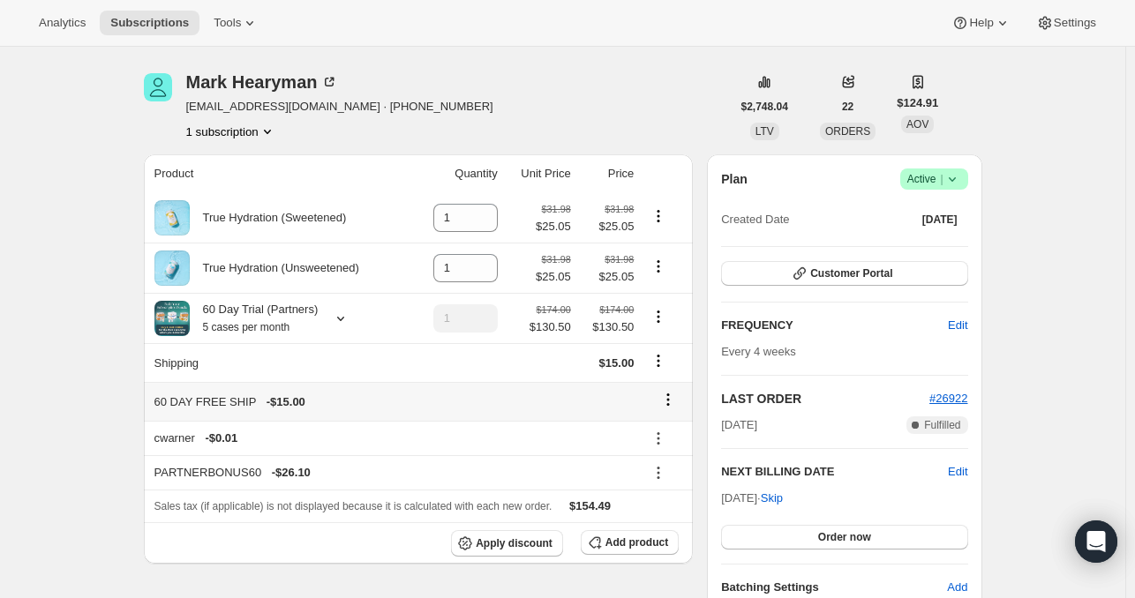
click at [671, 401] on icon at bounding box center [668, 400] width 18 height 18
click at [666, 435] on span "Remove" at bounding box center [673, 433] width 42 height 13
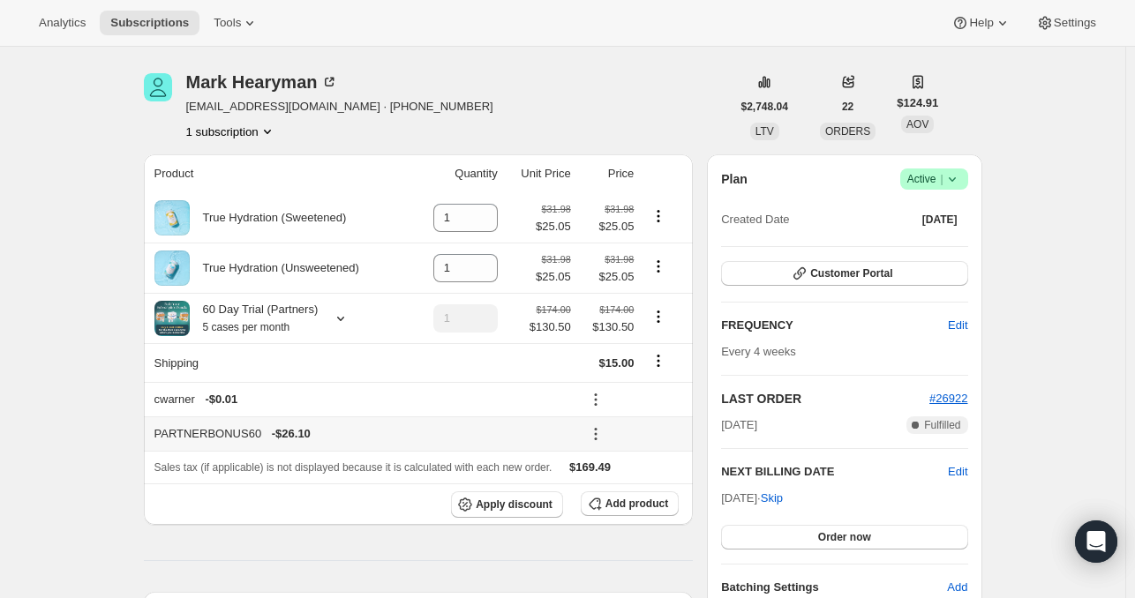
click at [604, 431] on icon at bounding box center [596, 434] width 18 height 18
click at [645, 503] on span "Remove" at bounding box center [637, 498] width 42 height 13
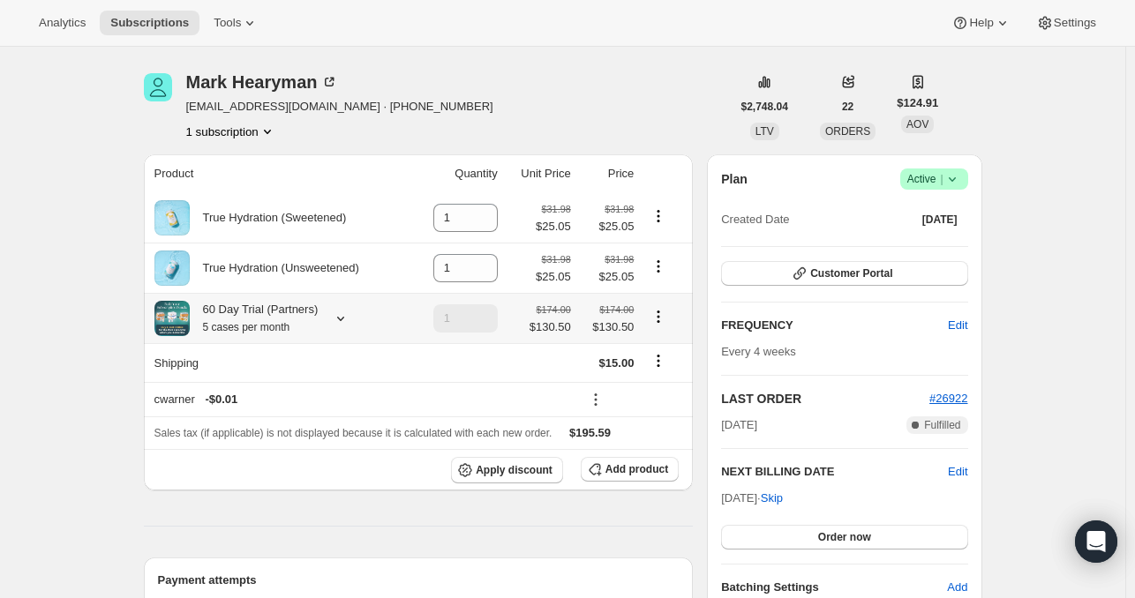
click at [345, 314] on icon at bounding box center [341, 319] width 18 height 18
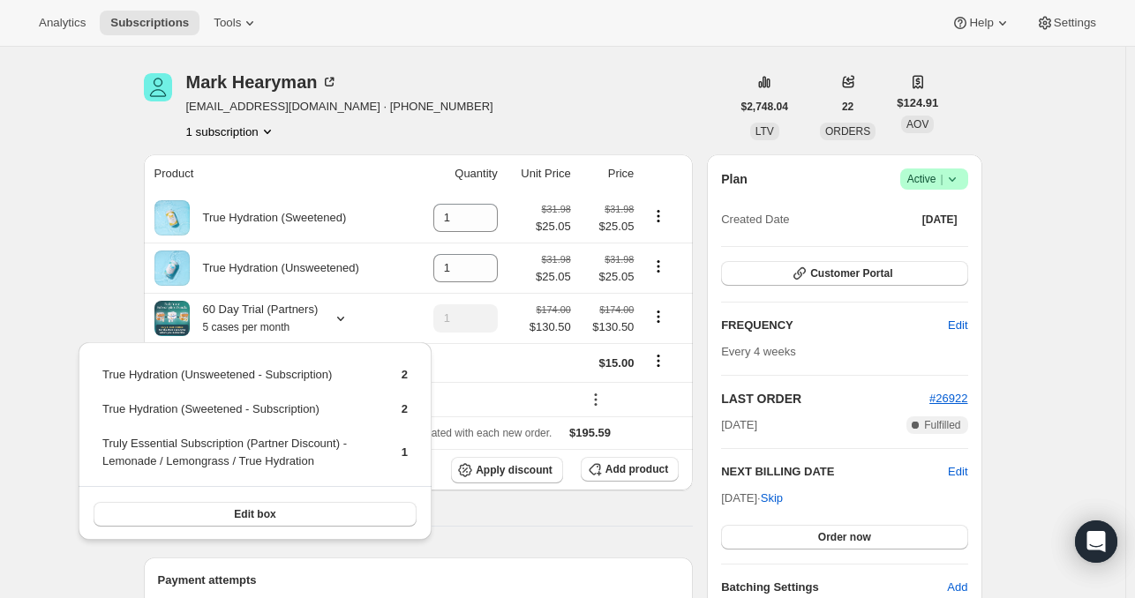
click at [475, 112] on div "[PERSON_NAME] [EMAIL_ADDRESS][DOMAIN_NAME] · [PHONE_NUMBER] 1 subscription" at bounding box center [437, 106] width 587 height 67
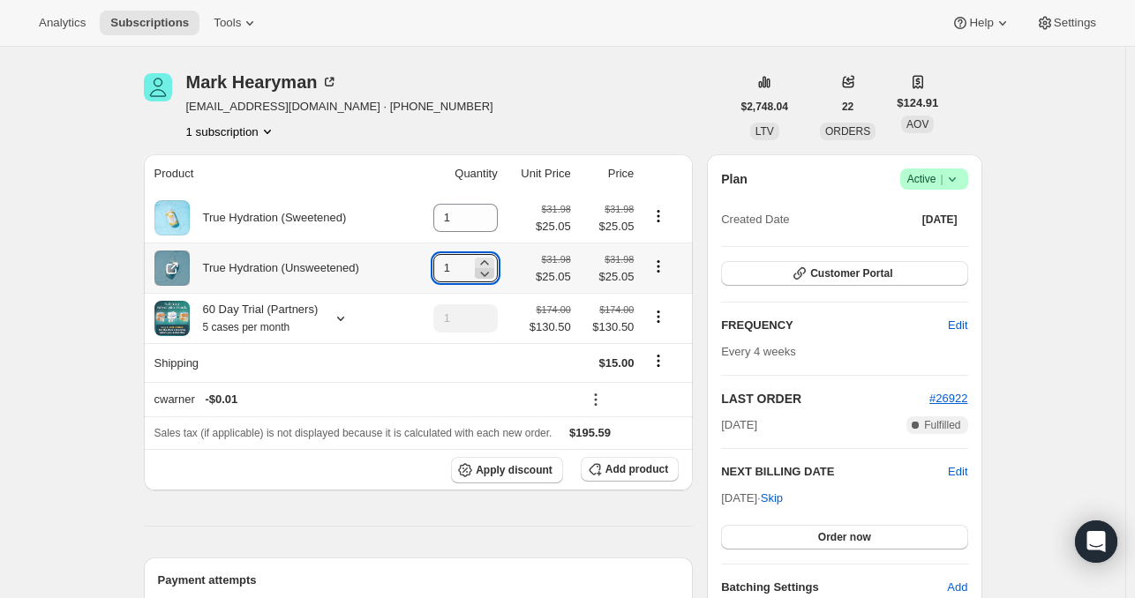
click at [493, 265] on icon at bounding box center [485, 274] width 18 height 18
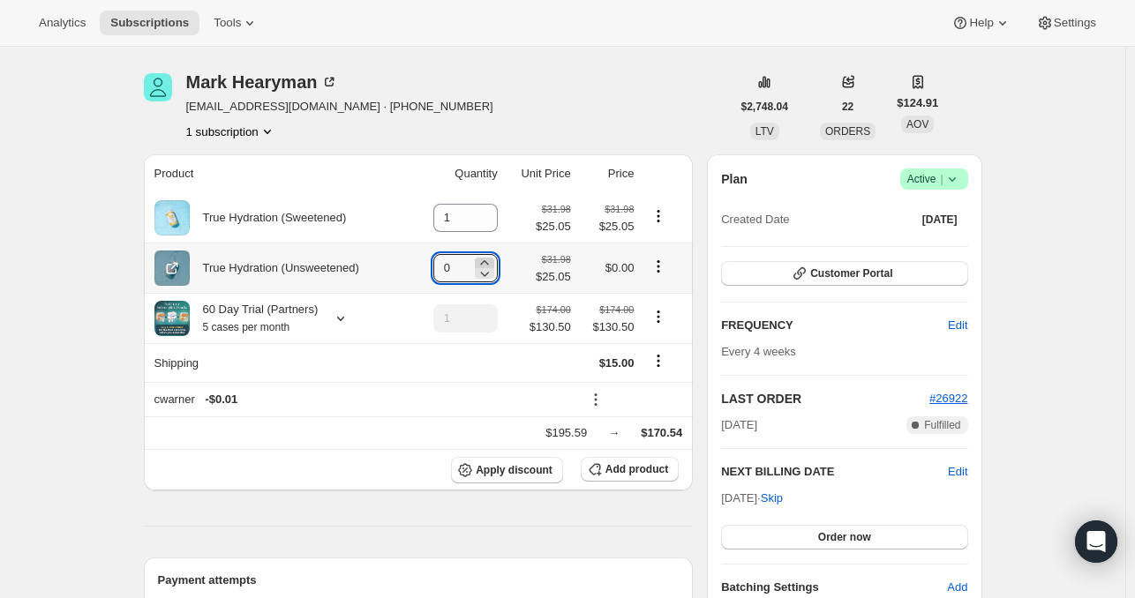
click at [487, 260] on icon at bounding box center [485, 263] width 18 height 18
type input "2"
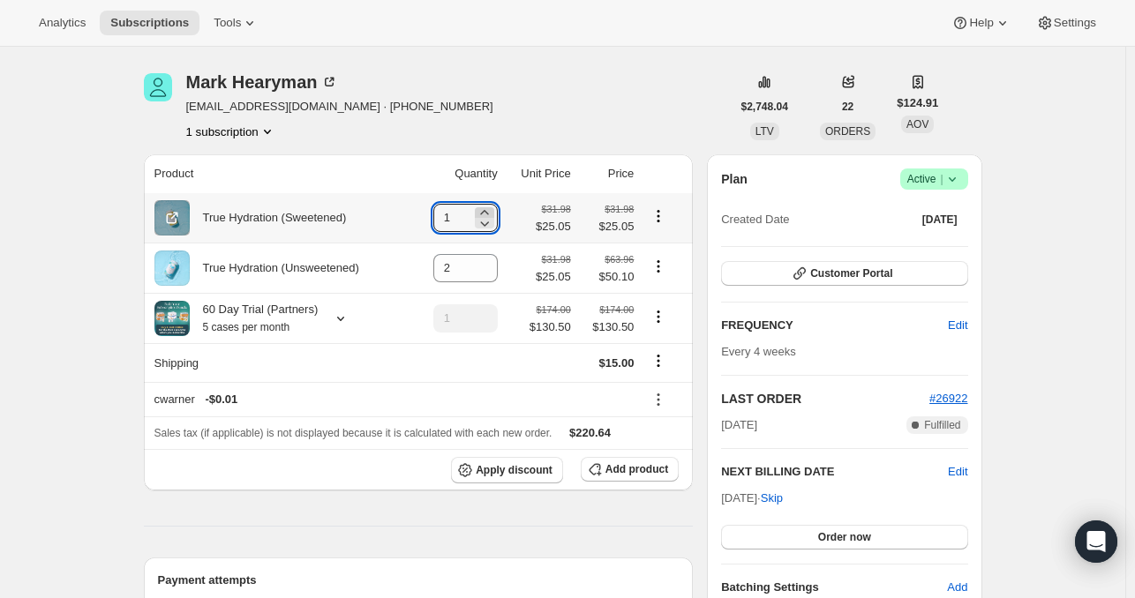
click at [493, 209] on icon at bounding box center [485, 213] width 18 height 18
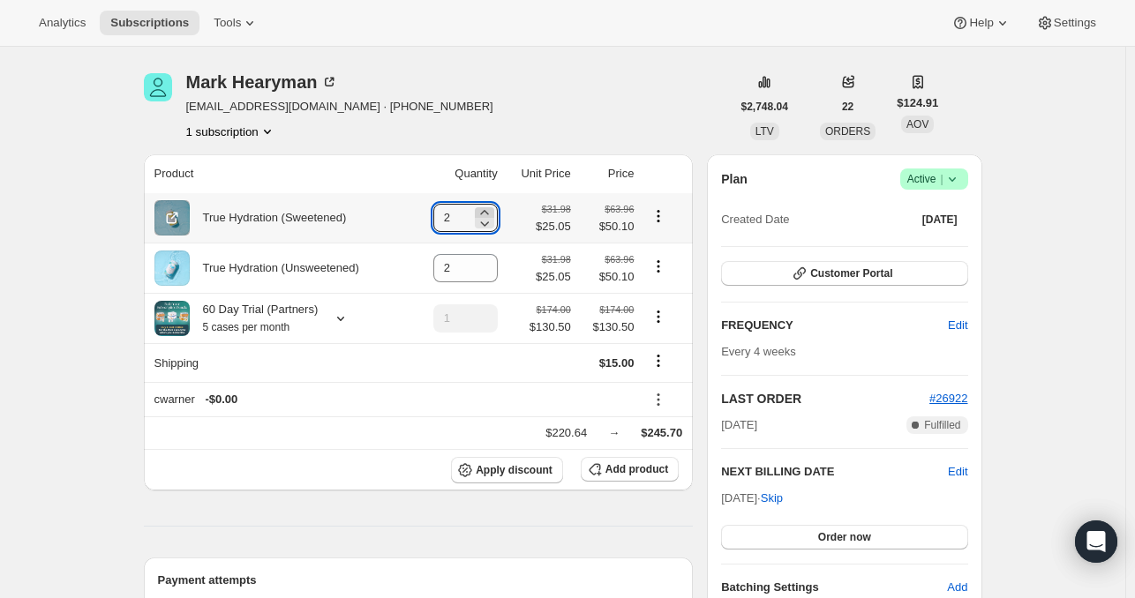
click at [493, 209] on icon at bounding box center [485, 213] width 18 height 18
click at [489, 225] on icon at bounding box center [484, 224] width 9 height 5
type input "3"
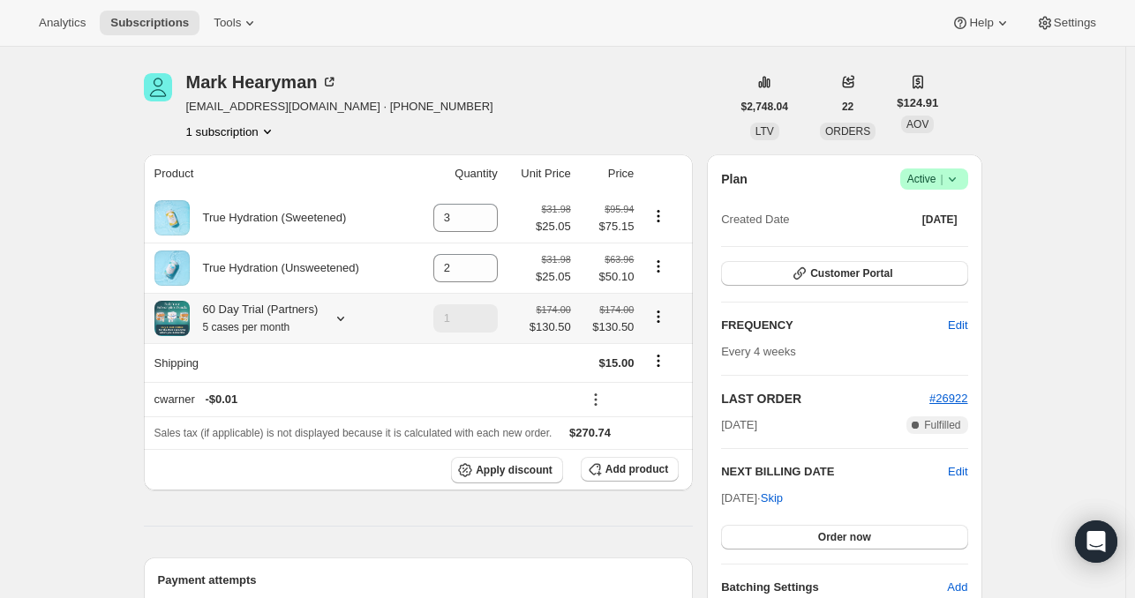
click at [667, 326] on icon "Product actions" at bounding box center [659, 317] width 18 height 18
click at [671, 382] on span "Remove" at bounding box center [663, 381] width 42 height 13
type input "0"
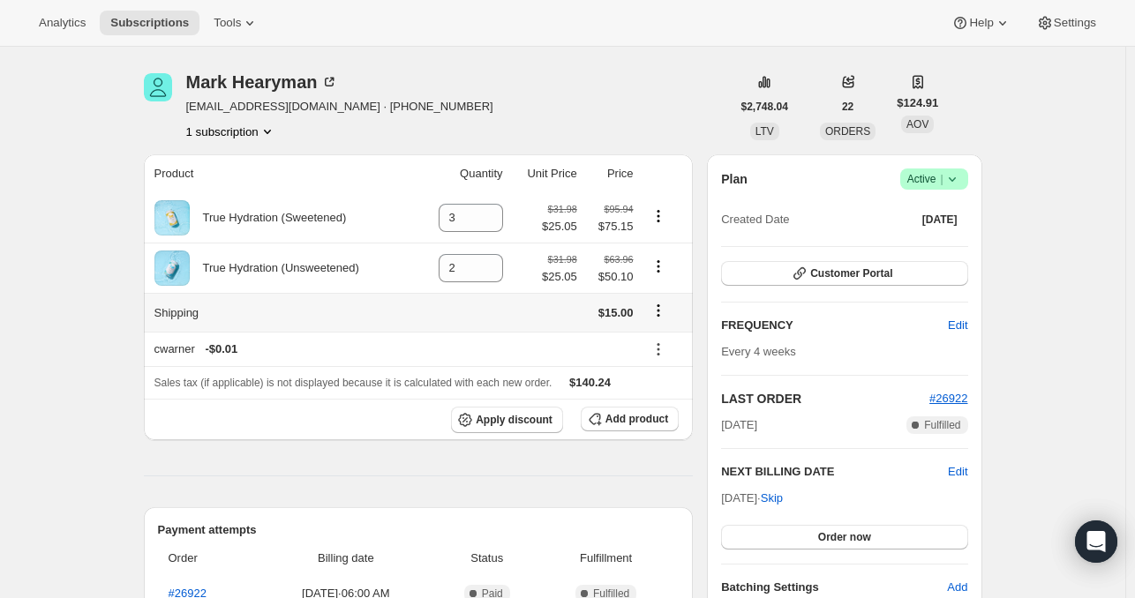
click at [666, 306] on icon "Shipping actions" at bounding box center [659, 311] width 18 height 18
click at [666, 342] on span "Edit shipping rate" at bounding box center [662, 345] width 88 height 13
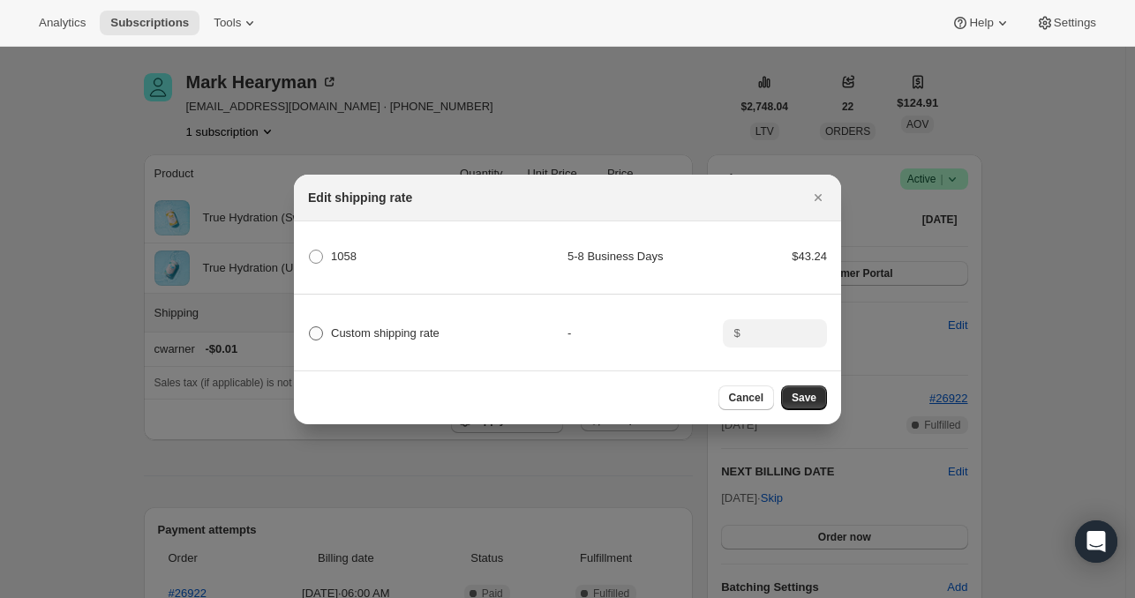
click at [359, 327] on span "Custom shipping rate" at bounding box center [385, 333] width 109 height 13
click at [310, 327] on input "Custom shipping rate" at bounding box center [309, 327] width 1 height 1
radio input "true"
click at [786, 329] on input ":r5ic:" at bounding box center [773, 334] width 55 height 28
type input "0.00"
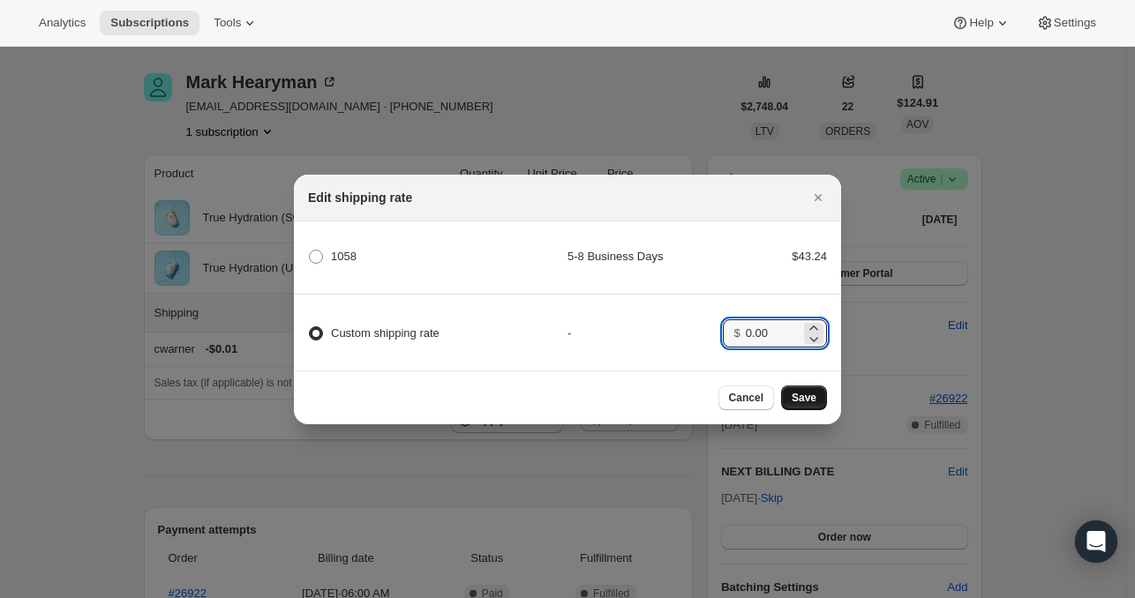
click at [801, 405] on span "Save" at bounding box center [804, 398] width 25 height 14
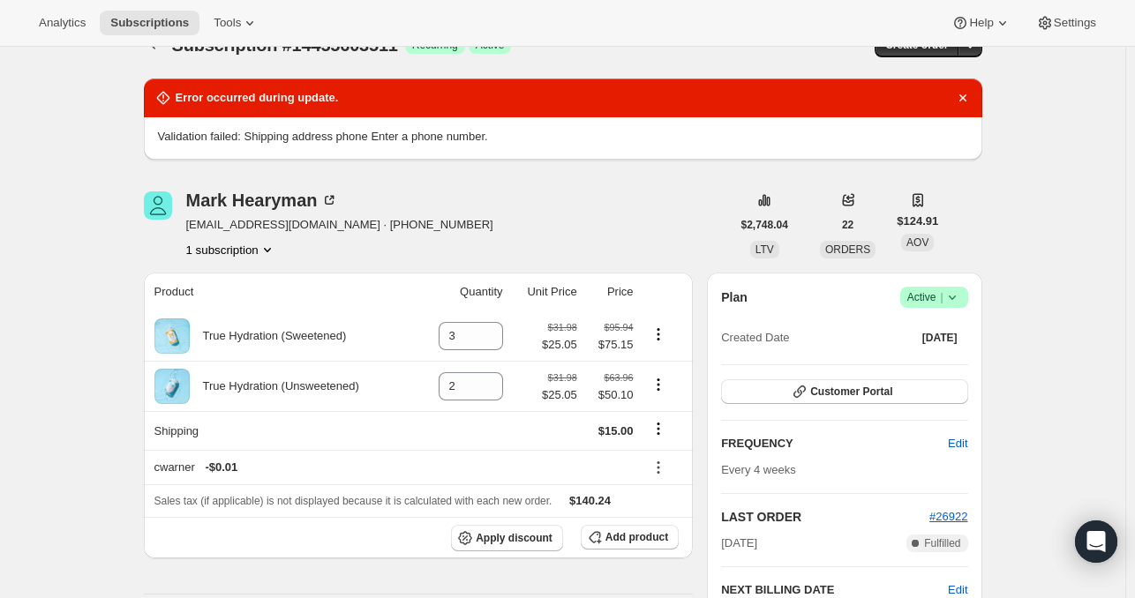
scroll to position [0, 0]
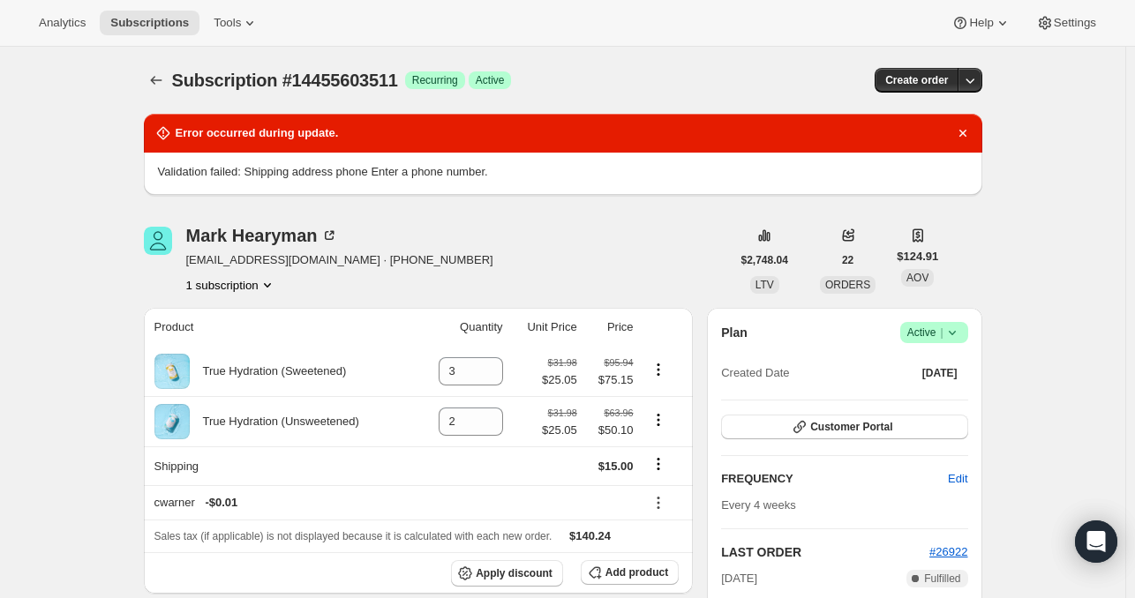
click at [576, 242] on div "[PERSON_NAME] [EMAIL_ADDRESS][DOMAIN_NAME] · [PHONE_NUMBER] 1 subscription" at bounding box center [437, 260] width 587 height 67
click at [654, 465] on icon "Shipping actions" at bounding box center [659, 464] width 18 height 18
click at [646, 493] on span "Edit shipping rate" at bounding box center [662, 499] width 88 height 13
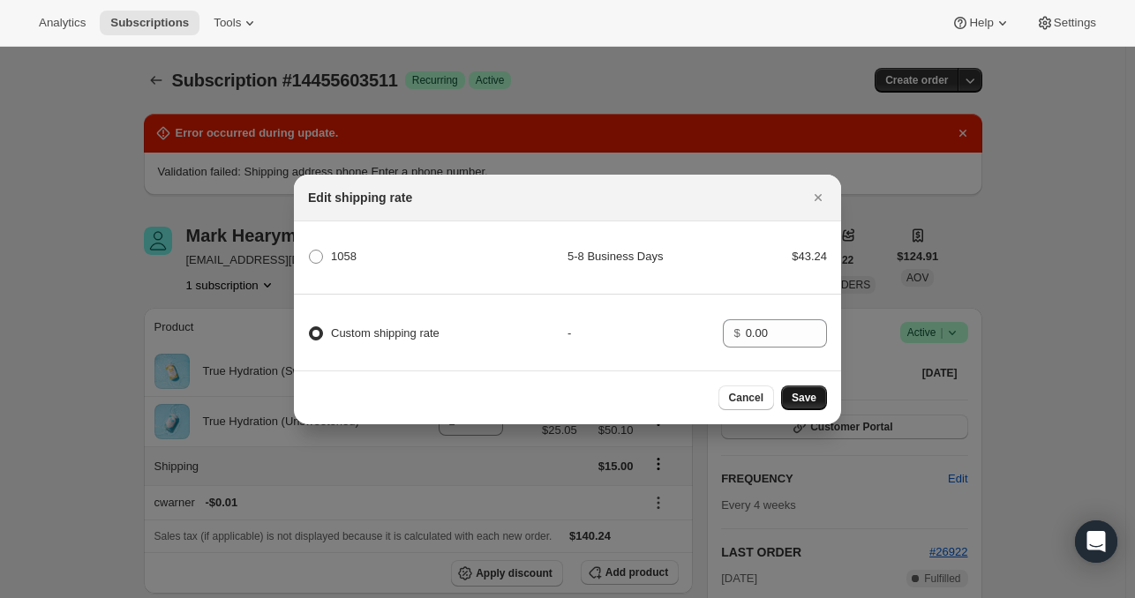
click at [801, 398] on span "Save" at bounding box center [804, 398] width 25 height 14
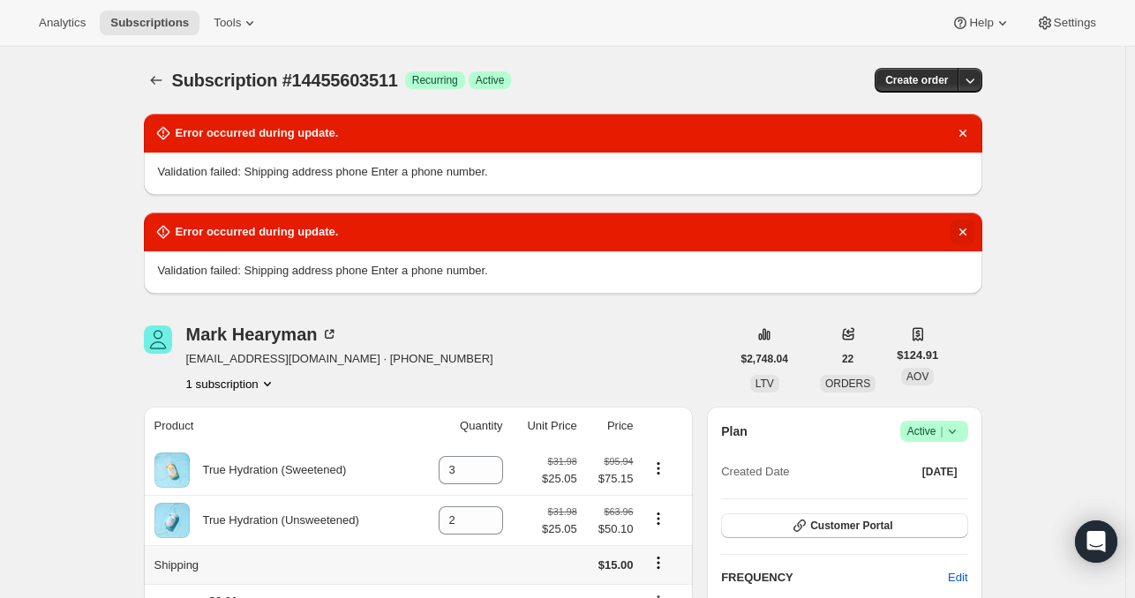
click at [971, 229] on icon "Dismiss notification" at bounding box center [963, 232] width 18 height 18
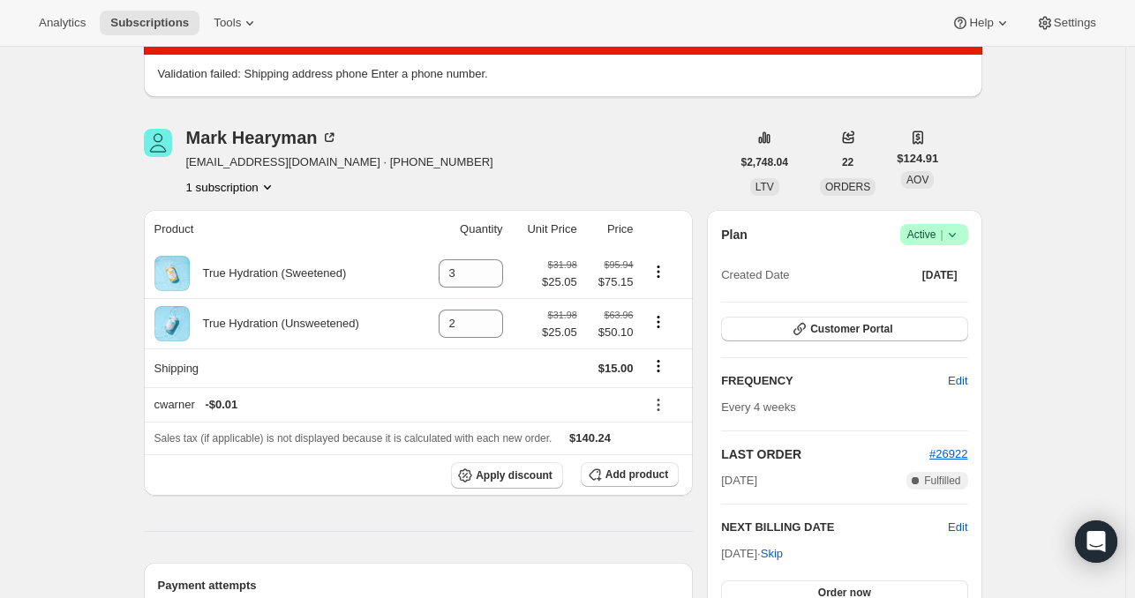
scroll to position [450, 0]
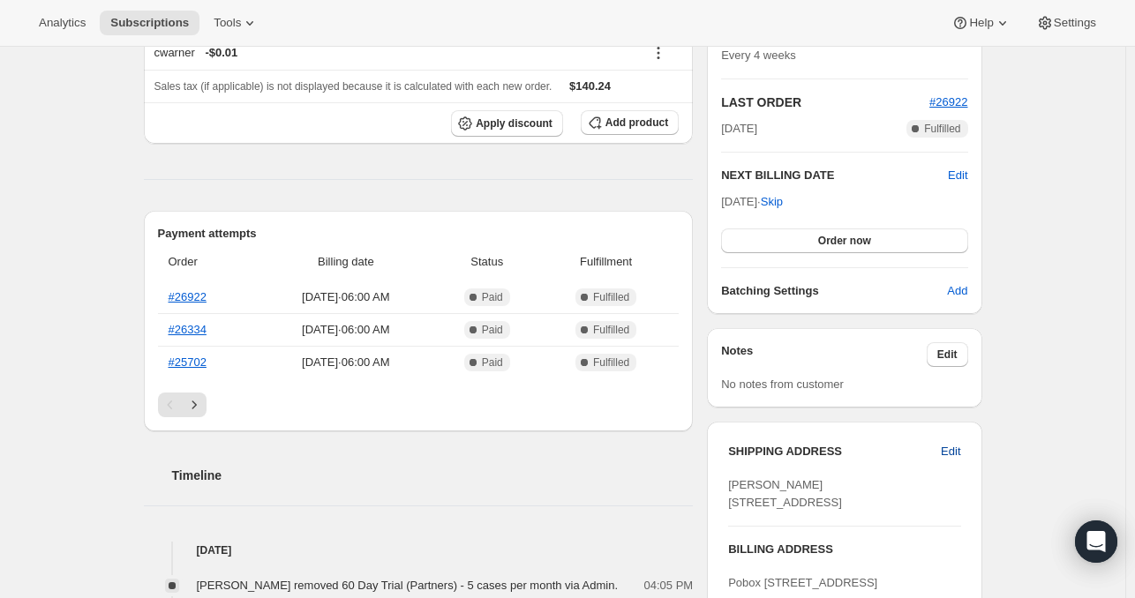
click at [956, 443] on span "Edit" at bounding box center [950, 452] width 19 height 18
select select "AR"
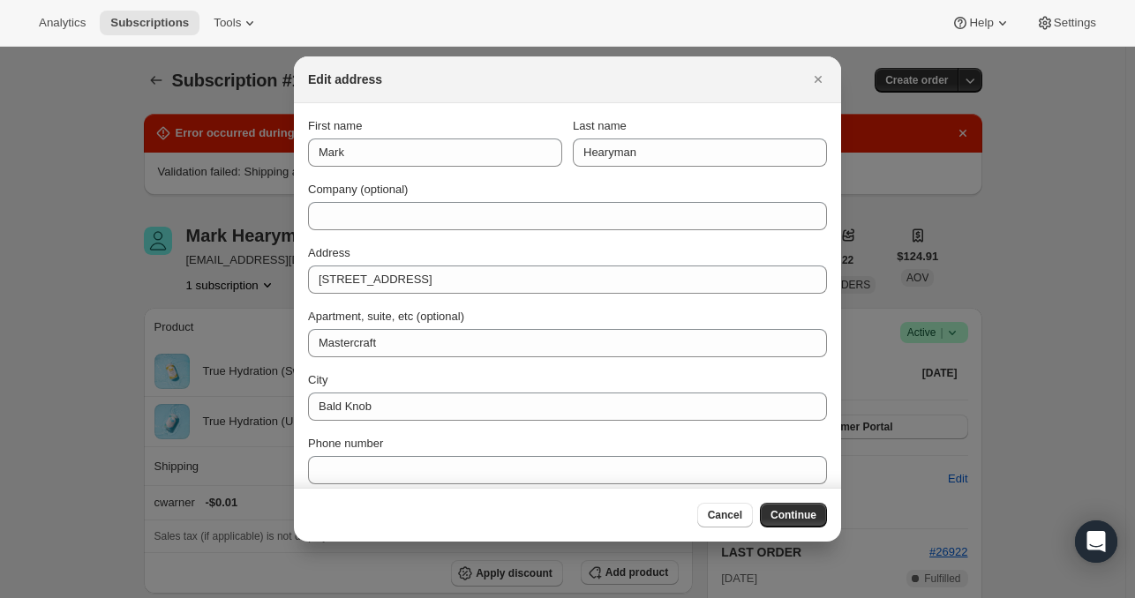
scroll to position [0, 0]
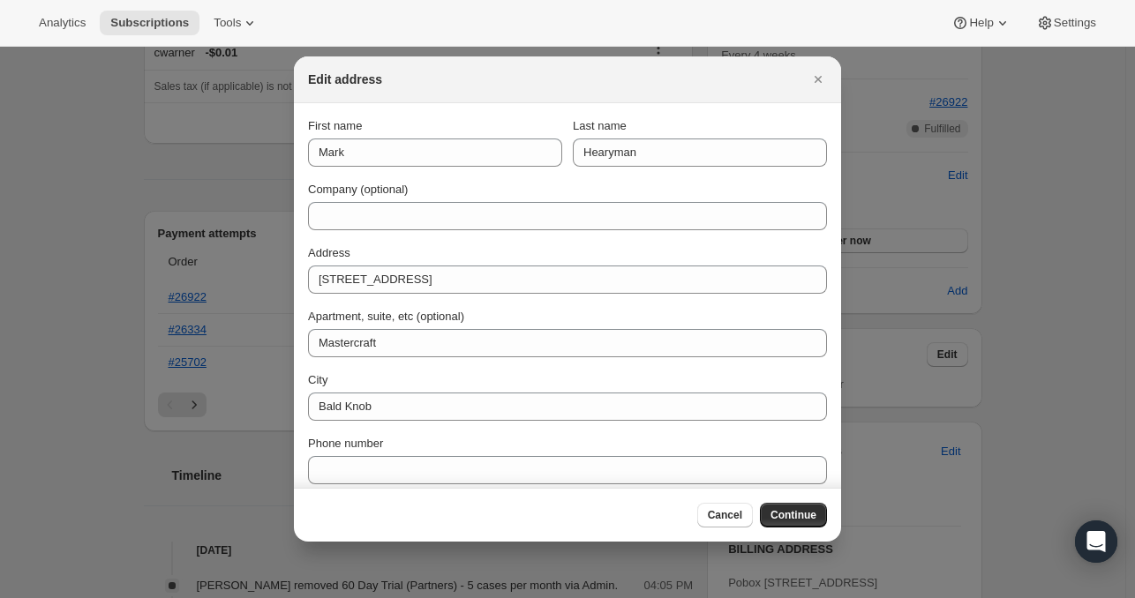
click at [488, 453] on div "Phone number" at bounding box center [567, 459] width 519 height 49
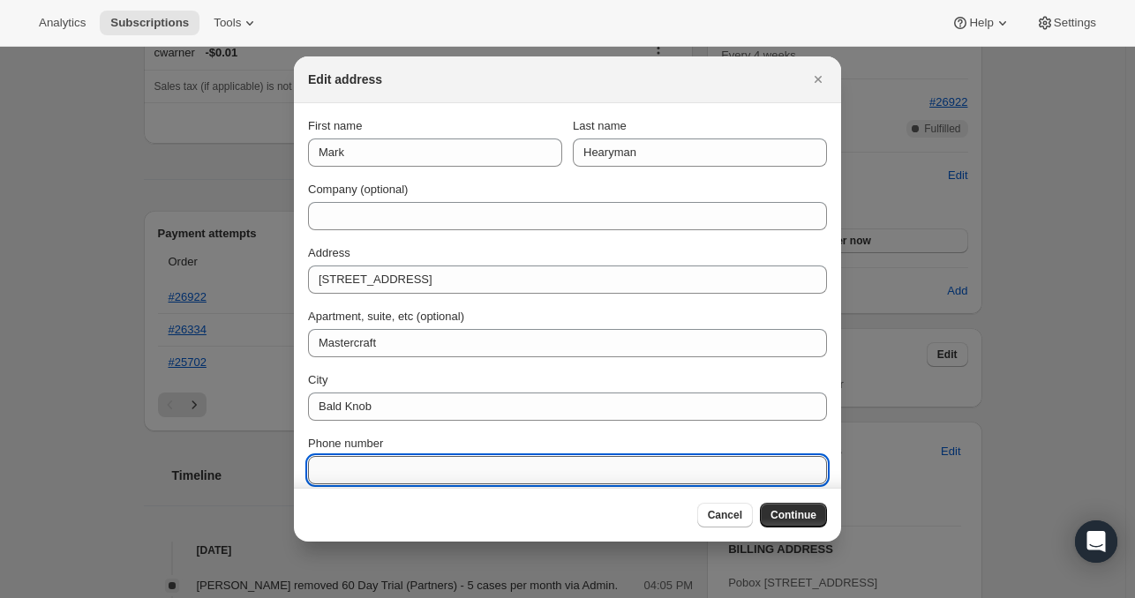
click at [455, 463] on input "Phone number" at bounding box center [567, 470] width 519 height 28
paste input "[PHONE_NUMBER]"
type input "[PHONE_NUMBER]"
click at [802, 516] on span "Continue" at bounding box center [794, 515] width 46 height 14
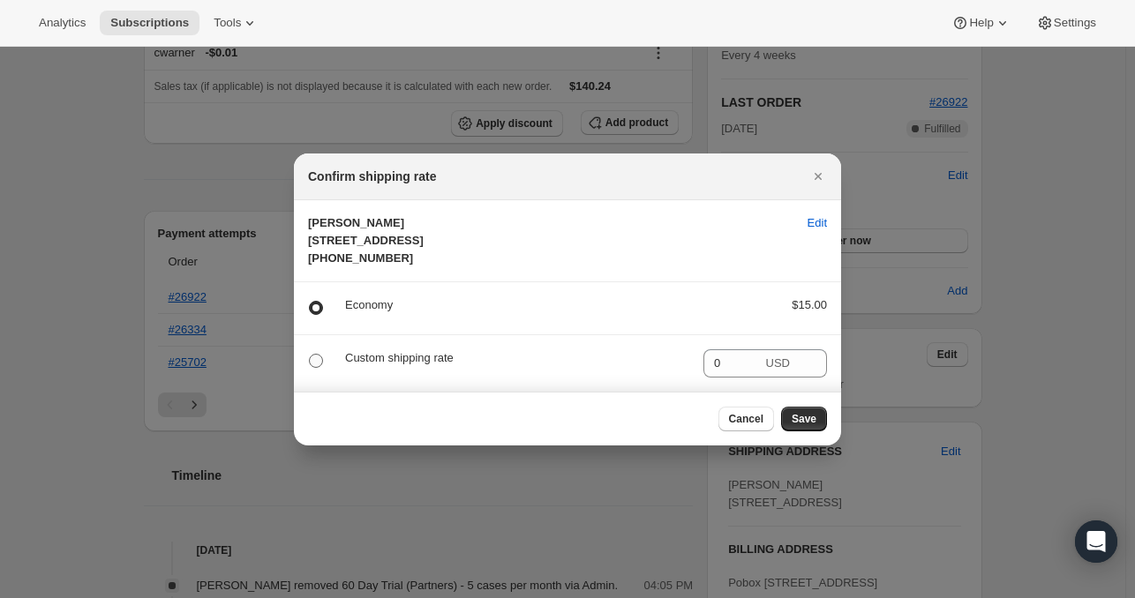
click at [329, 373] on label ":r5jc:" at bounding box center [319, 361] width 23 height 23
click at [310, 355] on input ":r5jc:" at bounding box center [309, 354] width 1 height 1
radio input "true"
radio input "false"
click at [731, 378] on input "0" at bounding box center [733, 364] width 59 height 28
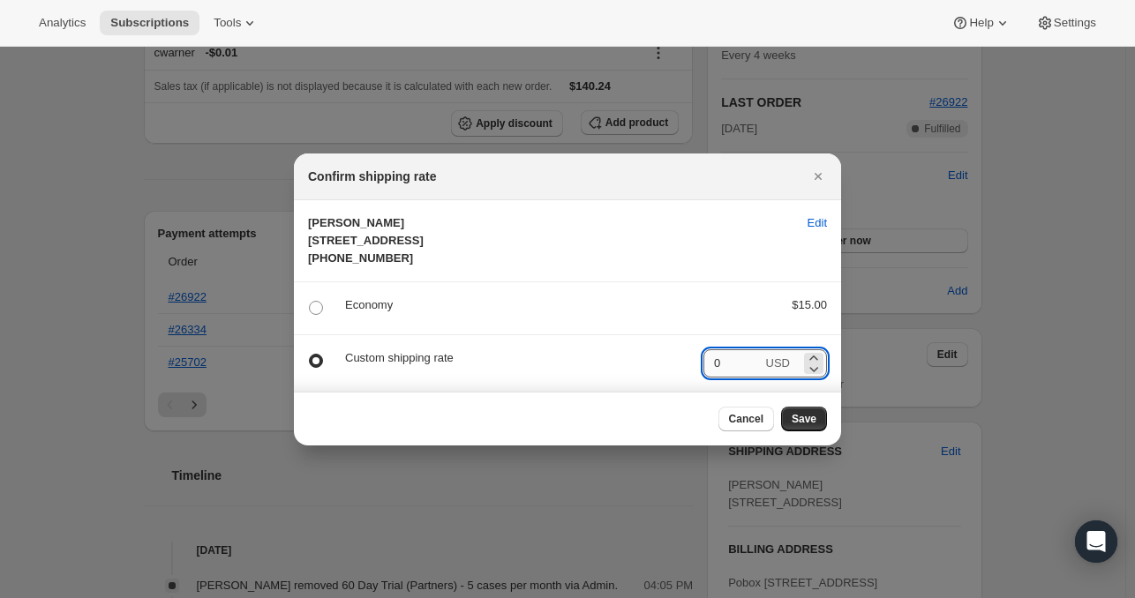
type input "0"
click at [800, 426] on span "Save" at bounding box center [804, 419] width 25 height 14
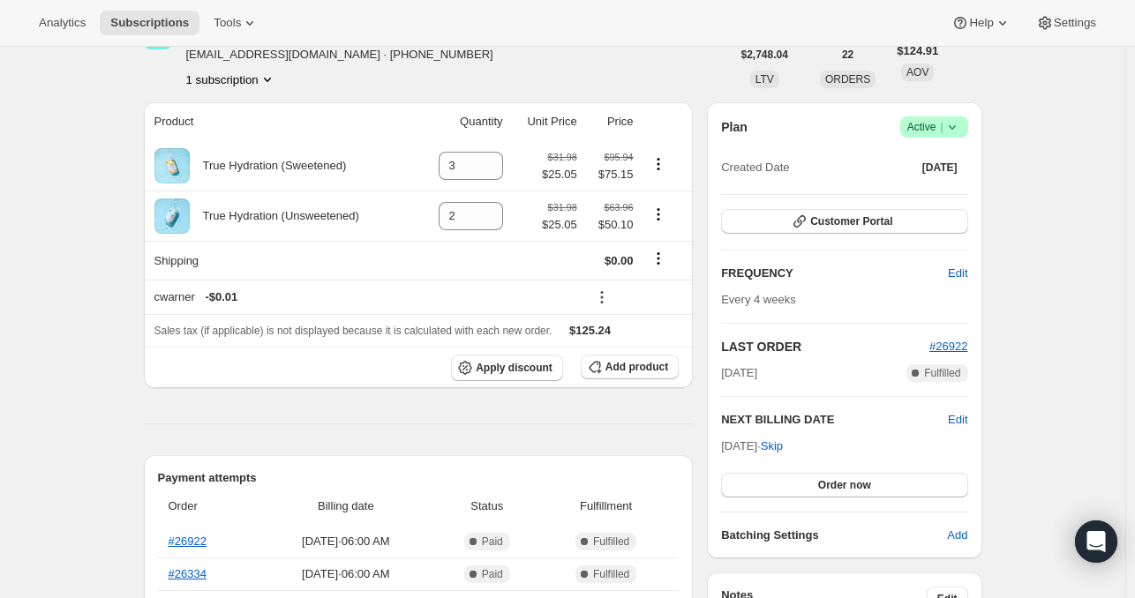
scroll to position [286, 0]
click at [184, 546] on link "#26922" at bounding box center [188, 542] width 38 height 13
click at [666, 166] on icon "Product actions" at bounding box center [659, 165] width 18 height 18
click at [660, 365] on span "Add product" at bounding box center [637, 368] width 63 height 14
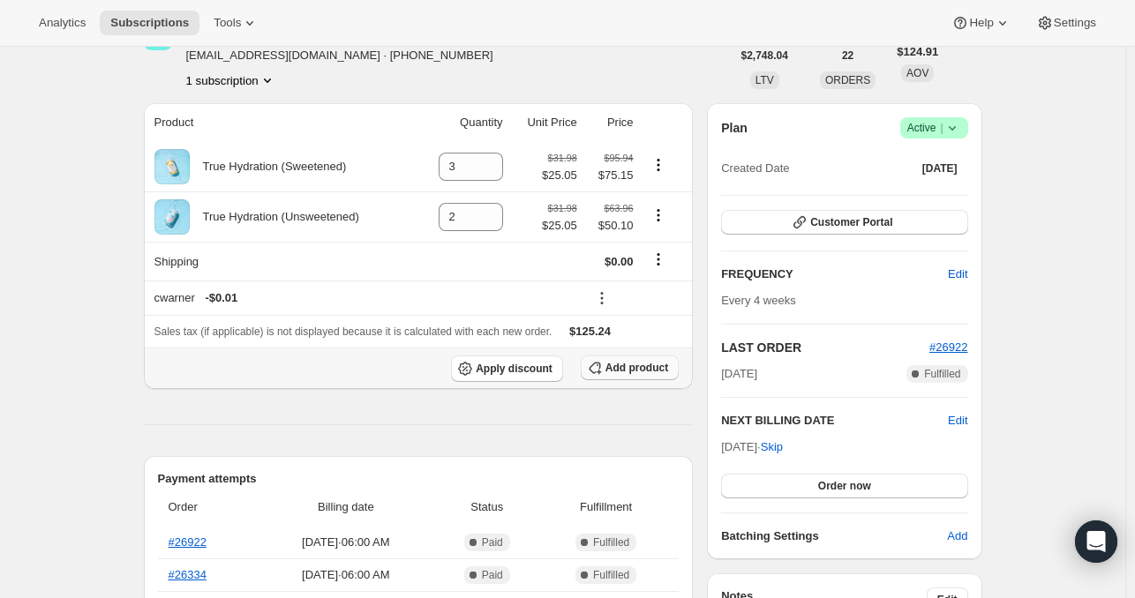
click at [643, 370] on span "Add product" at bounding box center [637, 368] width 63 height 14
click at [201, 541] on link "#26922" at bounding box center [188, 542] width 38 height 13
click at [665, 161] on icon "Product actions" at bounding box center [659, 165] width 18 height 18
click at [643, 366] on span "Add product" at bounding box center [637, 368] width 63 height 14
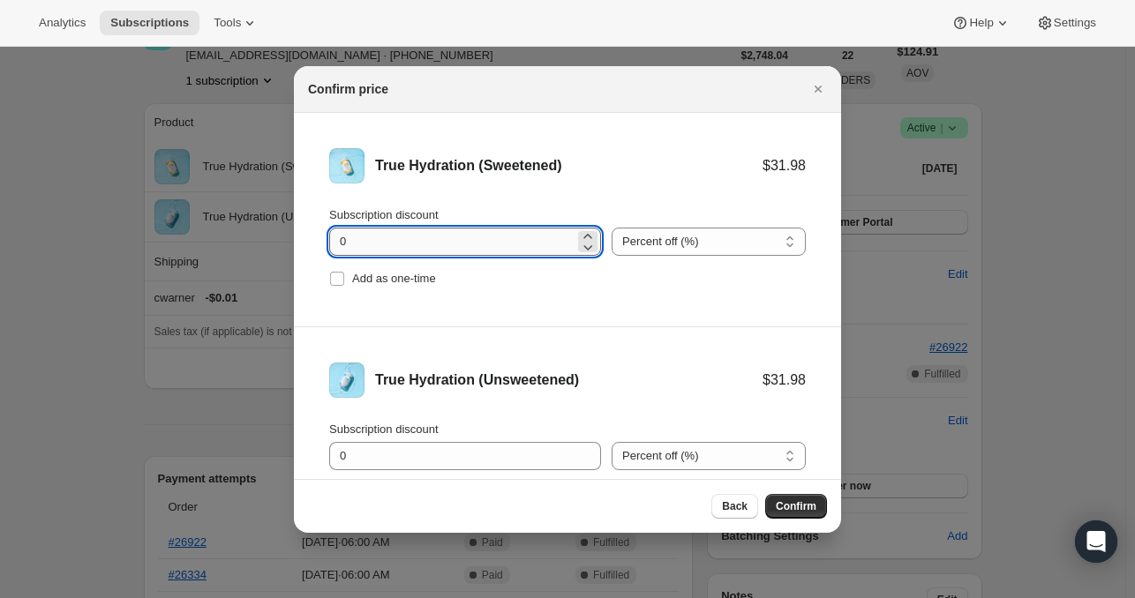
click at [454, 249] on input "0" at bounding box center [451, 242] width 245 height 28
click at [664, 238] on select "Percent off (%) Amount off ($)" at bounding box center [709, 242] width 194 height 28
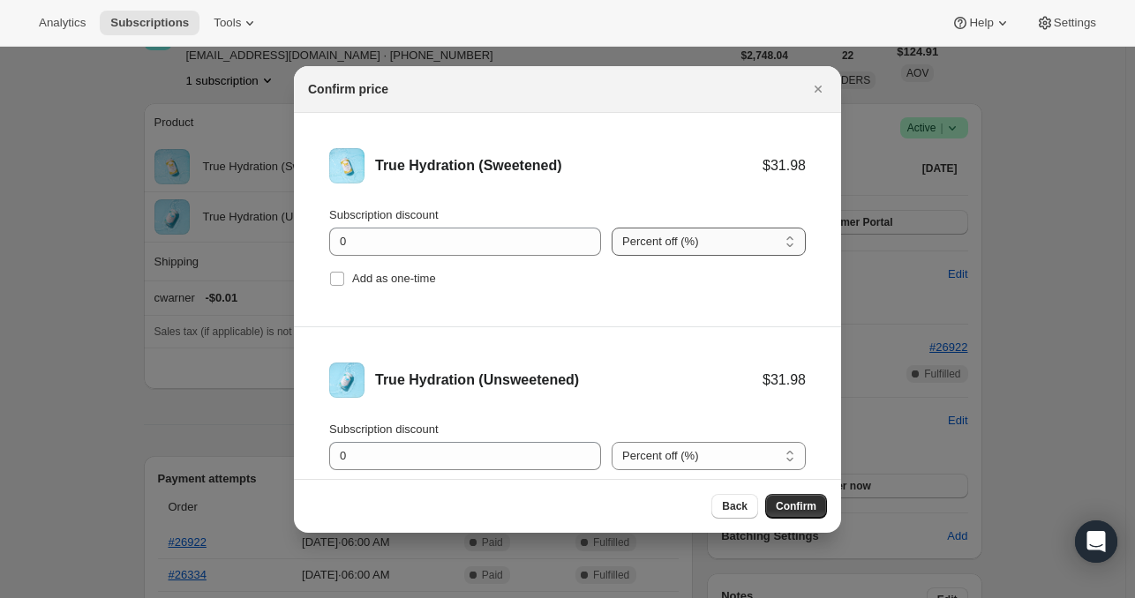
select select "fixed"
click at [612, 228] on select "Percent off (%) Amount off ($)" at bounding box center [709, 242] width 194 height 28
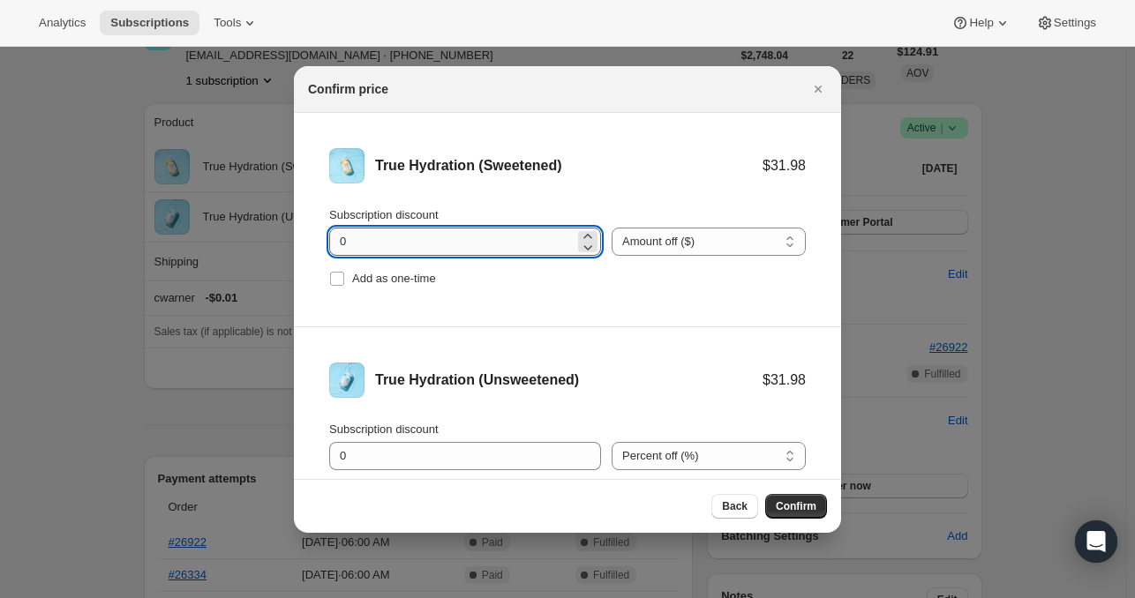
click at [515, 246] on input "0" at bounding box center [451, 242] width 245 height 28
type input "11.10"
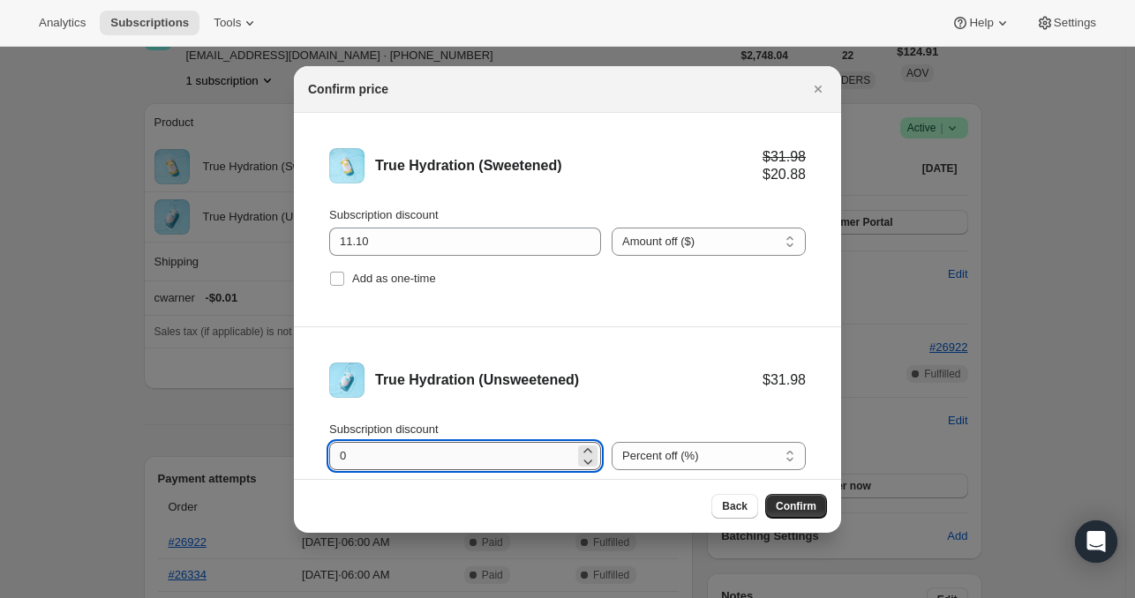
click at [420, 455] on input "0" at bounding box center [451, 456] width 245 height 28
drag, startPoint x: 420, startPoint y: 455, endPoint x: 318, endPoint y: 462, distance: 102.6
click at [318, 462] on li "True Hydration (Unsweetened) $31.98 Subscription discount 0 Percent off (%) Amo…" at bounding box center [567, 434] width 547 height 214
type input "11.10"
click at [676, 455] on select "Percent off (%) Amount off ($)" at bounding box center [709, 456] width 194 height 28
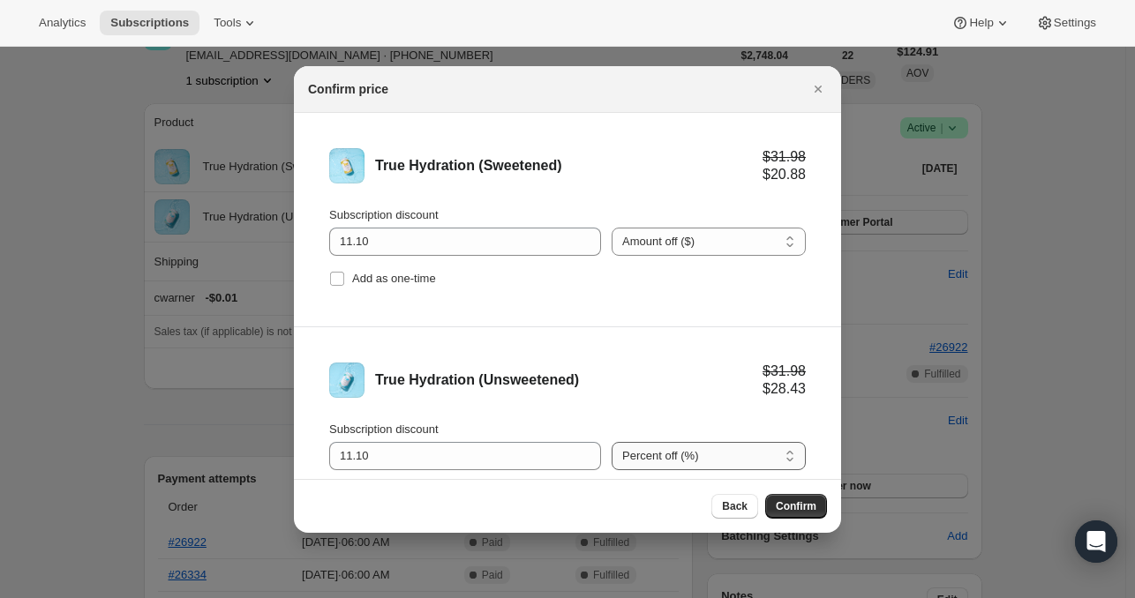
select select "fixed"
click at [612, 442] on select "Percent off (%) Amount off ($)" at bounding box center [709, 456] width 194 height 28
click at [805, 508] on span "Confirm" at bounding box center [796, 507] width 41 height 14
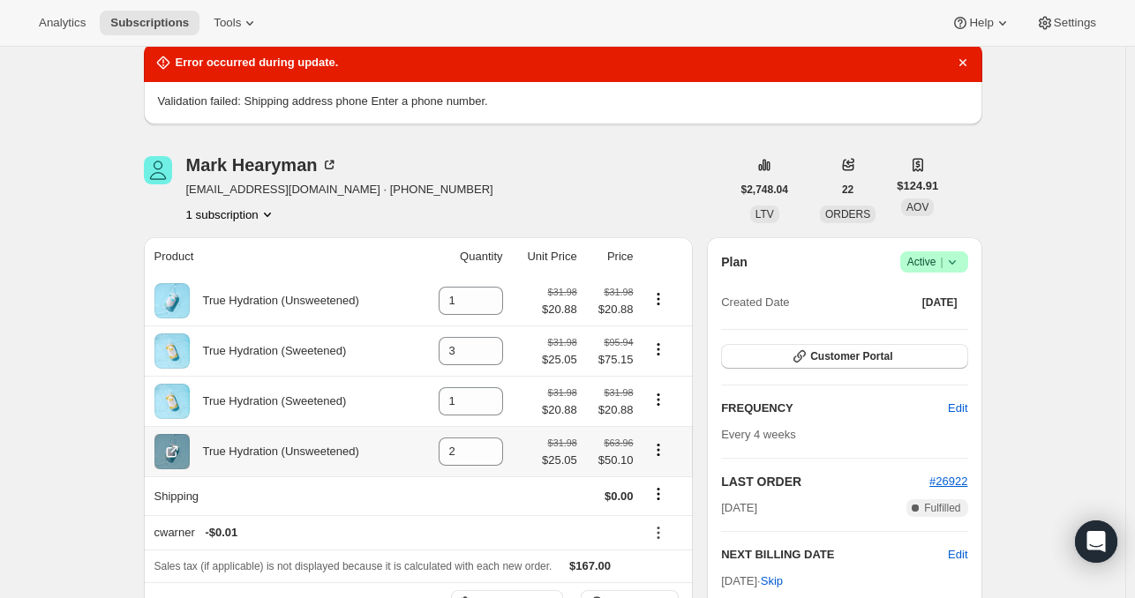
scroll to position [157, 0]
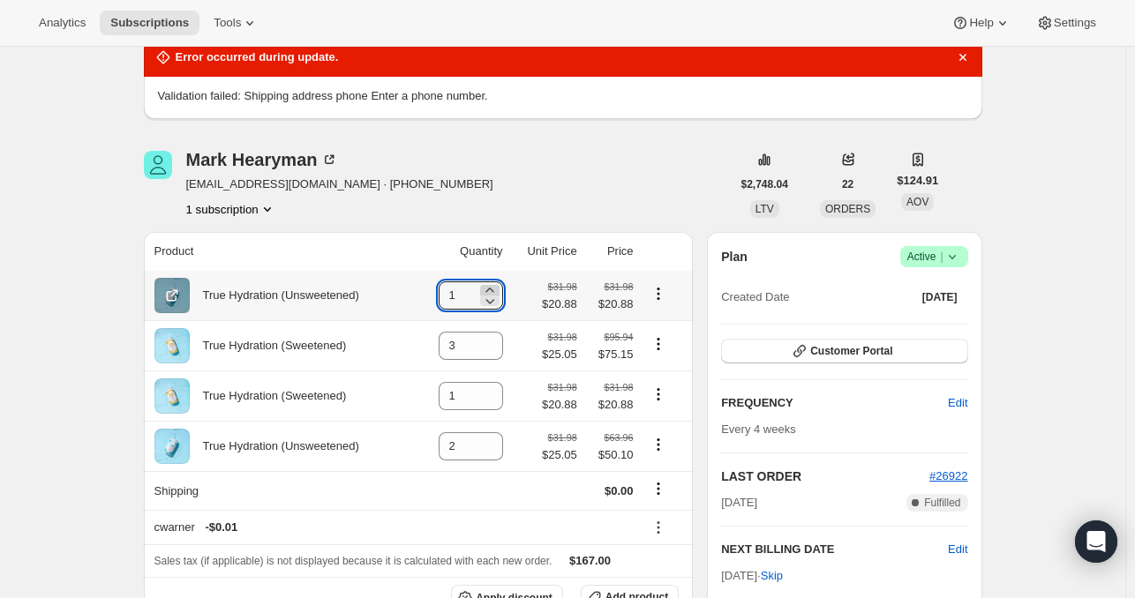
click at [499, 289] on icon at bounding box center [490, 291] width 18 height 18
type input "2"
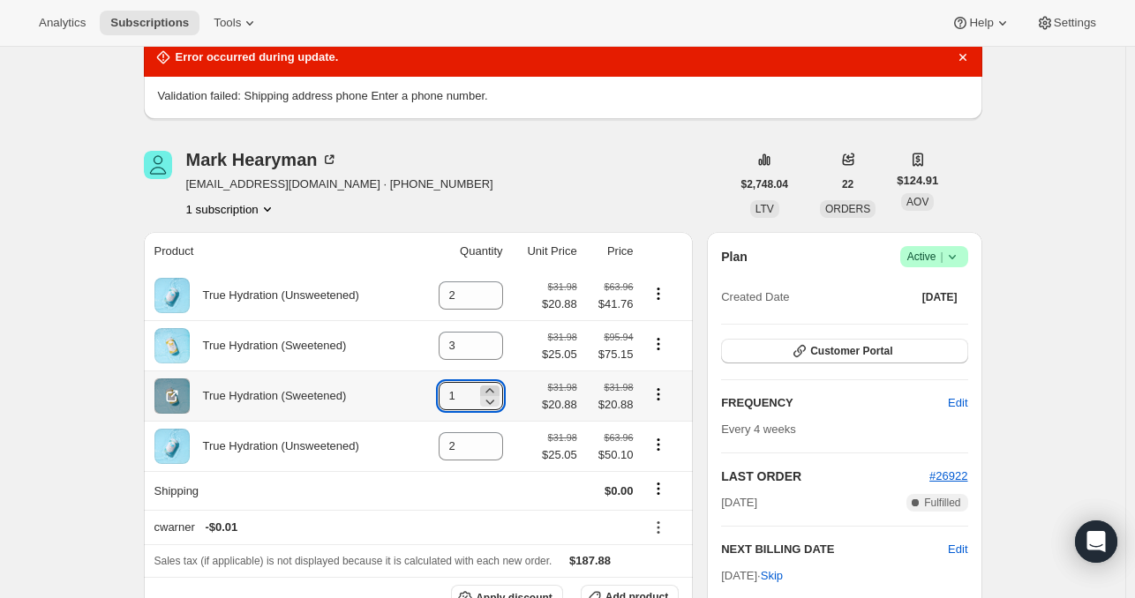
click at [497, 388] on icon at bounding box center [490, 391] width 18 height 18
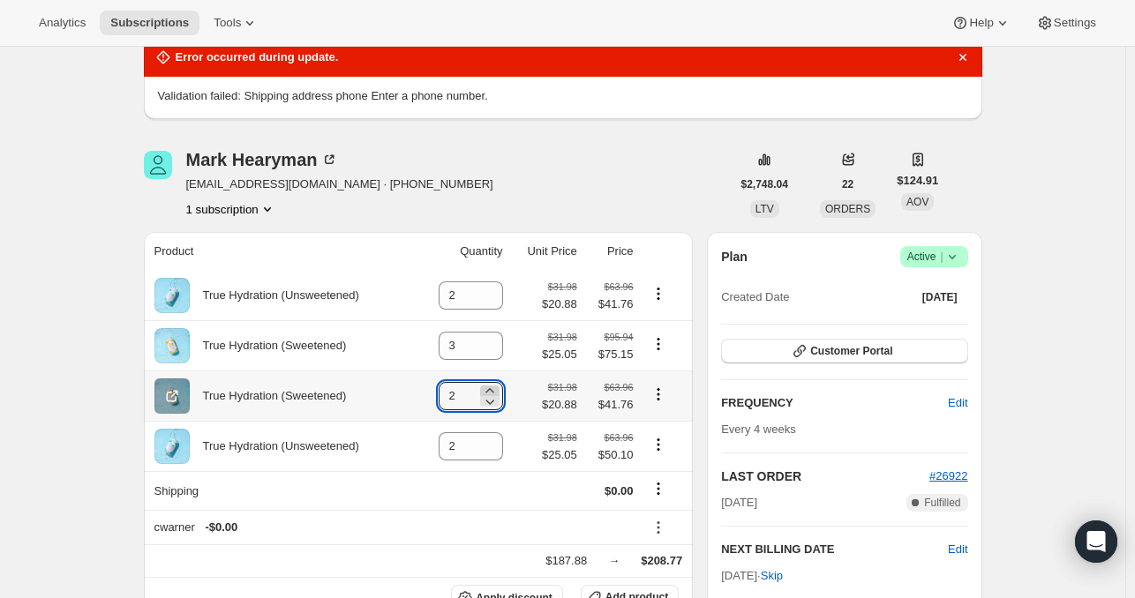
click at [497, 388] on icon at bounding box center [490, 391] width 18 height 18
type input "3"
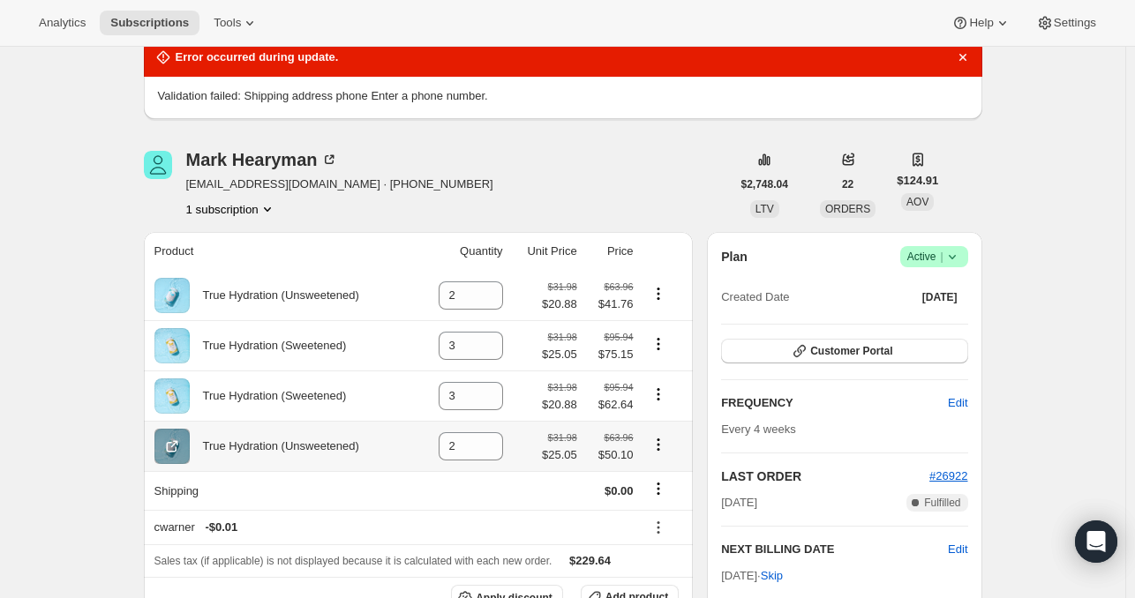
click at [667, 448] on icon "Product actions" at bounding box center [659, 445] width 18 height 18
click at [643, 483] on span "Remove" at bounding box center [650, 480] width 42 height 13
type input "0"
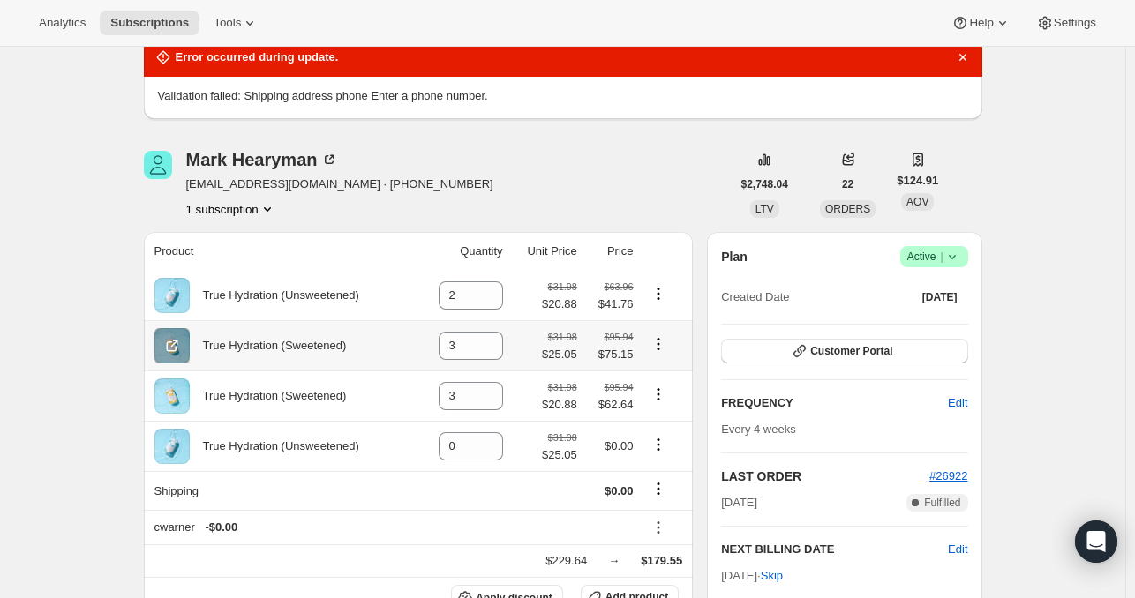
click at [660, 336] on icon "Product actions" at bounding box center [659, 344] width 18 height 18
click at [645, 372] on span "Remove" at bounding box center [650, 378] width 42 height 13
type input "0"
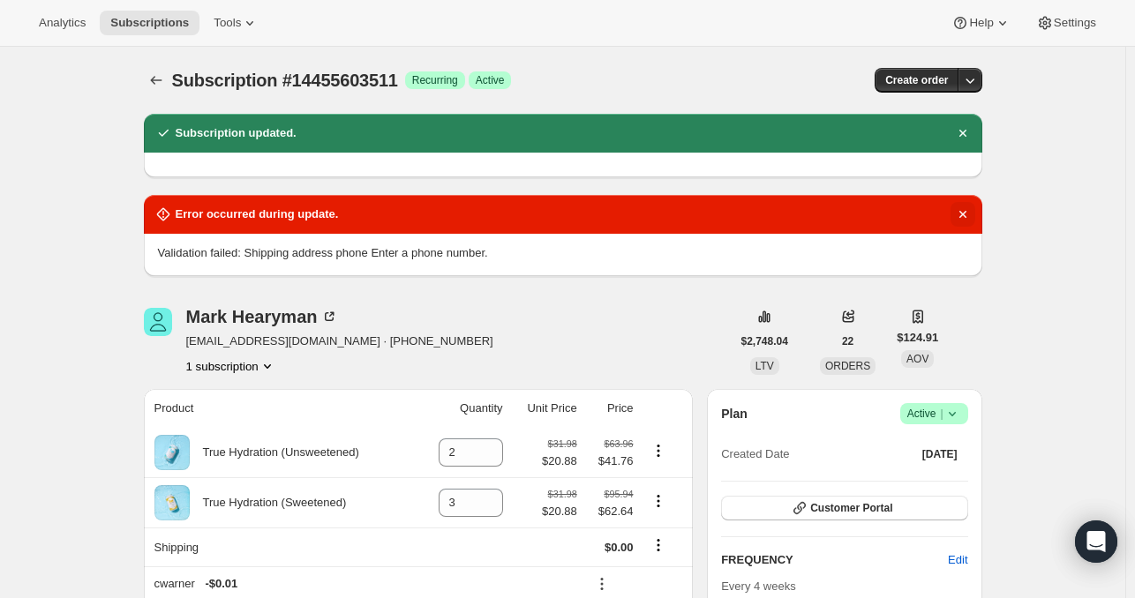
click at [965, 214] on icon "Dismiss notification" at bounding box center [963, 215] width 18 height 18
